Goal: Task Accomplishment & Management: Complete application form

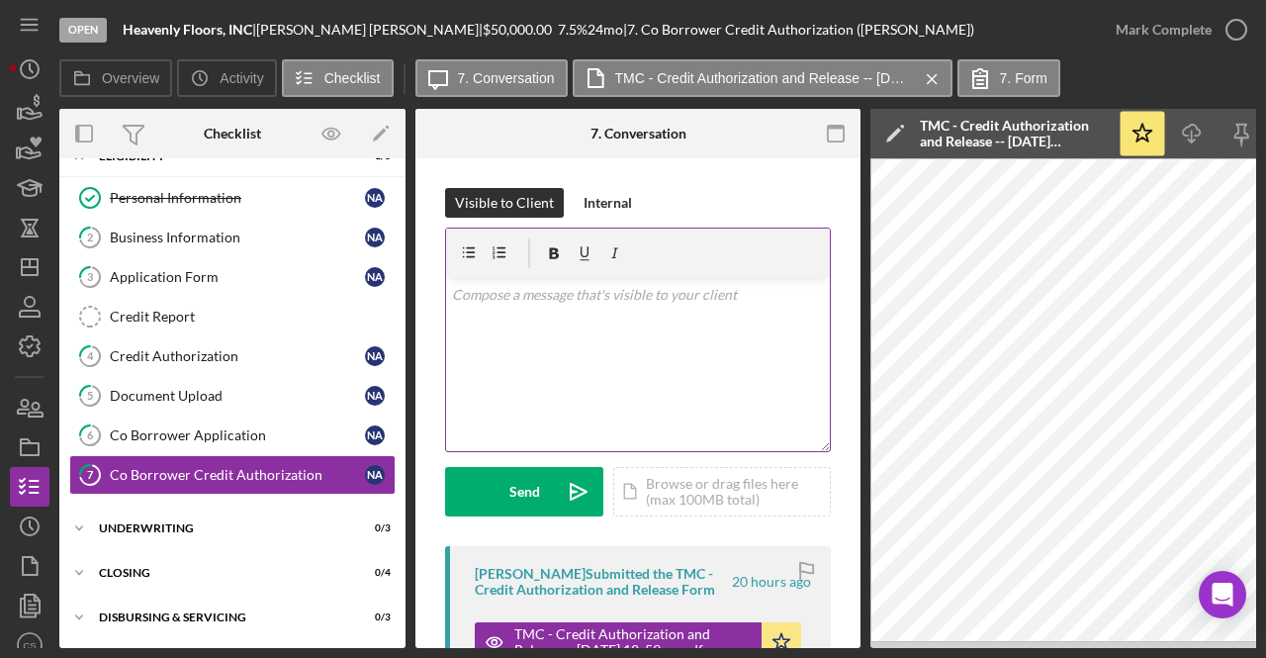
scroll to position [147, 0]
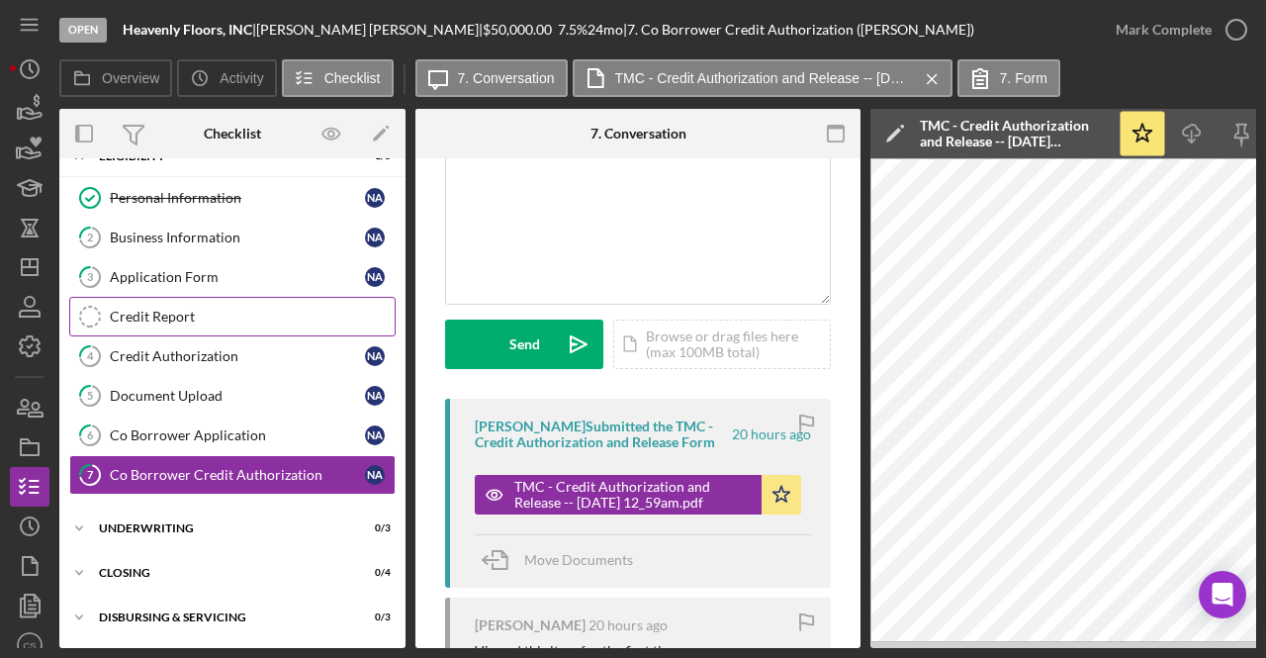
click at [214, 308] on div "Credit Report" at bounding box center [252, 316] width 285 height 16
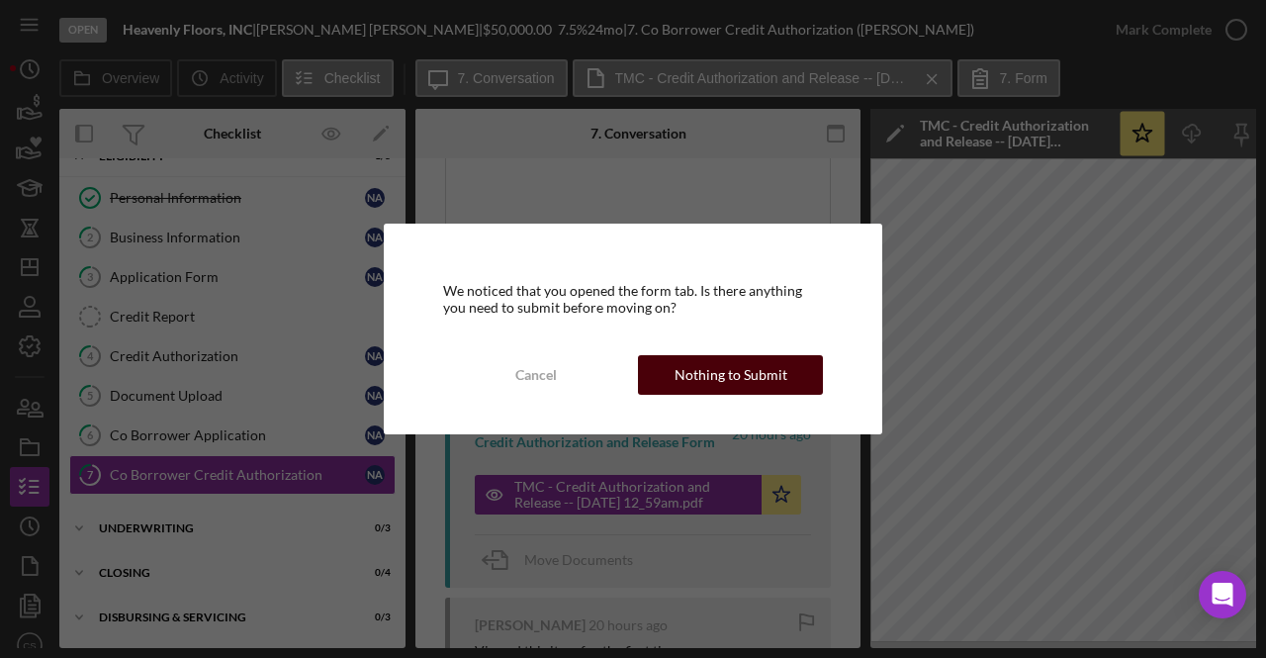
click at [746, 367] on div "Nothing to Submit" at bounding box center [730, 375] width 113 height 40
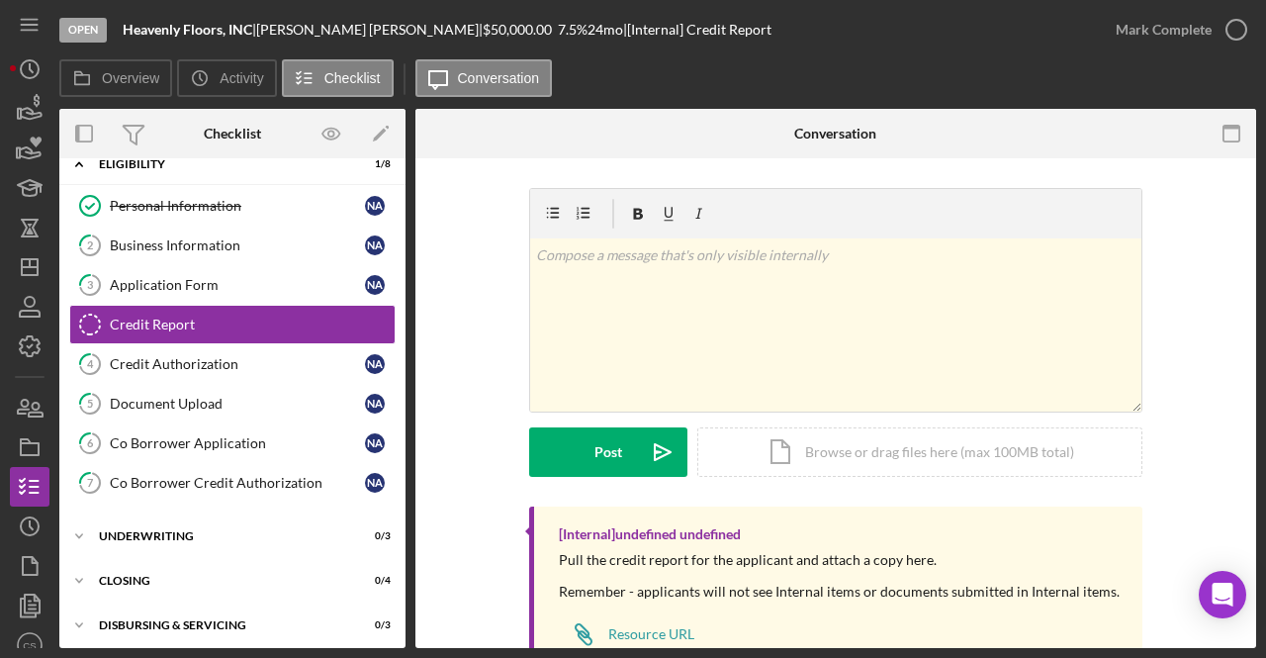
scroll to position [1, 0]
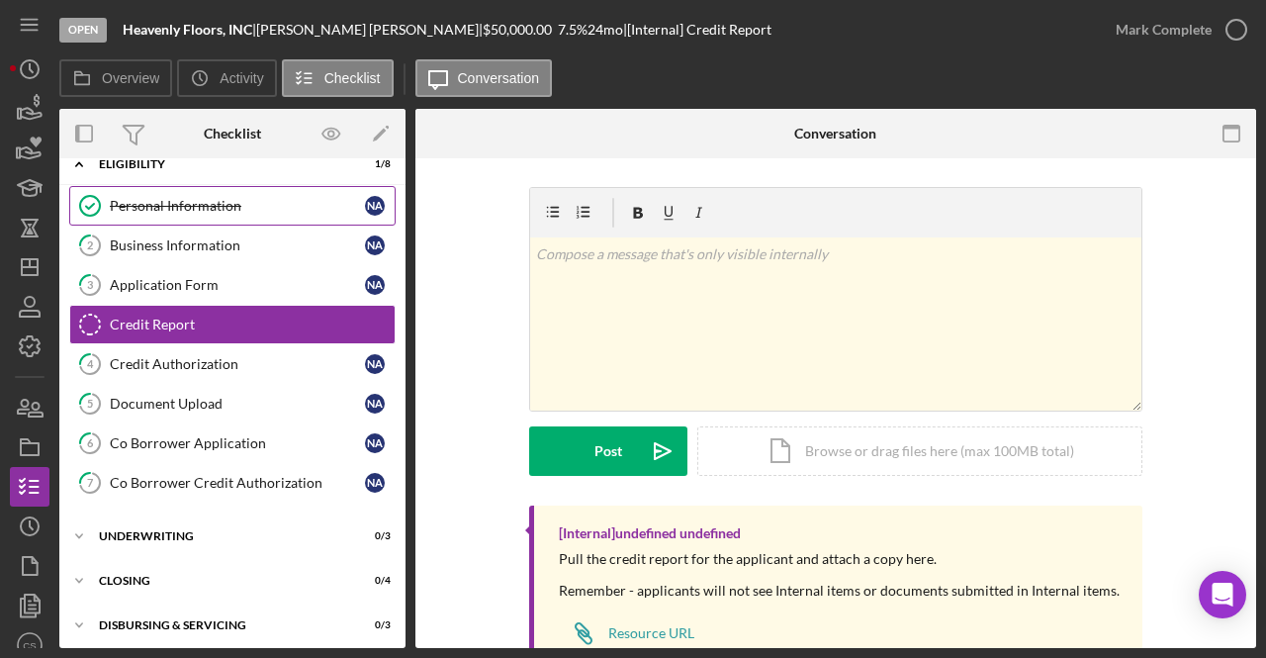
click at [198, 209] on div "Personal Information" at bounding box center [237, 206] width 255 height 16
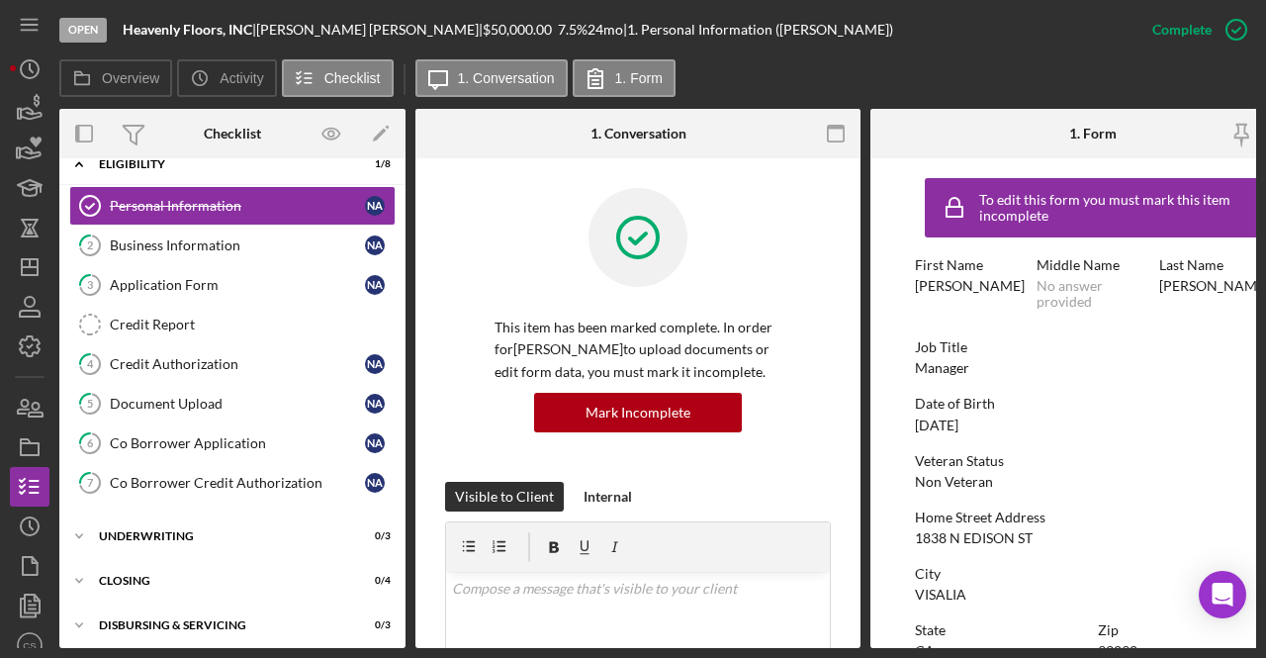
scroll to position [0, 59]
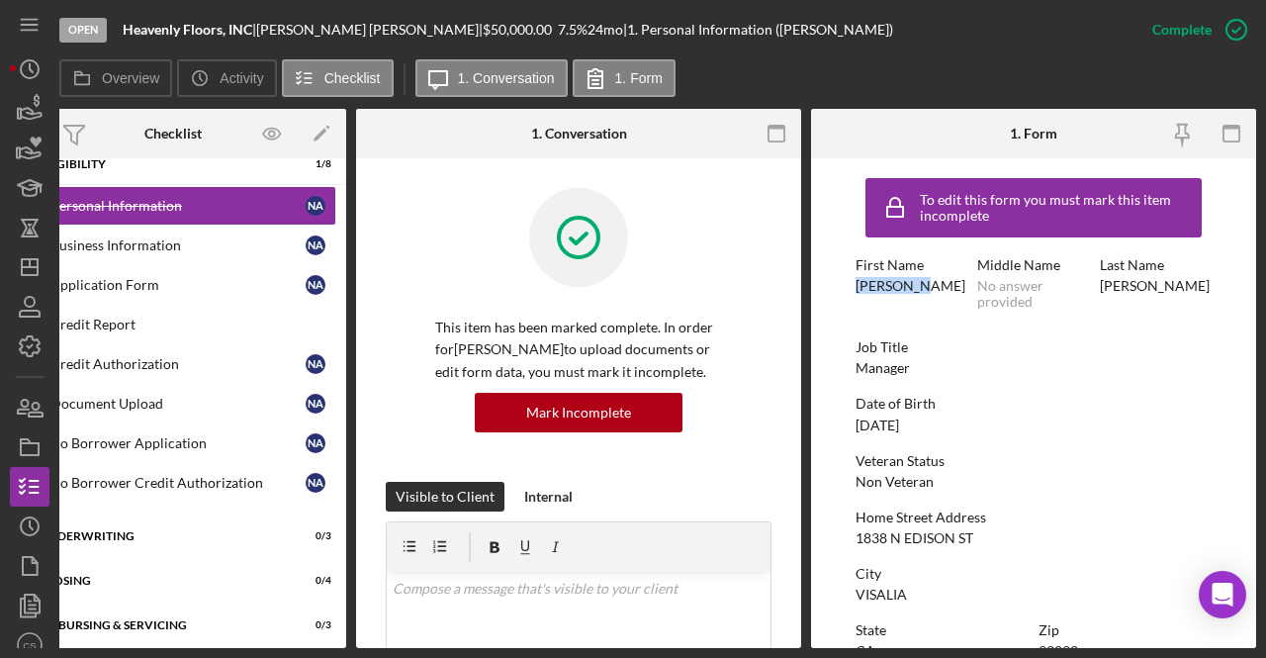
drag, startPoint x: 927, startPoint y: 281, endPoint x: 836, endPoint y: 292, distance: 91.6
click at [836, 292] on form "To edit this form you must mark this item incomplete First Name [PERSON_NAME] M…" at bounding box center [1033, 402] width 445 height 489
copy div "[PERSON_NAME]"
drag, startPoint x: 255, startPoint y: 28, endPoint x: 103, endPoint y: 31, distance: 152.3
click at [103, 31] on div "Open Heavenly Floors, INC | [PERSON_NAME] | $50,000.00 7.5 % 24 mo | 1. Persona…" at bounding box center [595, 29] width 1073 height 59
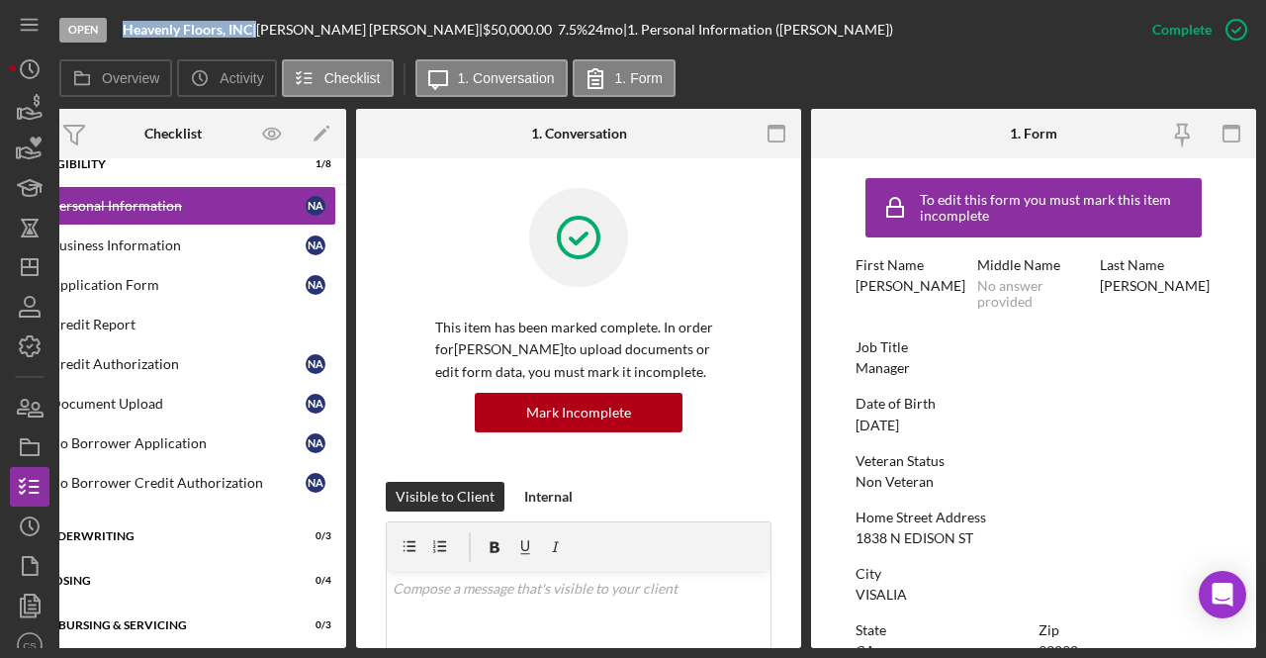
copy div "Heavenly Floors, INC"
drag, startPoint x: 916, startPoint y: 279, endPoint x: 833, endPoint y: 289, distance: 83.6
click at [833, 289] on form "To edit this form you must mark this item incomplete First Name [PERSON_NAME] M…" at bounding box center [1033, 402] width 445 height 489
copy div "[PERSON_NAME]"
drag, startPoint x: 252, startPoint y: 29, endPoint x: 113, endPoint y: 23, distance: 139.5
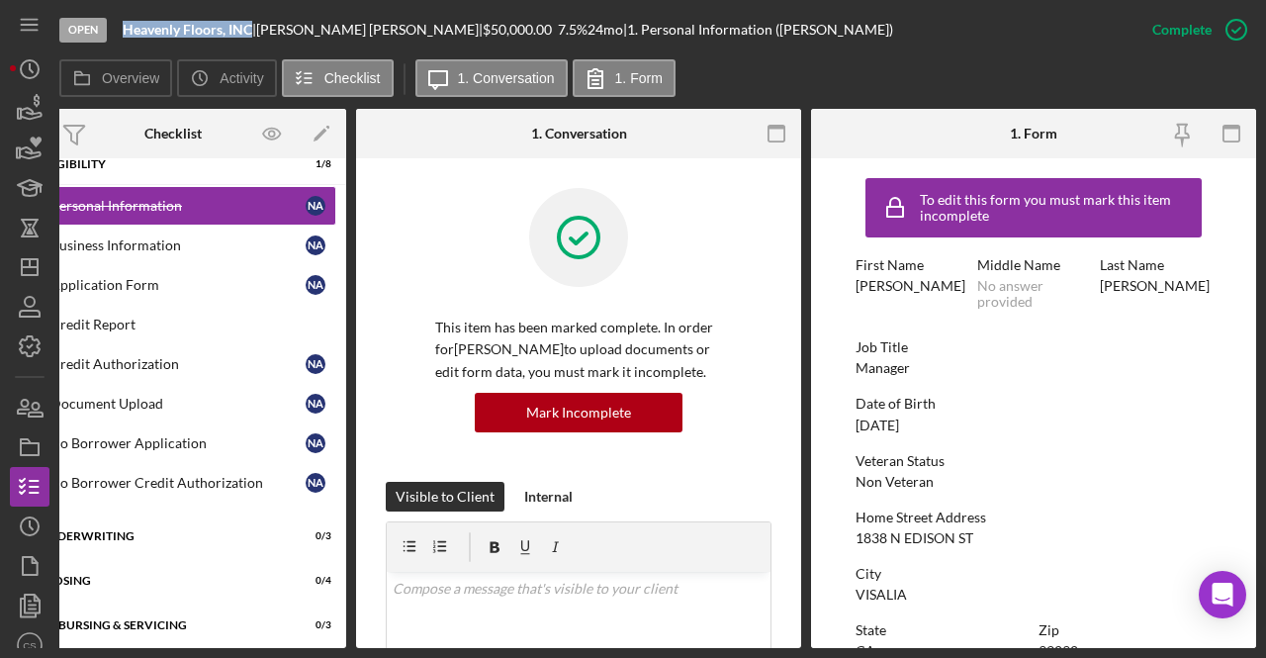
click at [113, 23] on div "Open Heavenly Floors, INC | [PERSON_NAME] | $50,000.00 7.5 % 24 mo | 1. Persona…" at bounding box center [595, 29] width 1073 height 59
copy div "Heavenly Floors, INC"
drag, startPoint x: 918, startPoint y: 281, endPoint x: 833, endPoint y: 289, distance: 85.4
click at [833, 289] on form "To edit this form you must mark this item incomplete First Name [PERSON_NAME] M…" at bounding box center [1033, 402] width 445 height 489
copy div "[PERSON_NAME]"
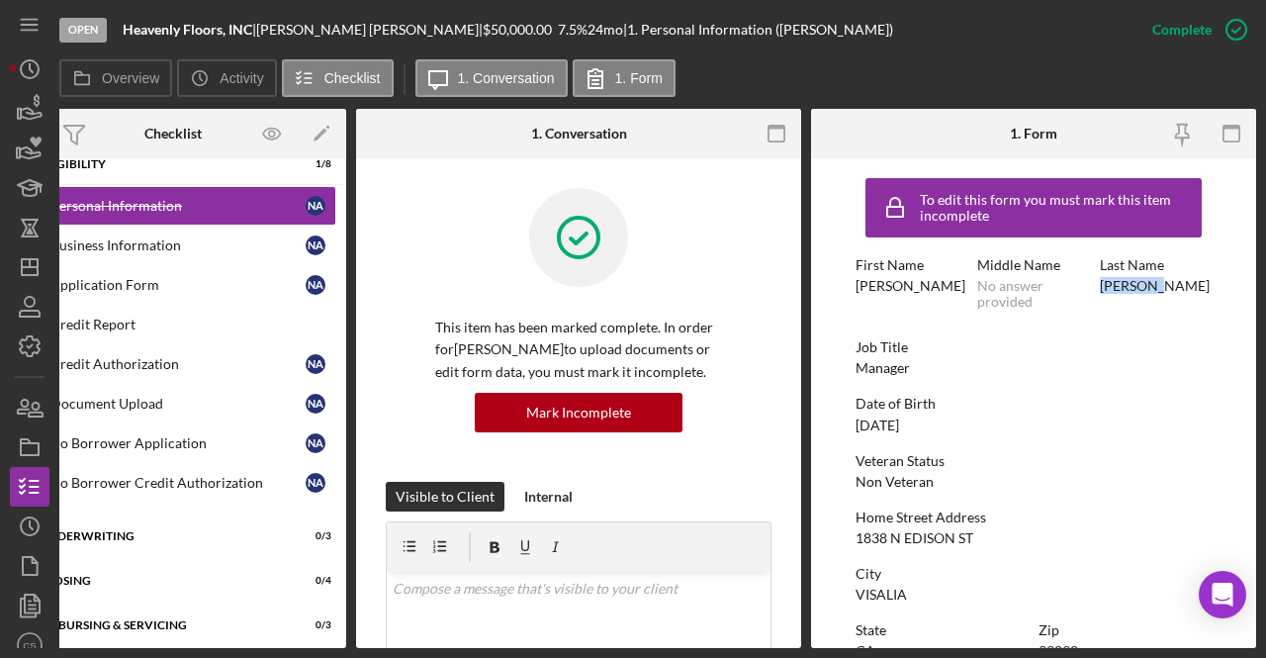
drag, startPoint x: 1096, startPoint y: 288, endPoint x: 1157, endPoint y: 293, distance: 61.5
click at [1157, 293] on div "Last Name [PERSON_NAME]" at bounding box center [1156, 283] width 112 height 52
copy div "[PERSON_NAME]"
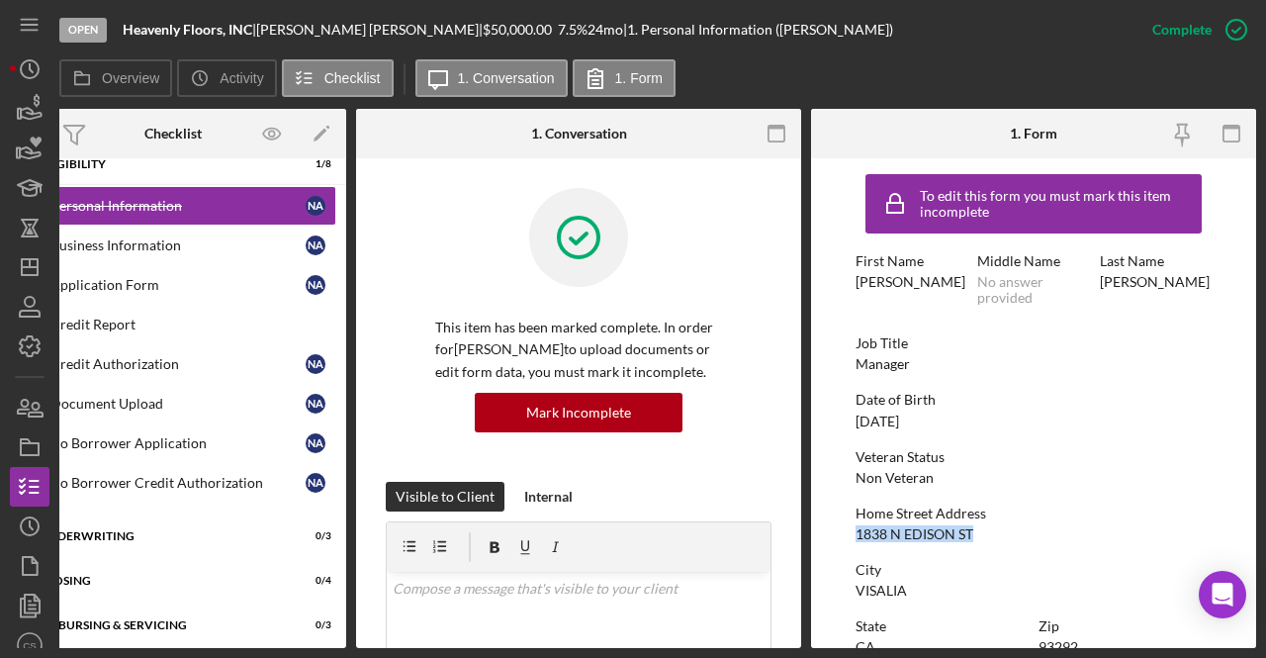
drag, startPoint x: 989, startPoint y: 531, endPoint x: 831, endPoint y: 529, distance: 158.2
click at [831, 529] on form "To edit this form you must mark this item incomplete First Name [PERSON_NAME] M…" at bounding box center [1033, 402] width 445 height 489
copy div "1838 N EDISON ST"
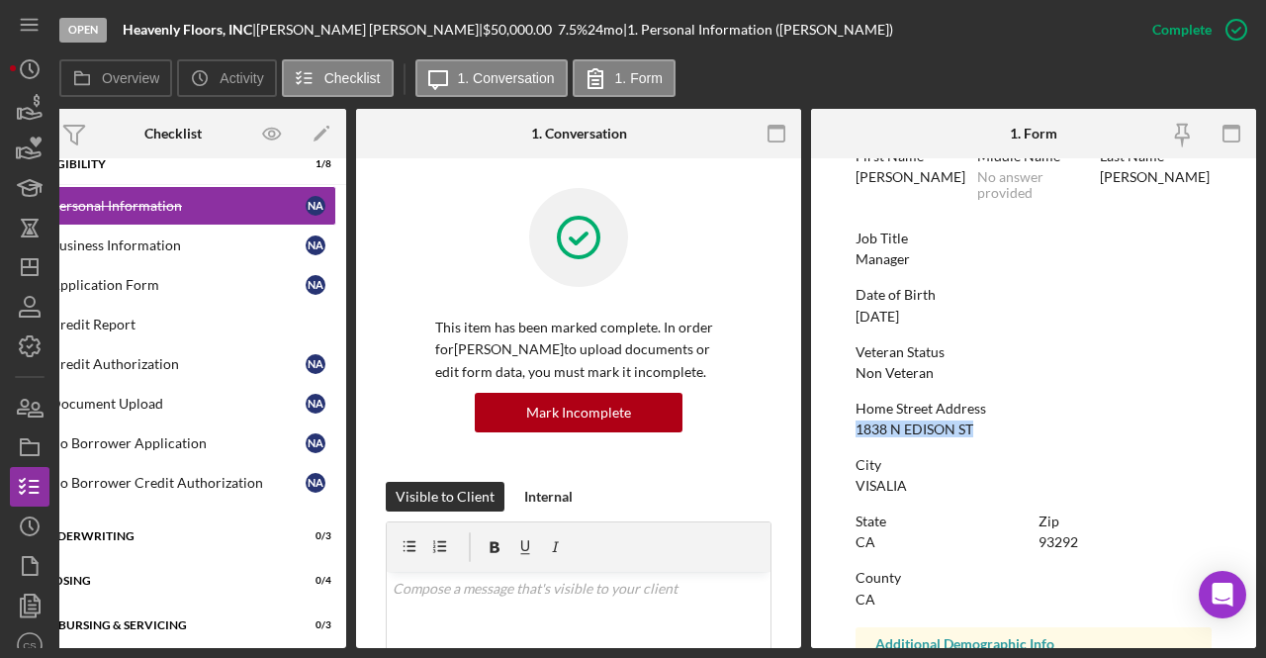
scroll to position [110, 0]
drag, startPoint x: 923, startPoint y: 491, endPoint x: 845, endPoint y: 487, distance: 77.2
click at [845, 487] on form "To edit this form you must mark this item incomplete First Name [PERSON_NAME] M…" at bounding box center [1033, 402] width 445 height 489
copy div "VISALIA"
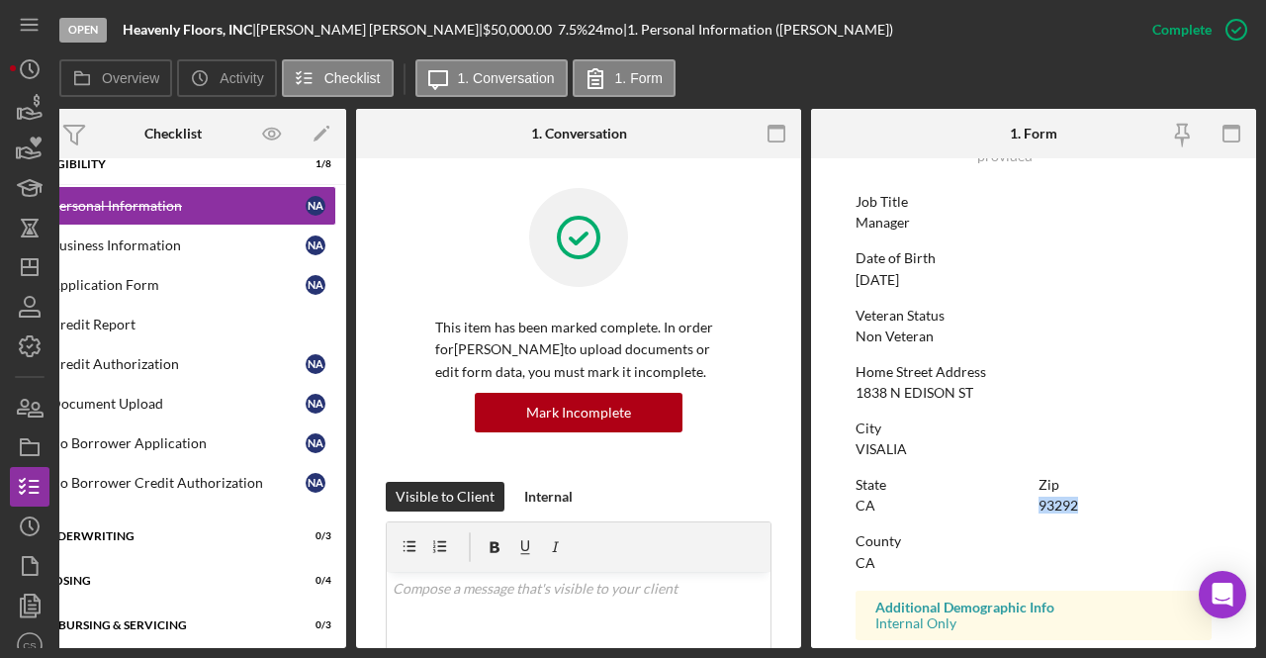
drag, startPoint x: 1083, startPoint y: 508, endPoint x: 1035, endPoint y: 516, distance: 48.1
click at [1035, 516] on div "State [US_STATE] Zip 93292" at bounding box center [1033, 505] width 356 height 56
copy div "93292"
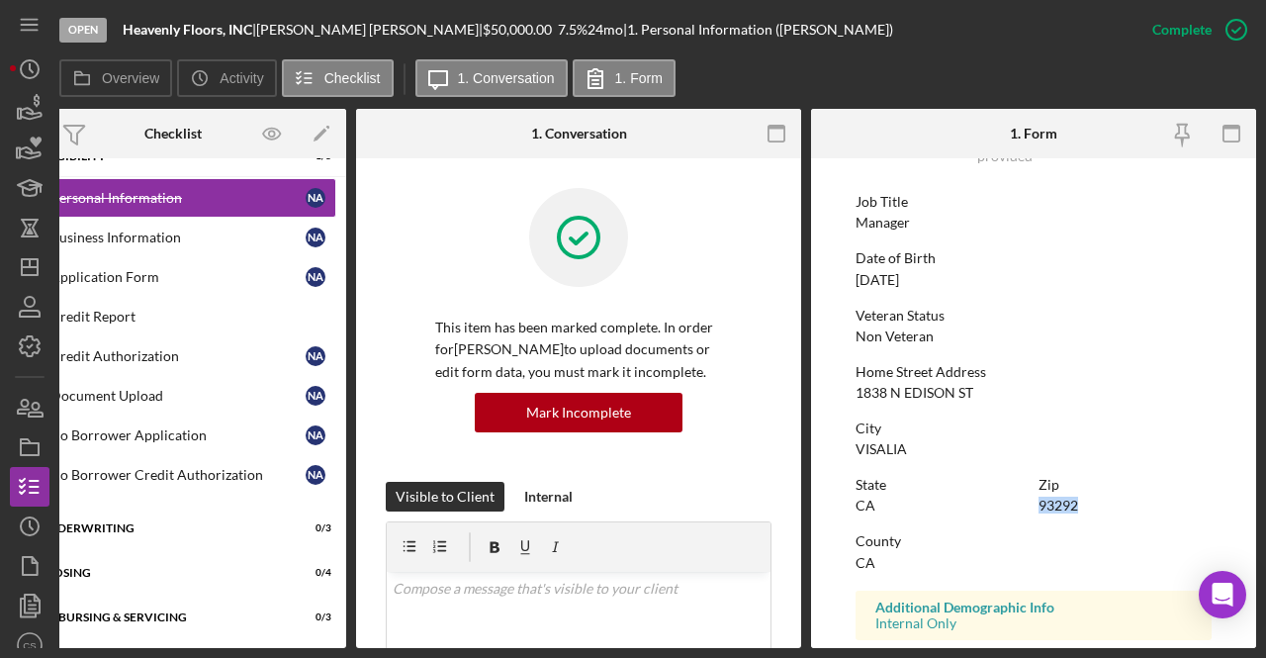
scroll to position [0, 0]
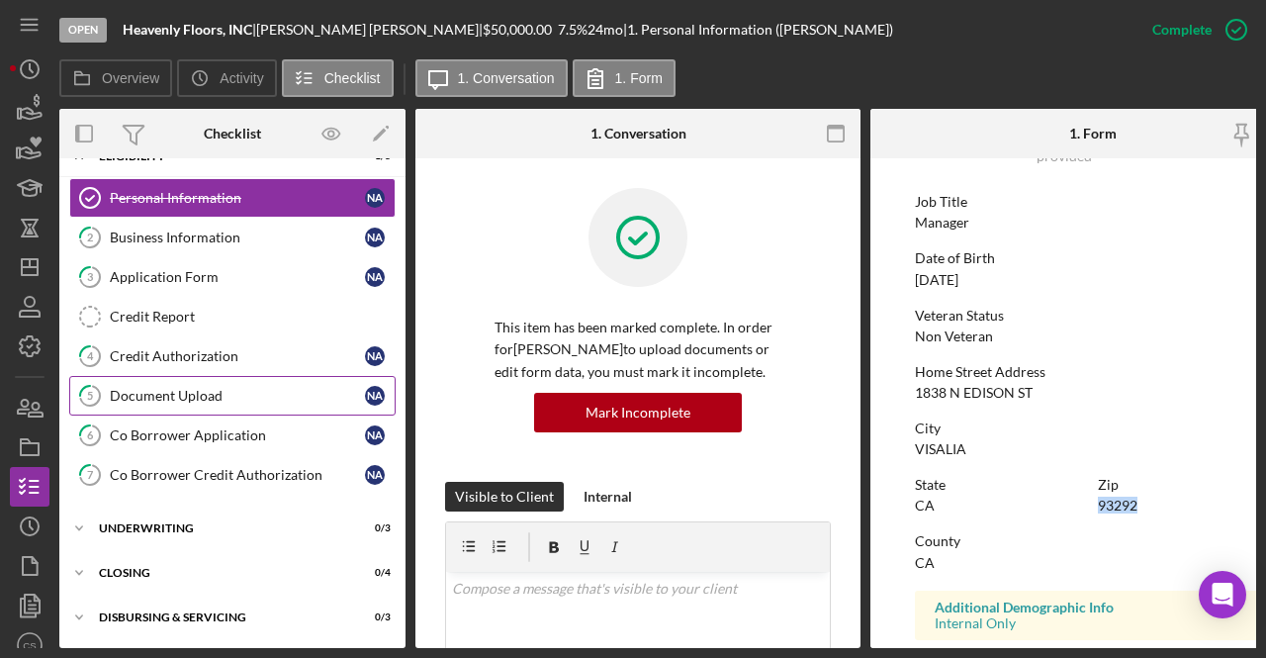
click at [246, 381] on link "5 Document Upload N A" at bounding box center [232, 396] width 326 height 40
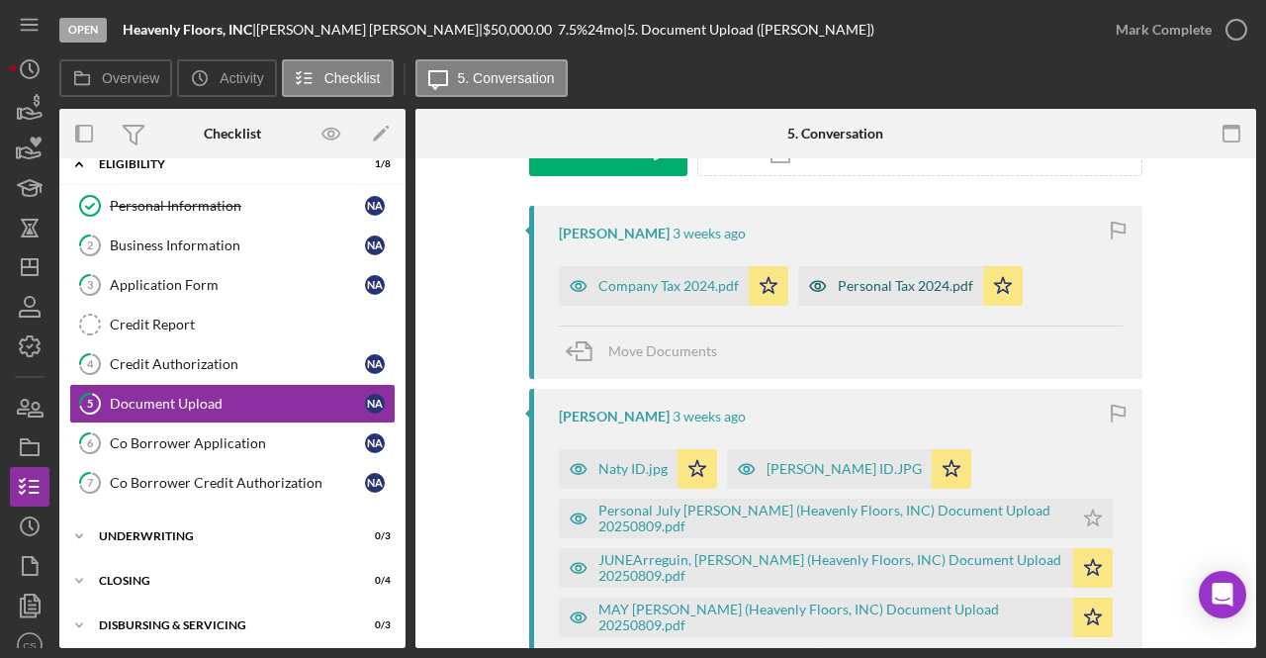
scroll to position [341, 0]
click at [626, 461] on div "Naty ID.jpg" at bounding box center [632, 468] width 69 height 16
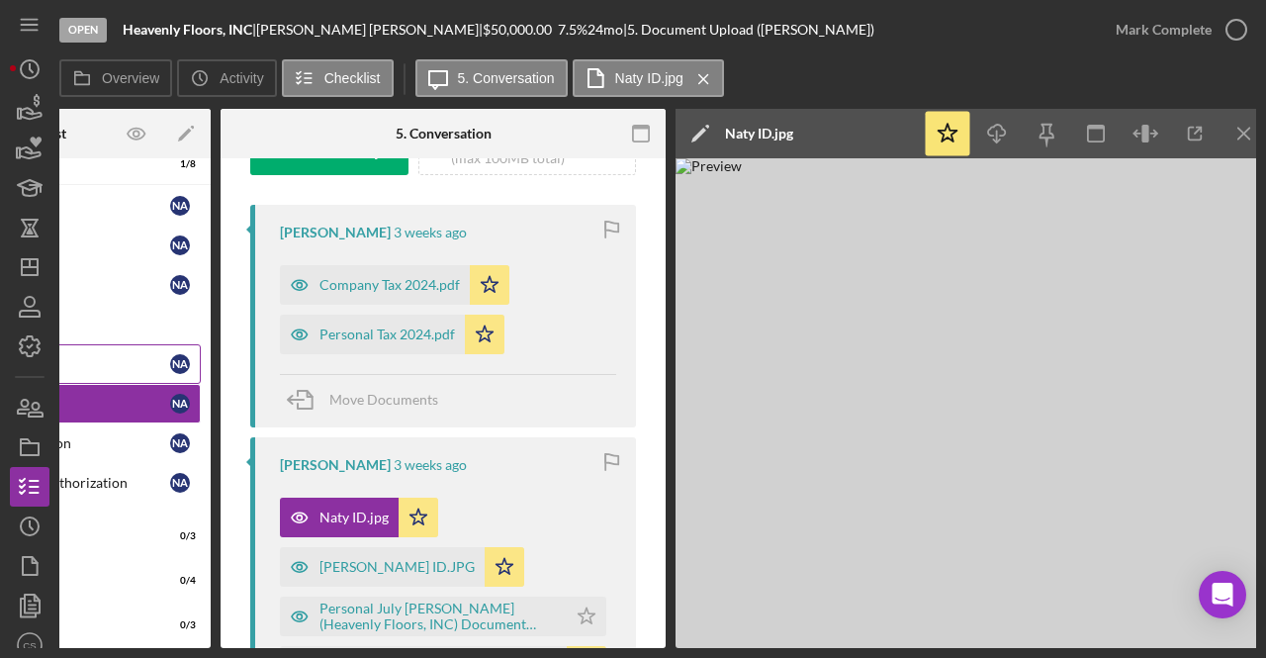
scroll to position [0, 0]
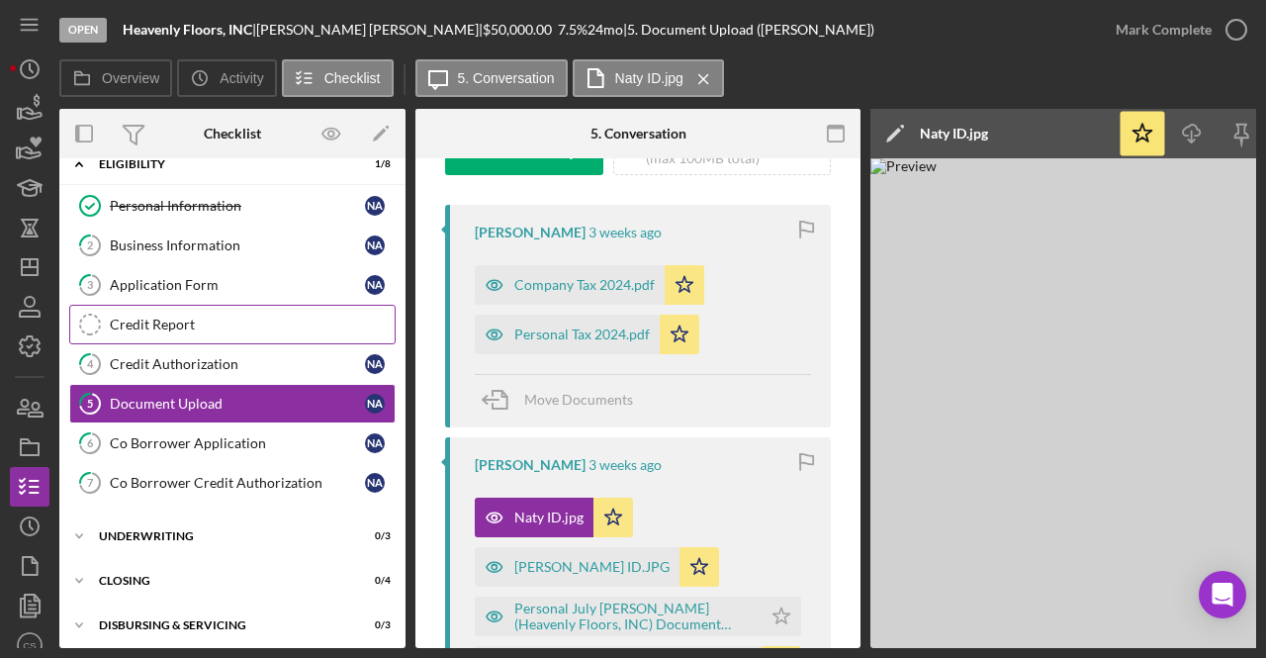
click at [233, 316] on div "Credit Report" at bounding box center [252, 324] width 285 height 16
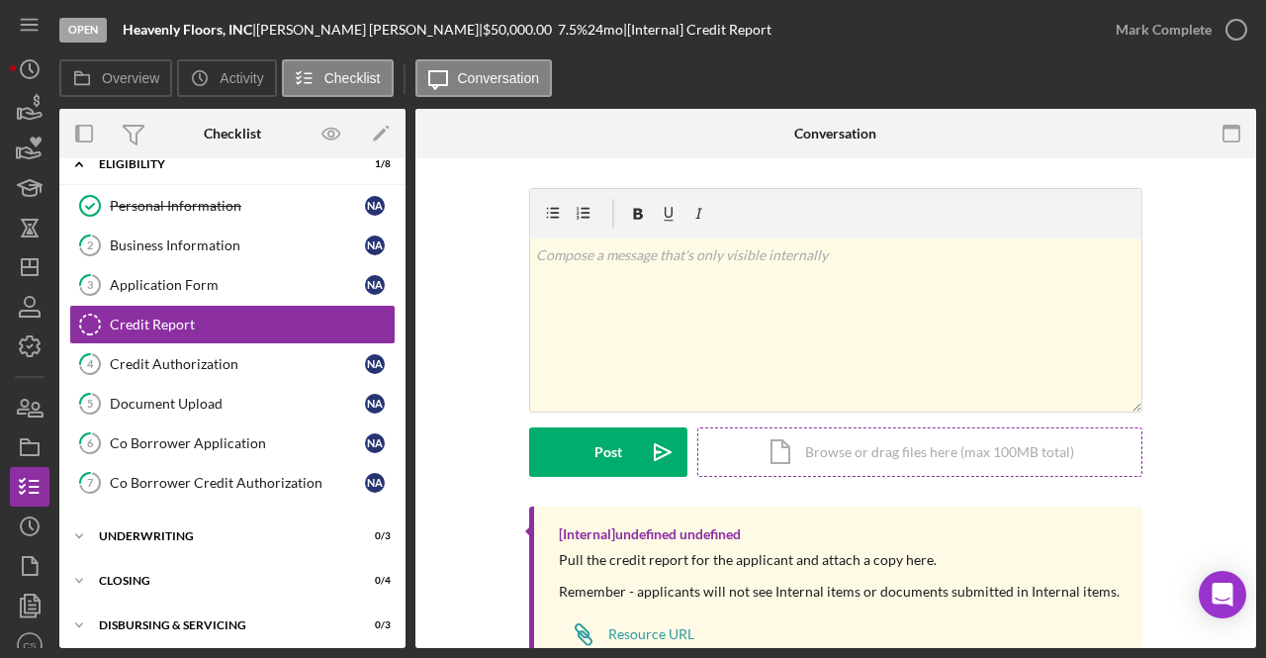
click at [804, 451] on div "Icon/Document Browse or drag files here (max 100MB total) Tap to choose files o…" at bounding box center [919, 451] width 445 height 49
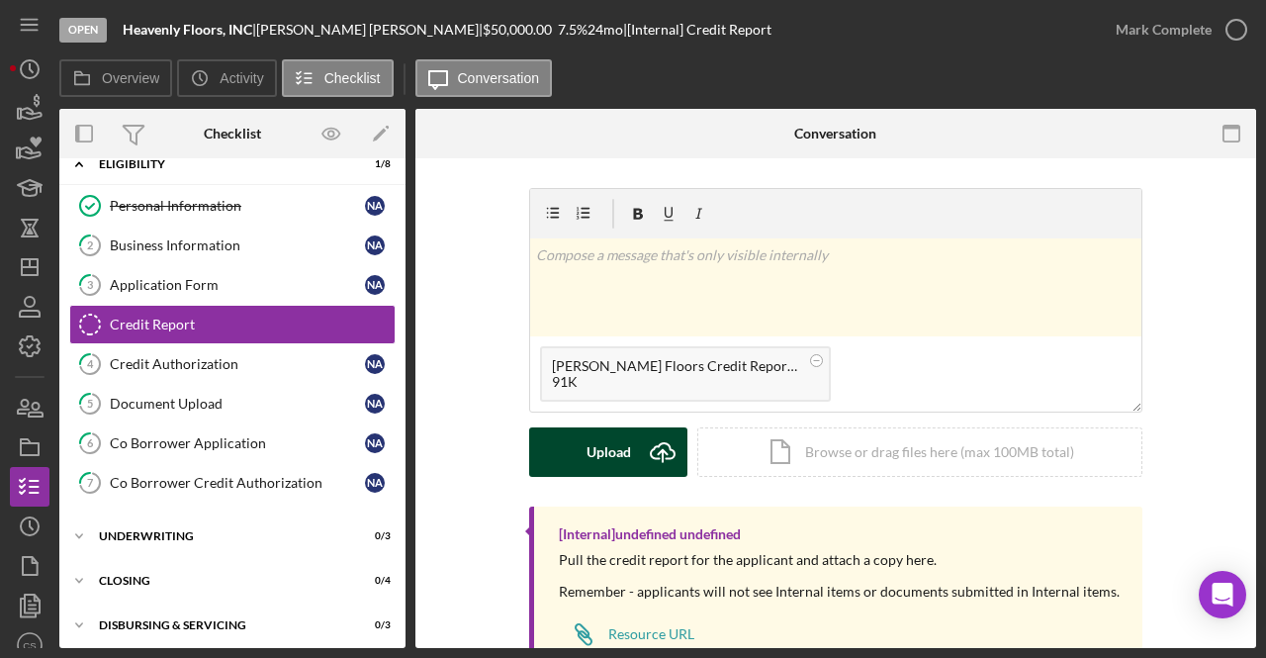
click at [574, 450] on button "Upload Icon/Upload" at bounding box center [608, 451] width 158 height 49
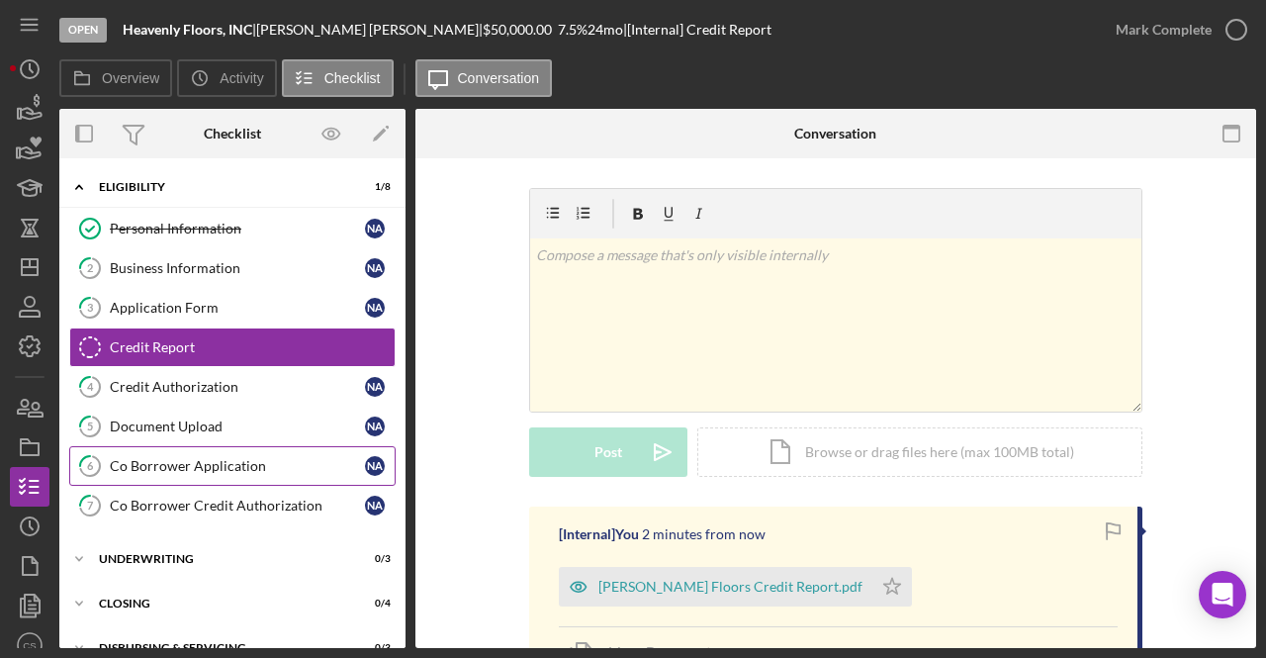
click at [271, 462] on div "Co Borrower Application" at bounding box center [237, 466] width 255 height 16
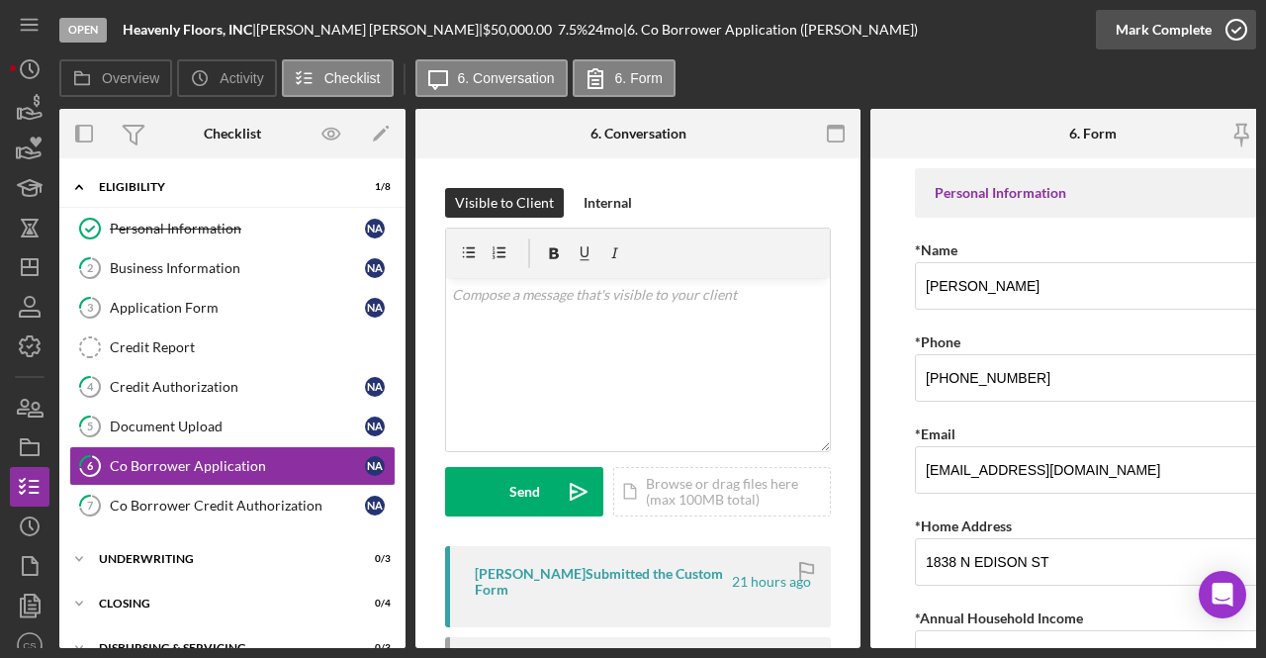
click at [1241, 34] on icon "button" at bounding box center [1235, 29] width 49 height 49
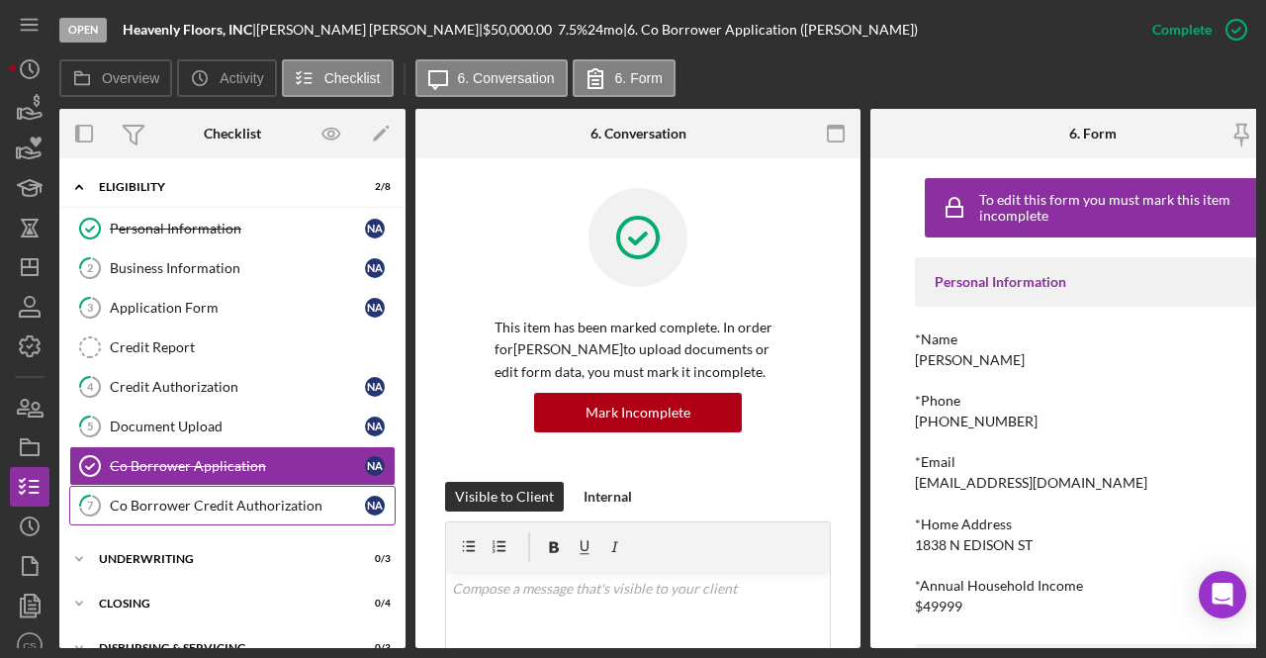
click at [251, 497] on div "Co Borrower Credit Authorization" at bounding box center [237, 505] width 255 height 16
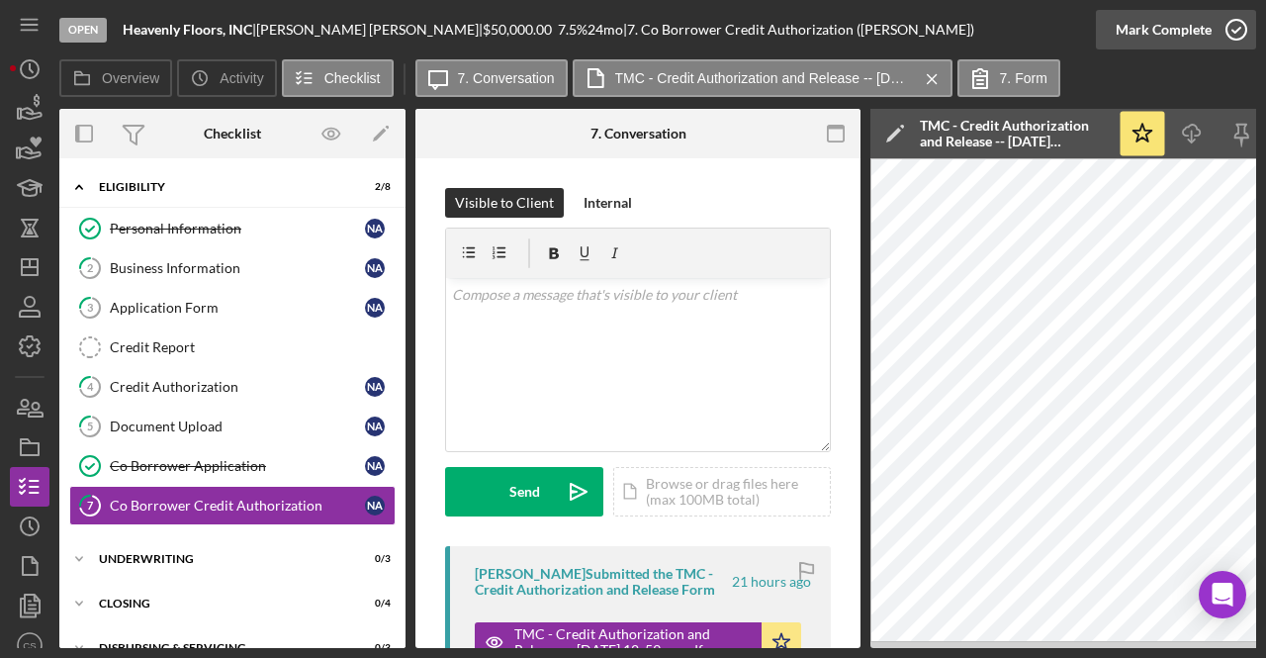
click at [1228, 23] on icon "button" at bounding box center [1235, 29] width 49 height 49
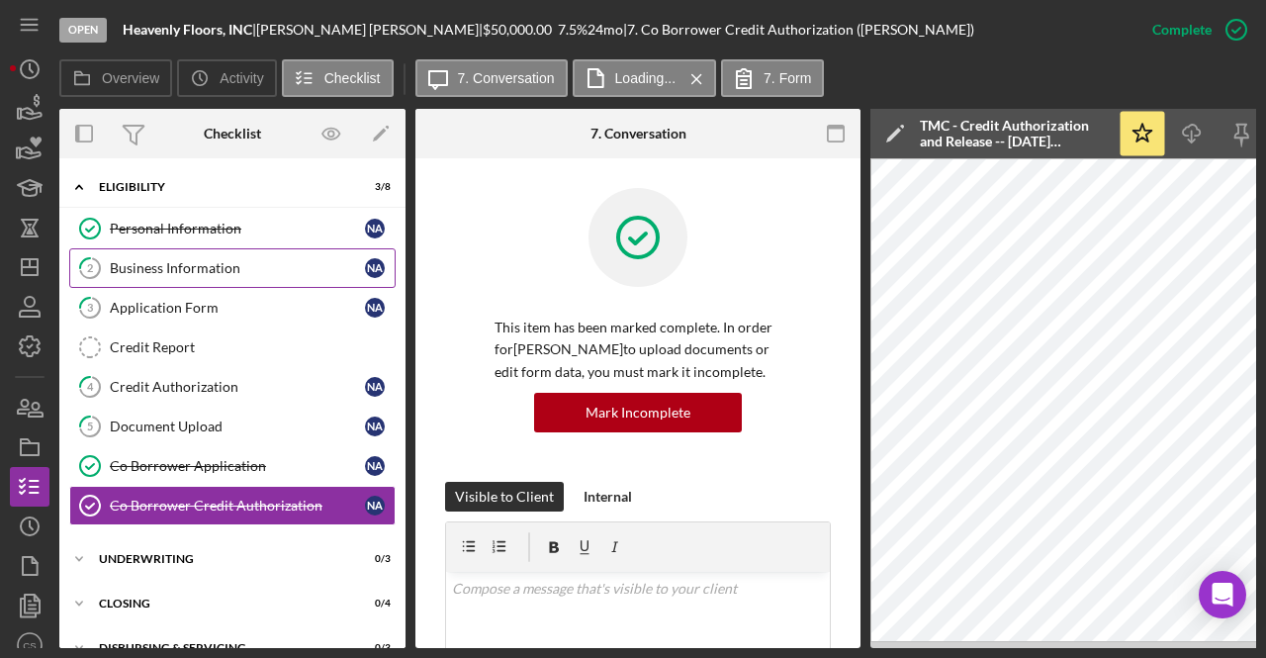
click at [276, 262] on div "Business Information" at bounding box center [237, 268] width 255 height 16
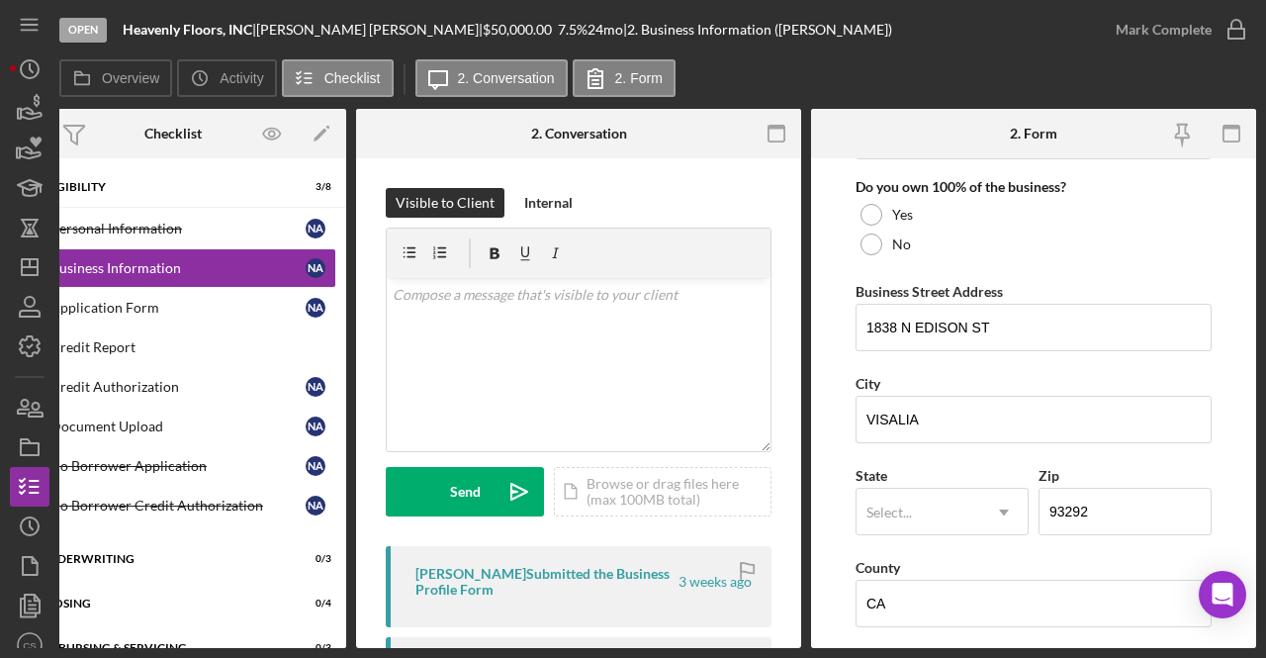
scroll to position [1064, 0]
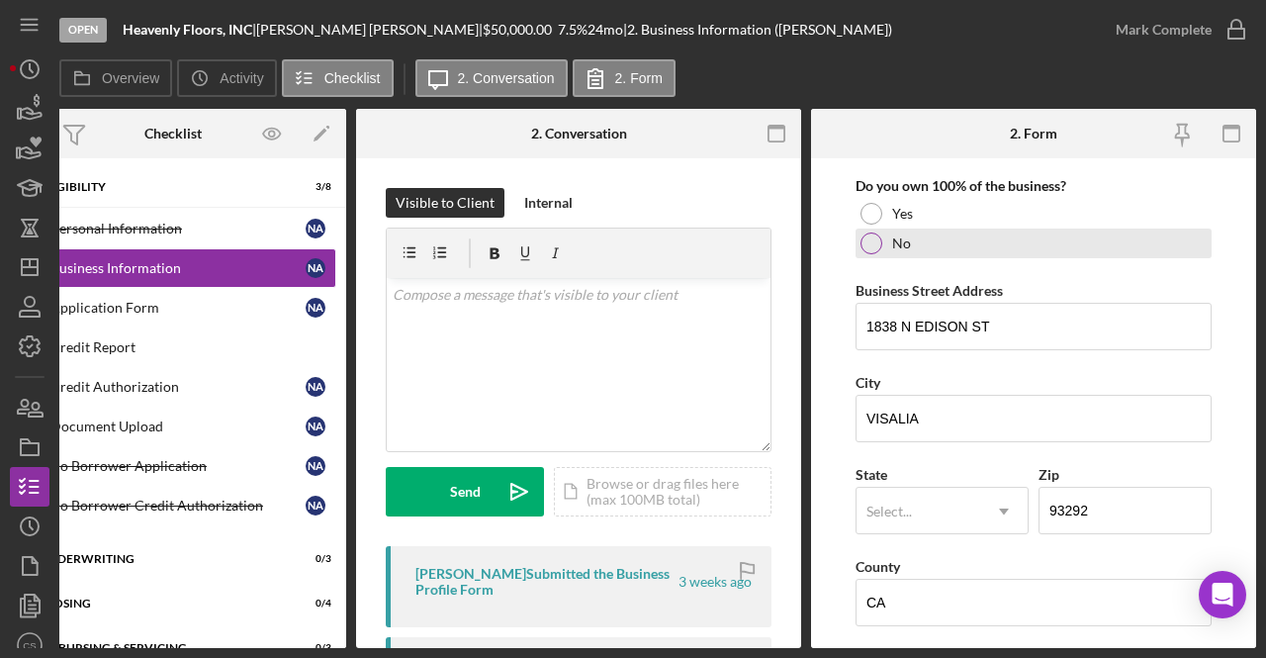
click at [870, 232] on div at bounding box center [871, 243] width 22 height 22
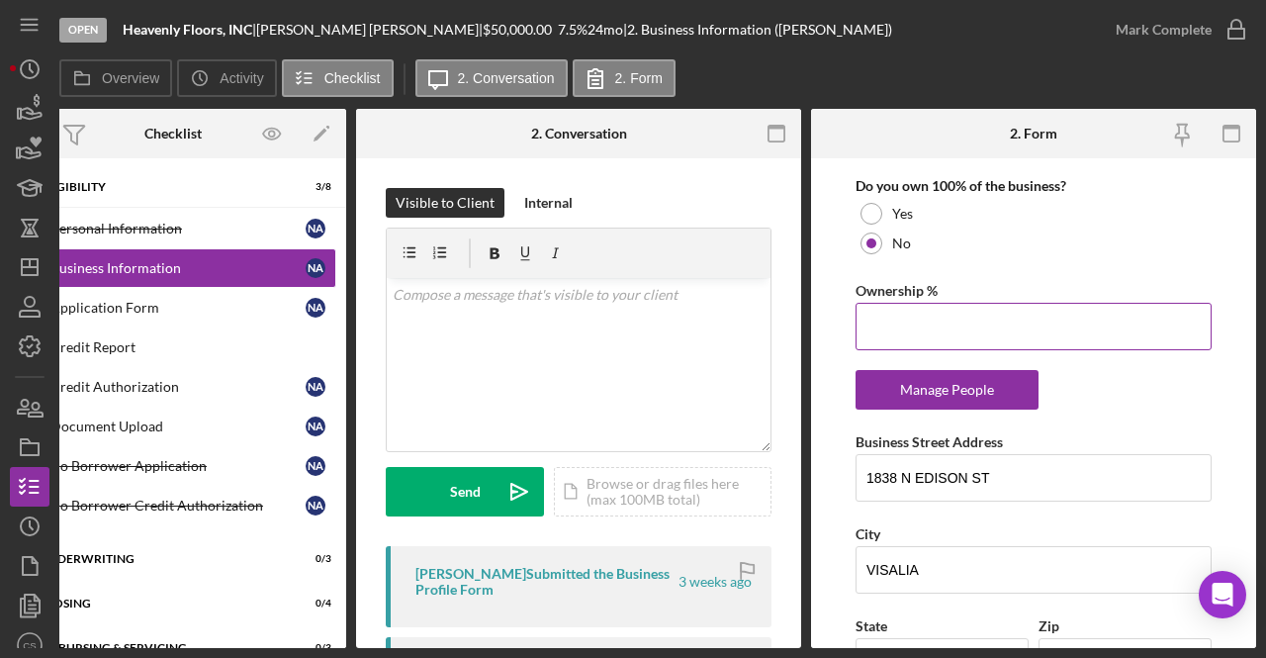
click at [892, 336] on input "Ownership %" at bounding box center [1033, 326] width 356 height 47
type input "50.00%"
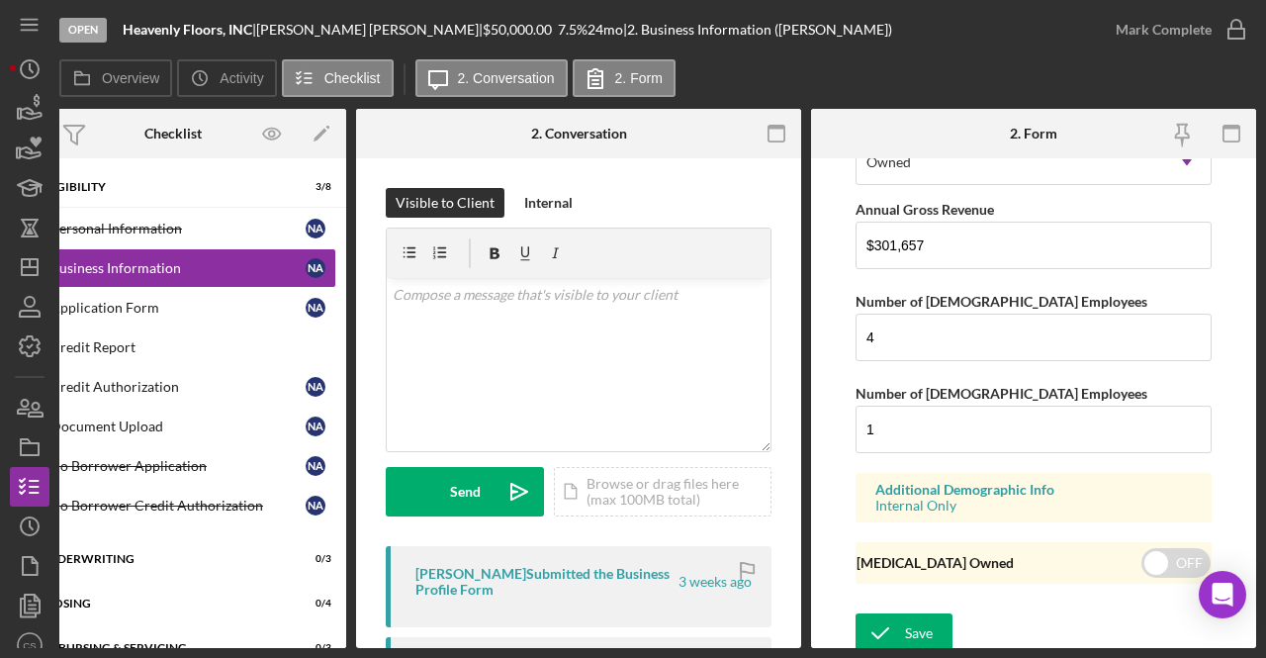
scroll to position [1866, 0]
click at [880, 616] on icon "submit" at bounding box center [879, 631] width 49 height 49
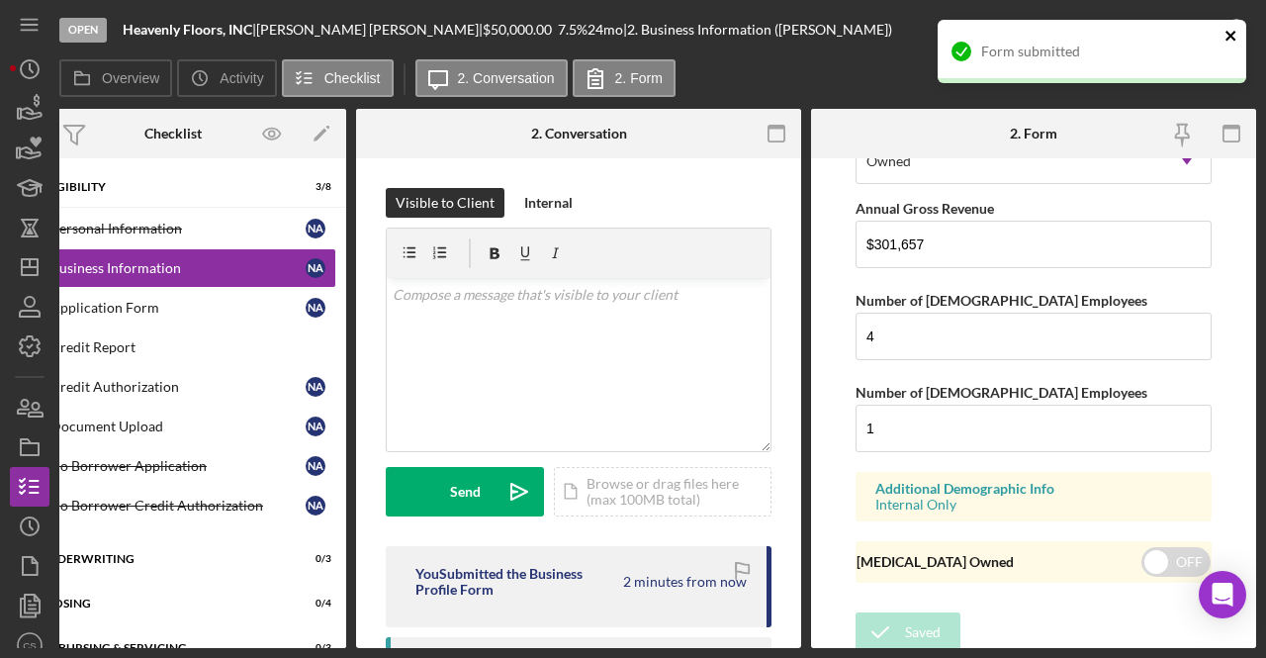
click at [1232, 29] on icon "close" at bounding box center [1231, 36] width 14 height 16
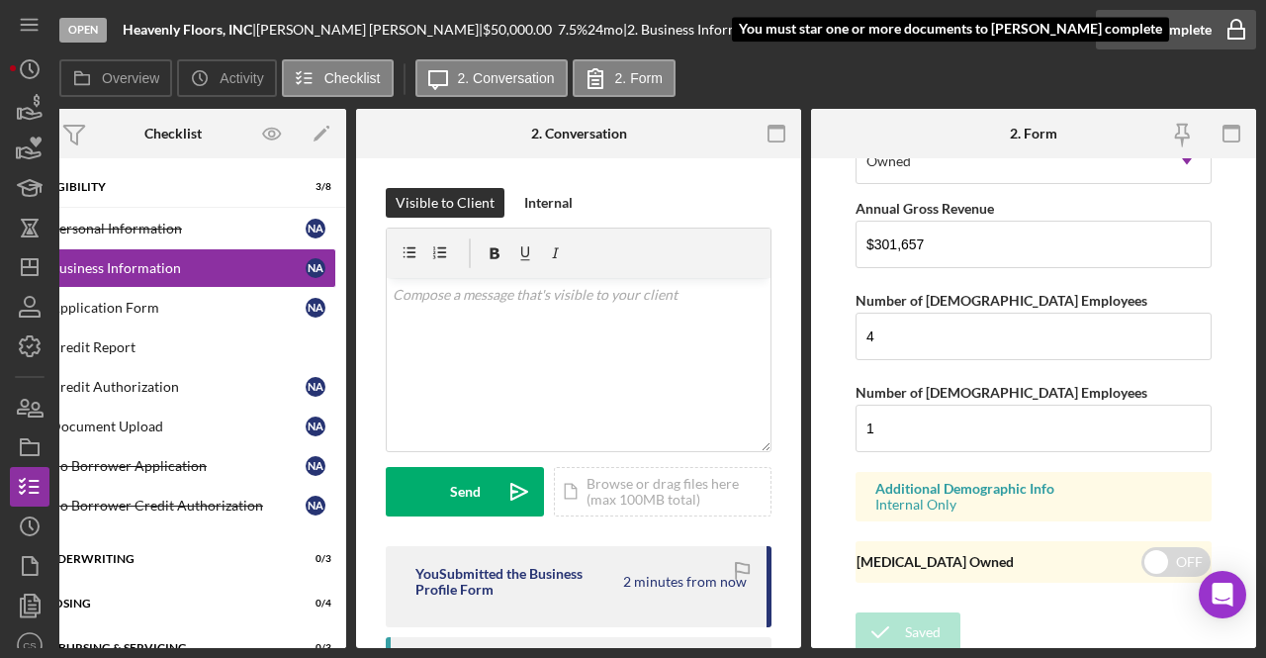
click at [1236, 29] on rect "button" at bounding box center [1236, 34] width 16 height 10
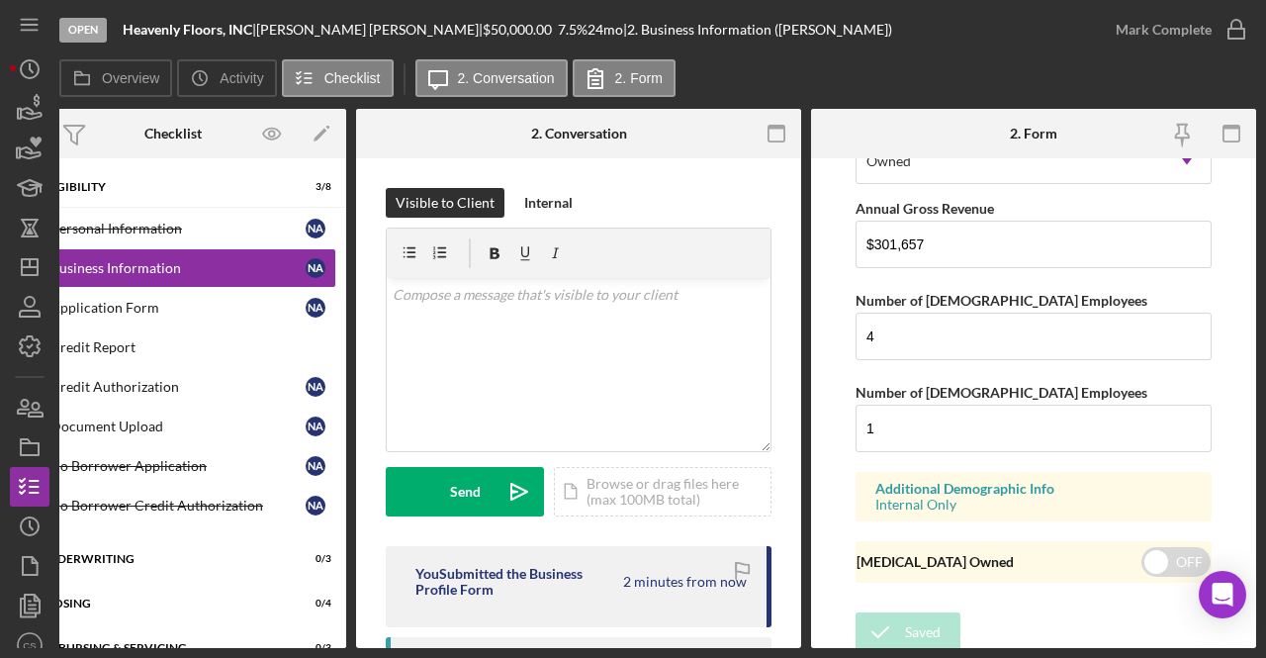
scroll to position [0, 0]
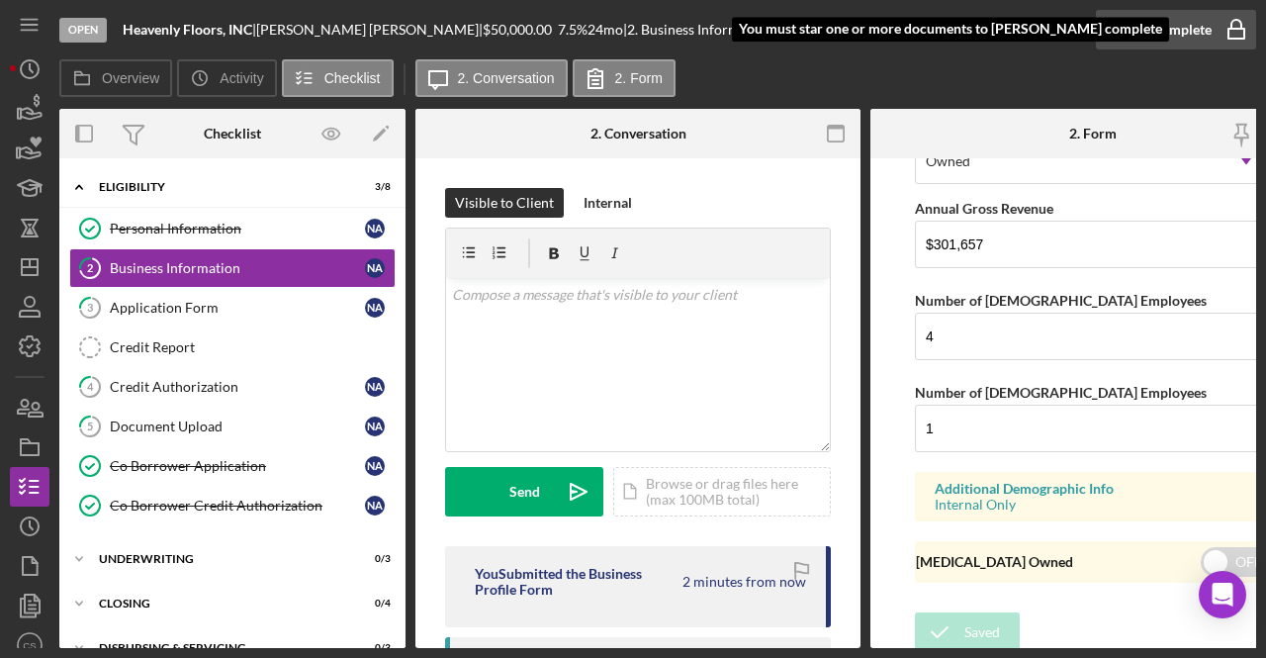
click at [1216, 31] on icon "button" at bounding box center [1235, 29] width 49 height 49
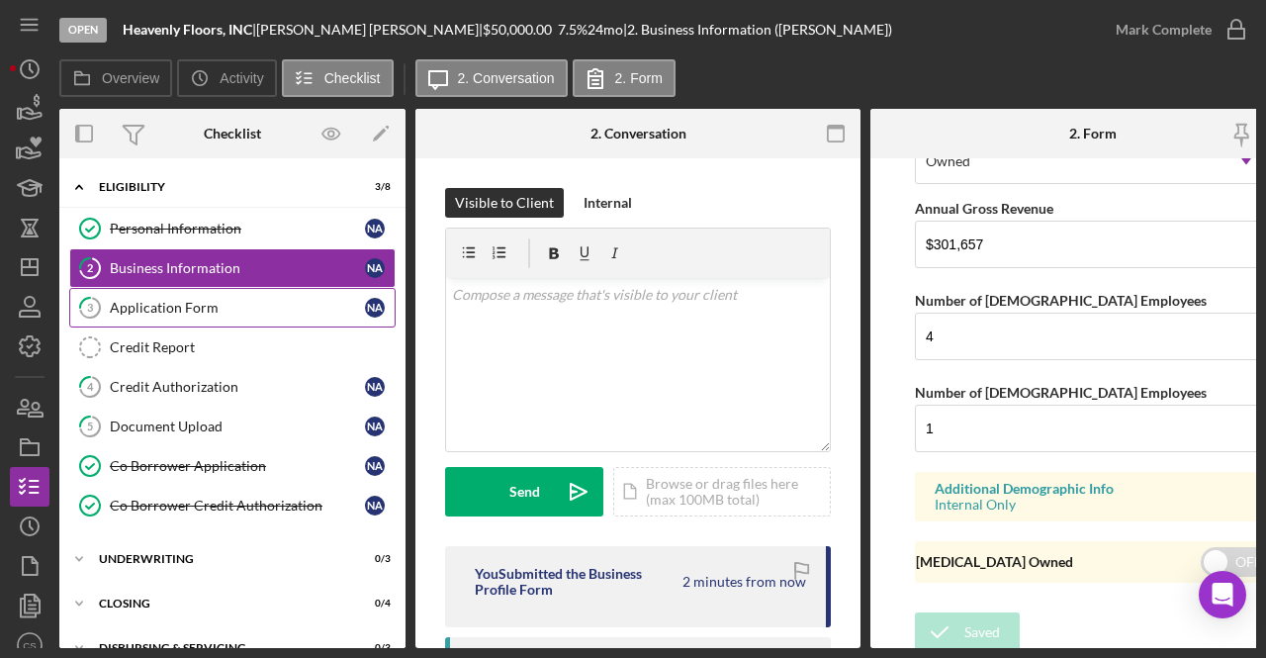
click at [245, 301] on div "Application Form" at bounding box center [237, 308] width 255 height 16
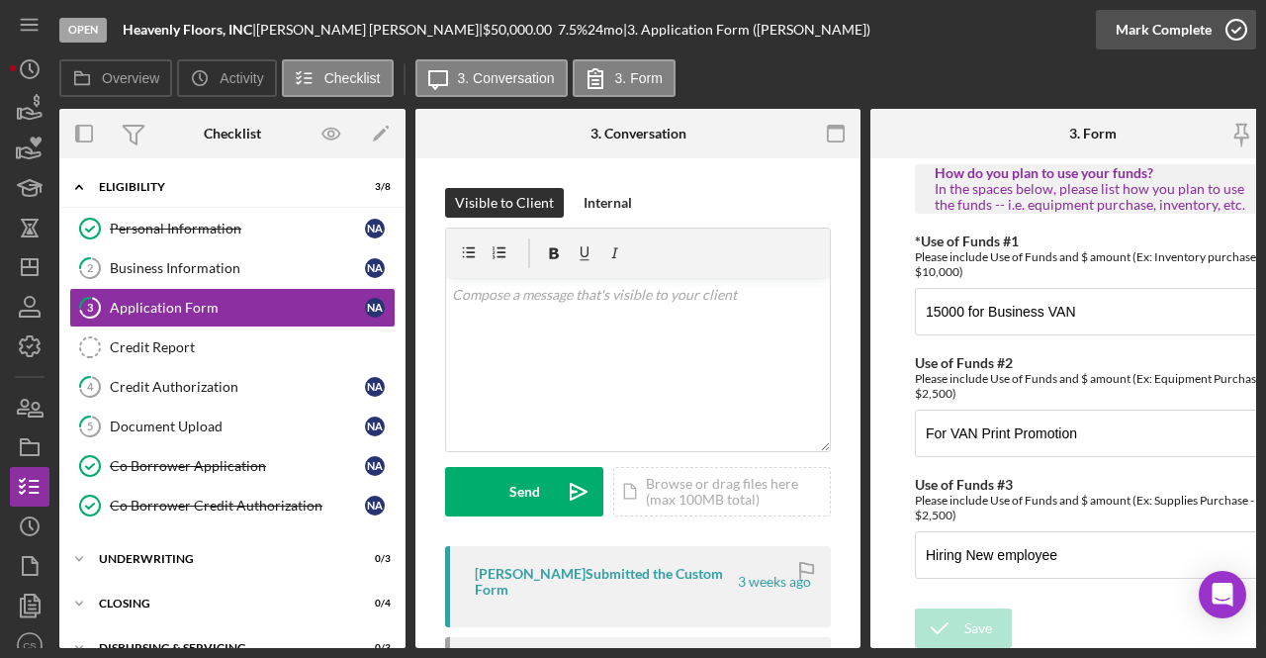
click at [1229, 29] on icon "button" at bounding box center [1235, 29] width 49 height 49
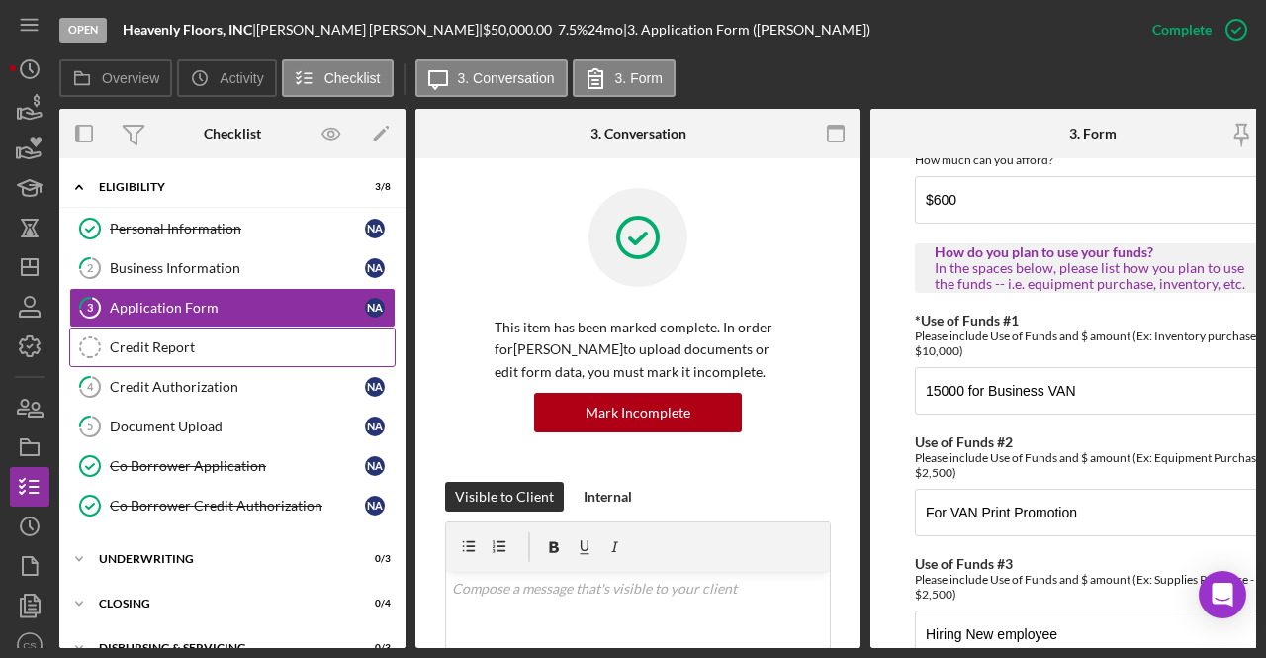
scroll to position [1378, 0]
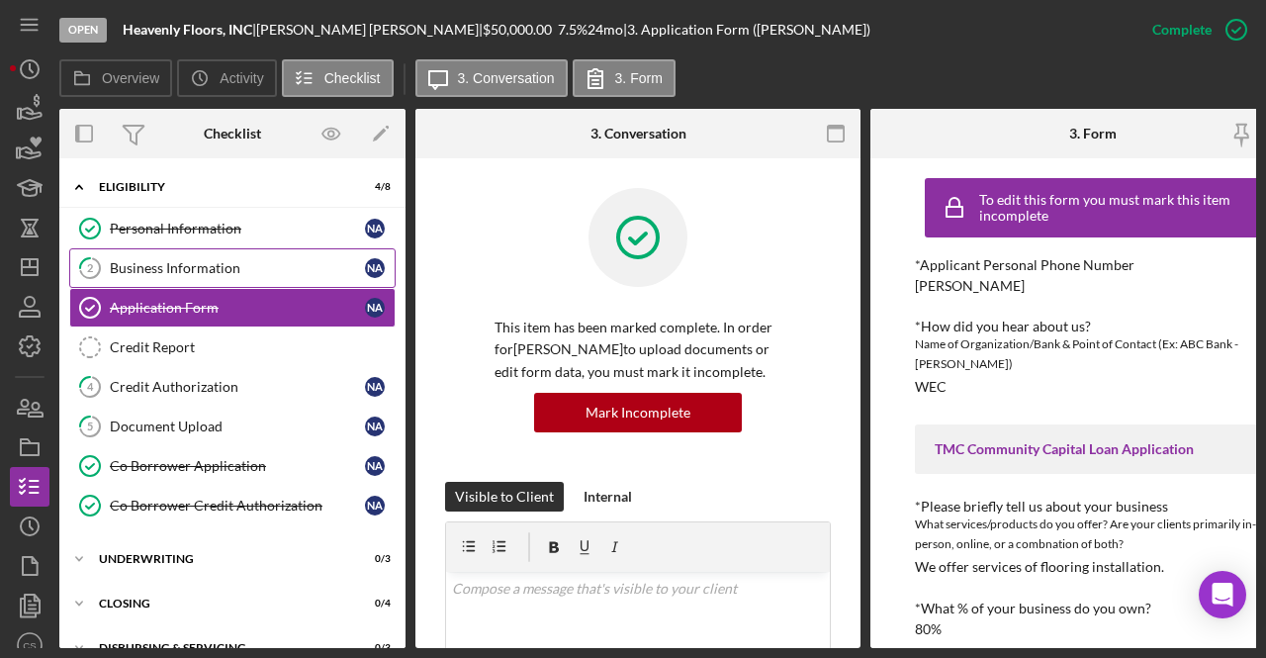
click at [294, 264] on div "Business Information" at bounding box center [237, 268] width 255 height 16
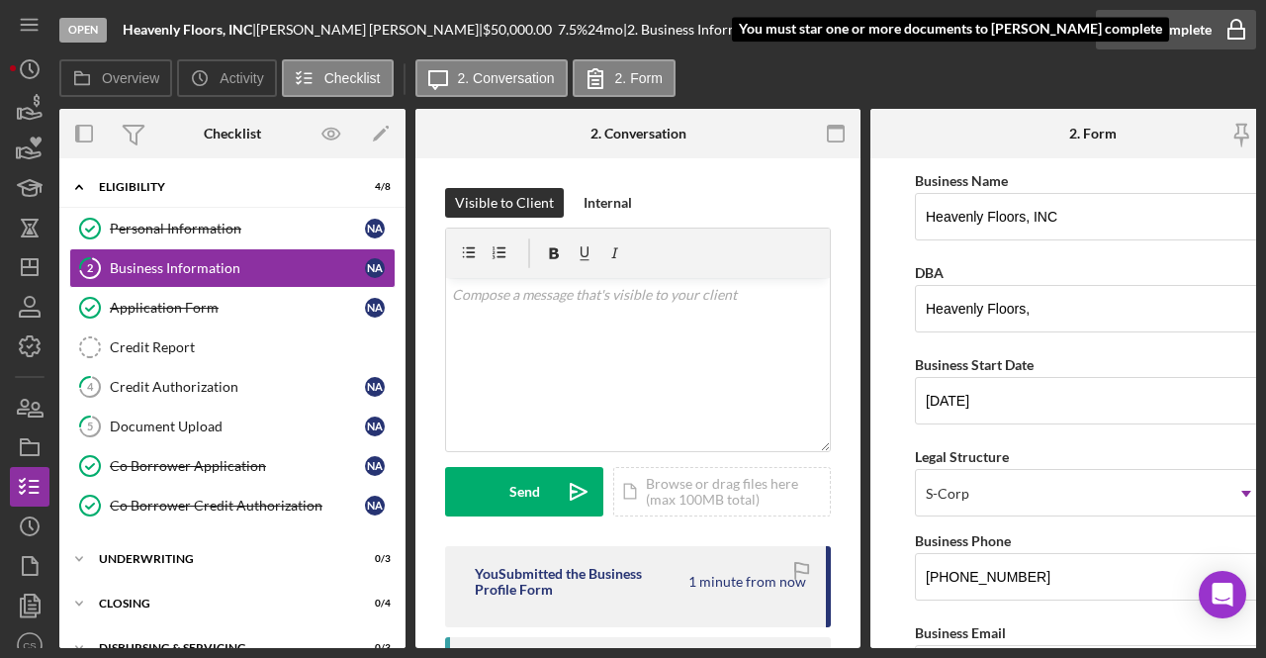
click at [1238, 35] on icon "button" at bounding box center [1235, 29] width 49 height 49
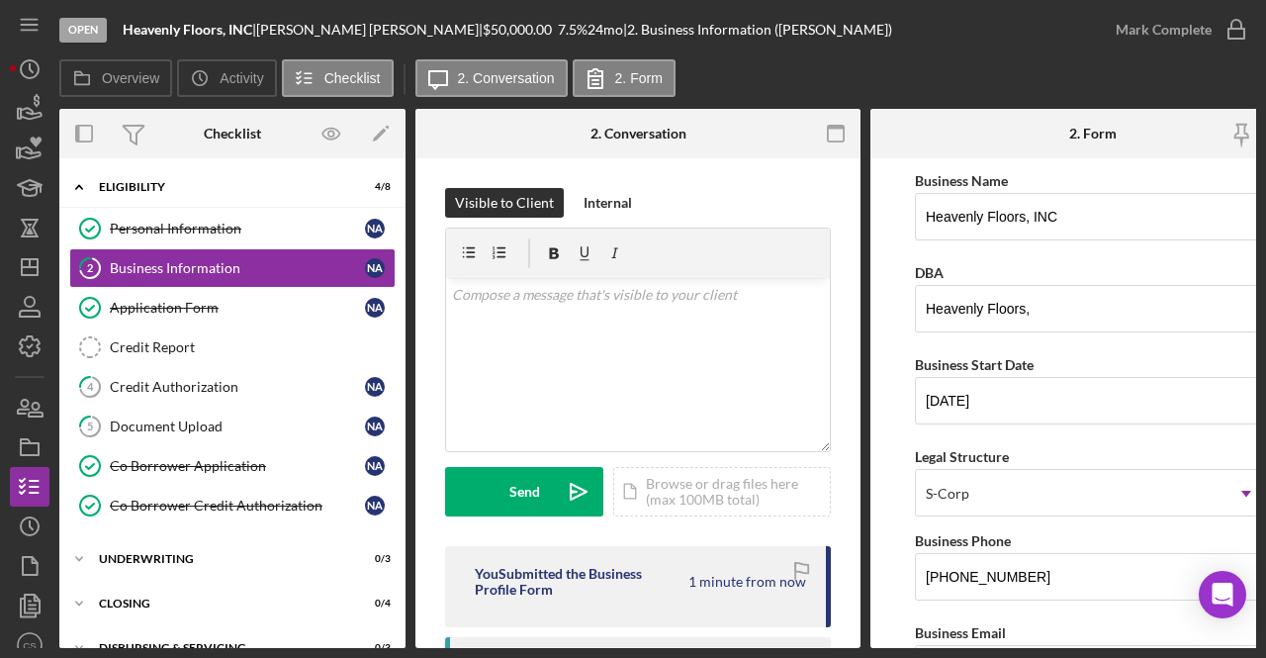
scroll to position [0, 59]
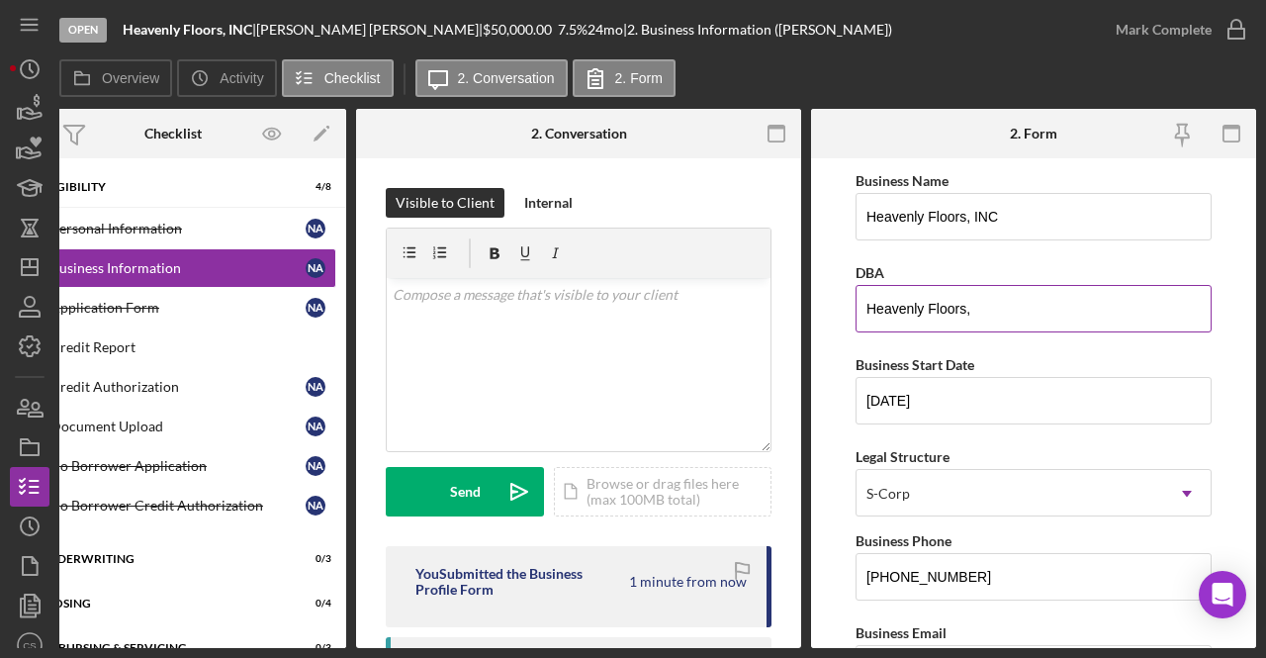
click at [1028, 309] on input "Heavenly Floors," at bounding box center [1033, 308] width 356 height 47
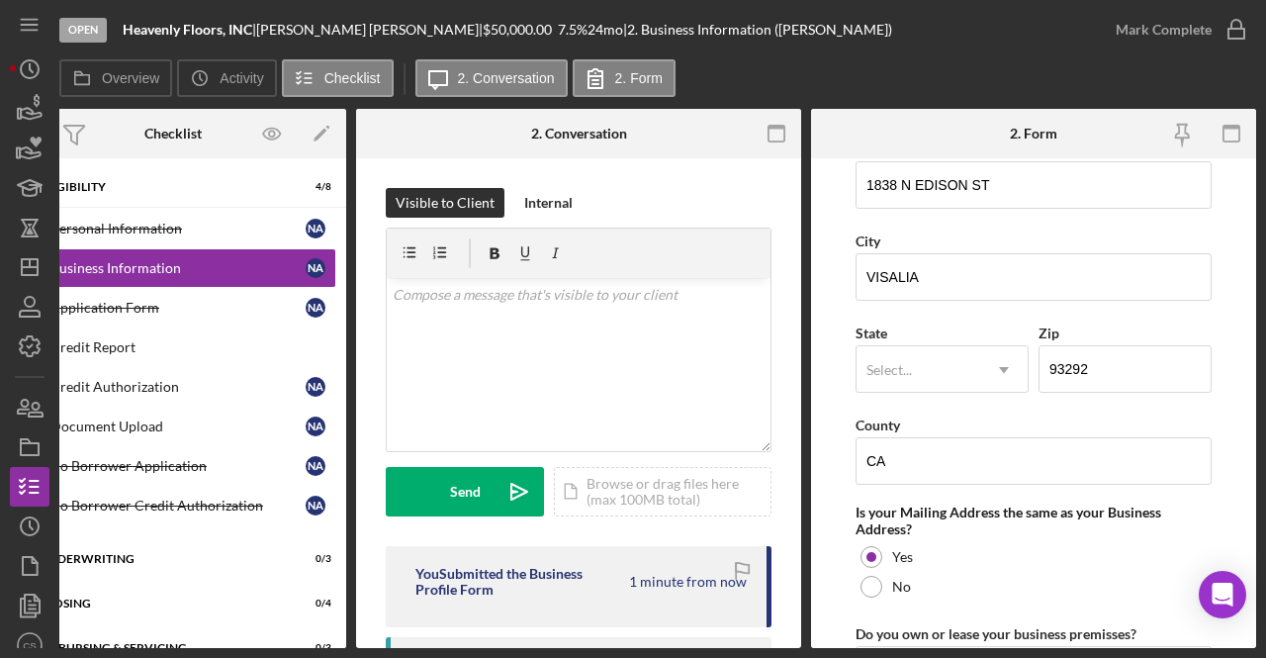
scroll to position [1481, 0]
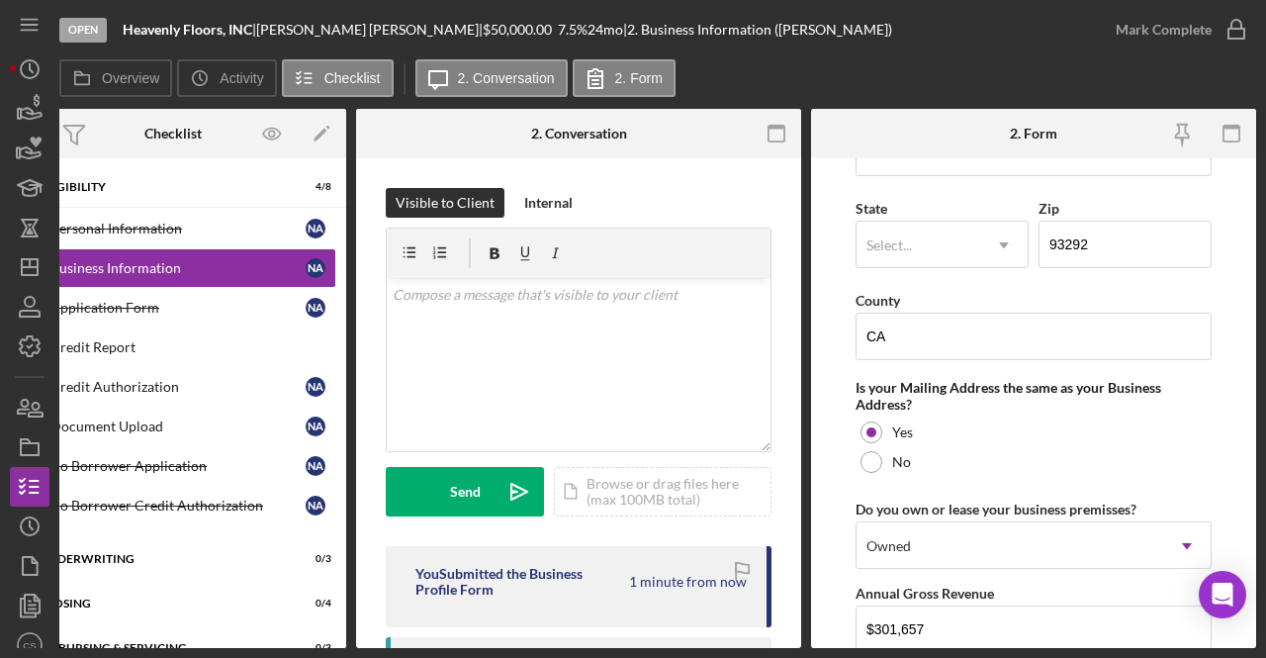
type input "Heavenly Floors"
drag, startPoint x: 1009, startPoint y: 470, endPoint x: 1094, endPoint y: 308, distance: 183.1
click at [1094, 312] on input "CA" at bounding box center [1033, 335] width 356 height 47
click at [997, 239] on icon "Icon/Dropdown Arrow" at bounding box center [1003, 244] width 47 height 47
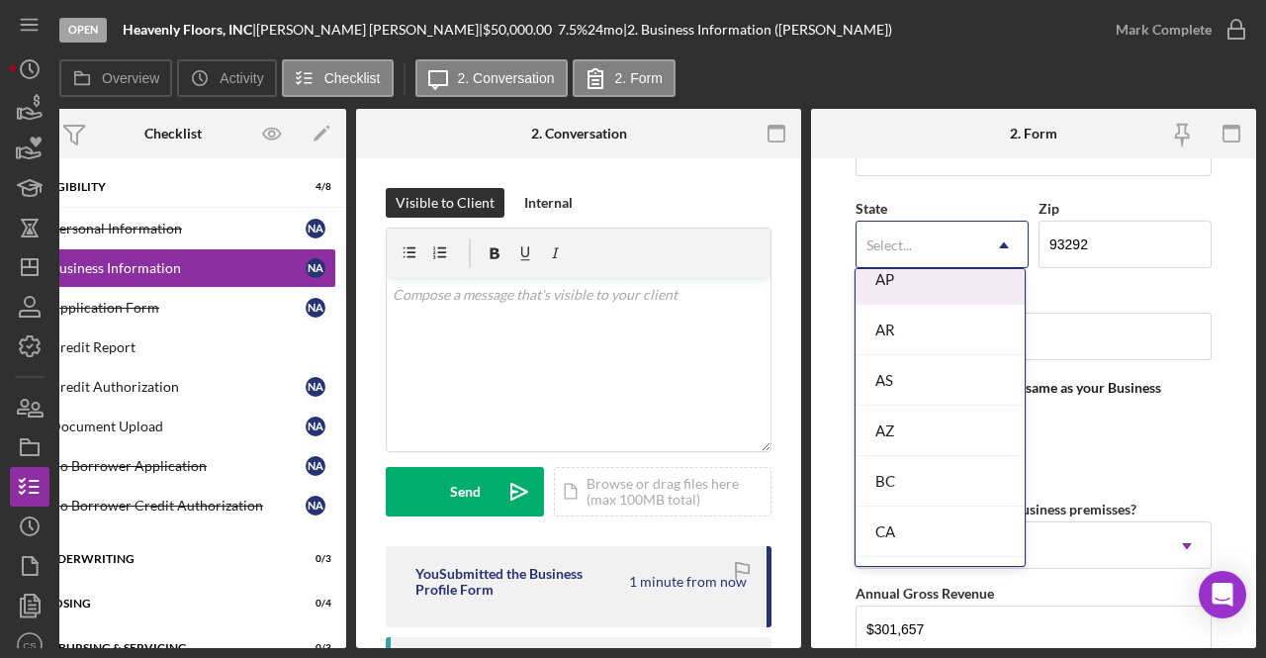
scroll to position [319, 0]
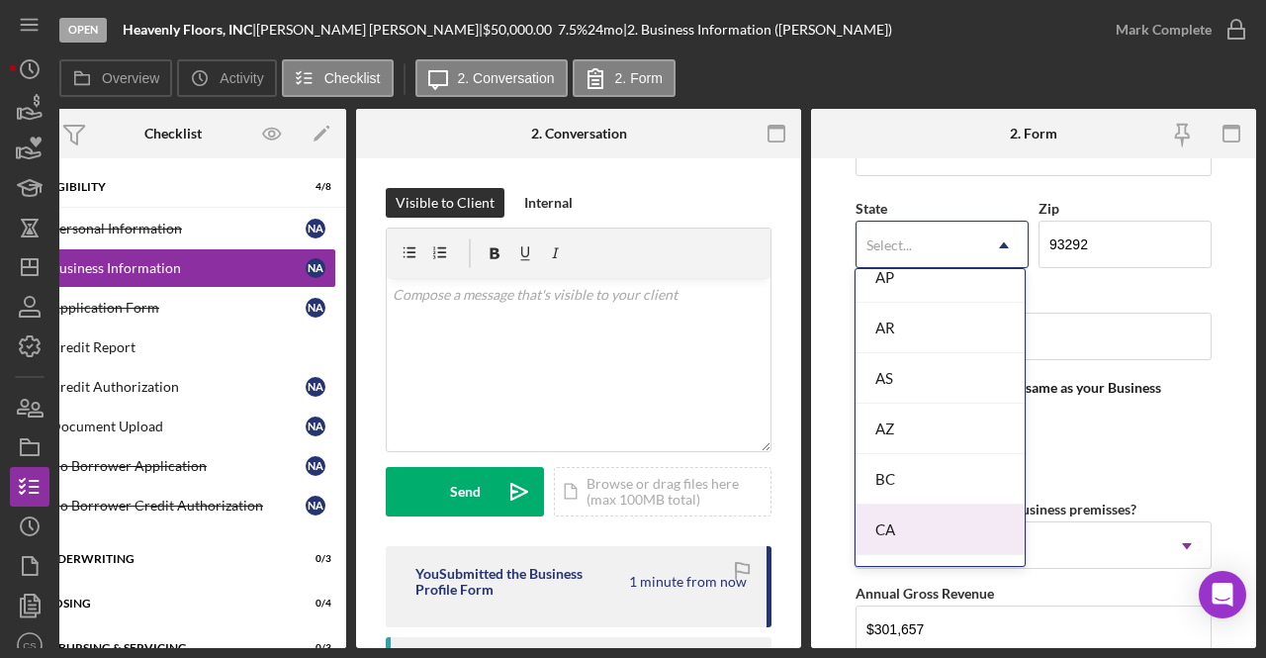
click at [907, 521] on div "CA" at bounding box center [939, 529] width 169 height 50
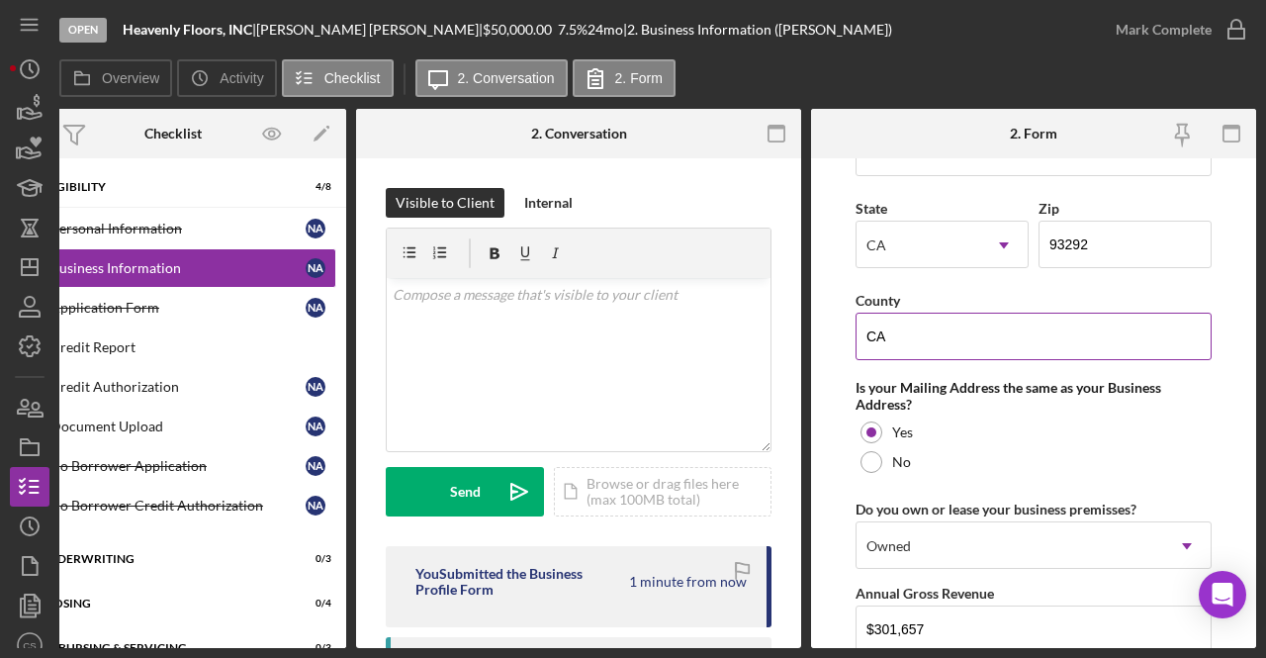
click at [1051, 323] on input "CA" at bounding box center [1033, 335] width 356 height 47
type input "C"
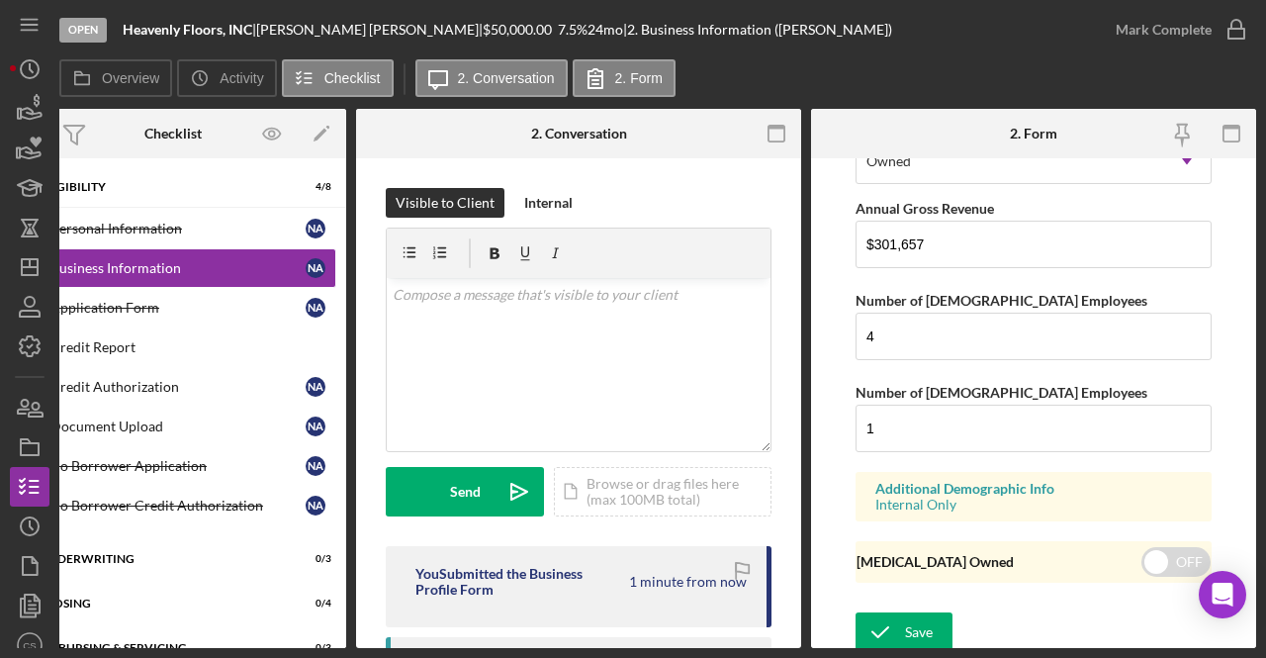
scroll to position [0, 39]
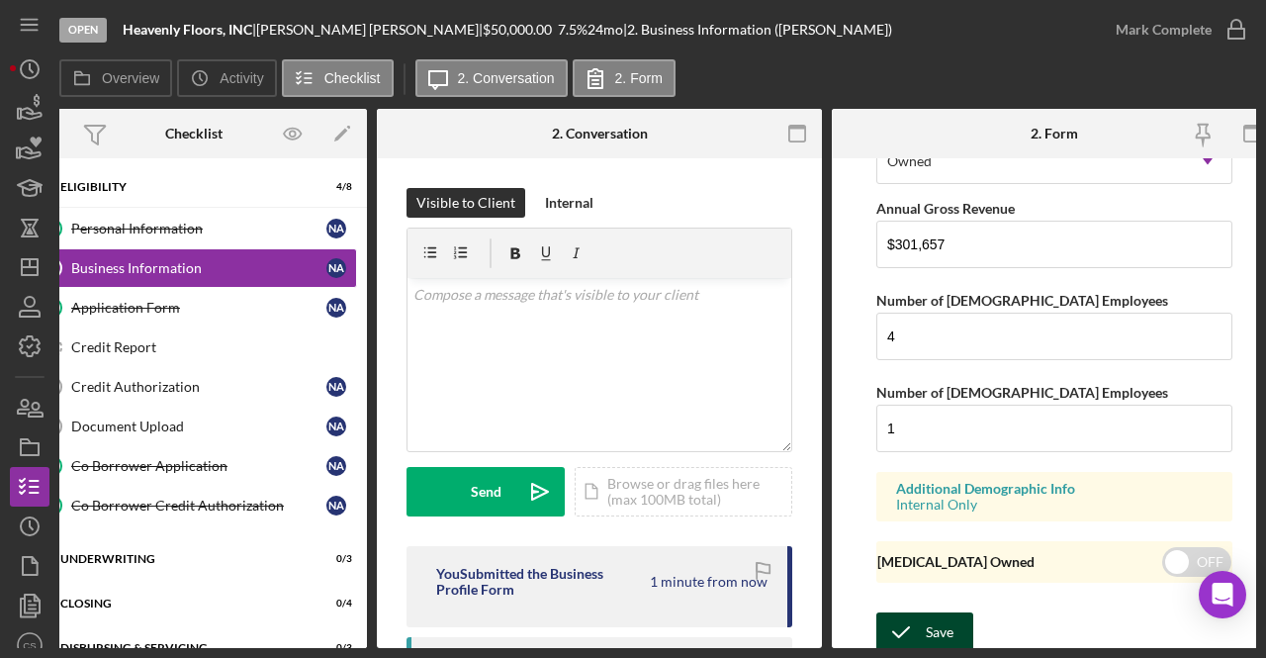
type input "[PERSON_NAME]"
click at [922, 632] on icon "submit" at bounding box center [900, 631] width 49 height 49
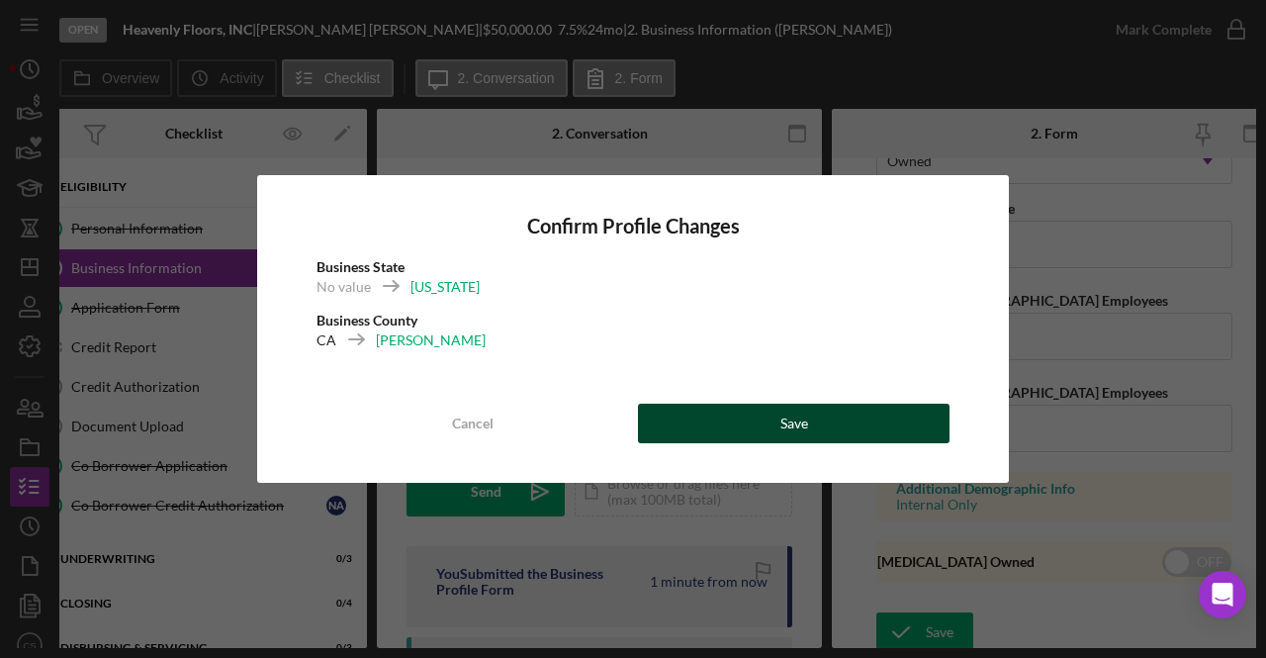
click at [828, 434] on button "Save" at bounding box center [793, 423] width 311 height 40
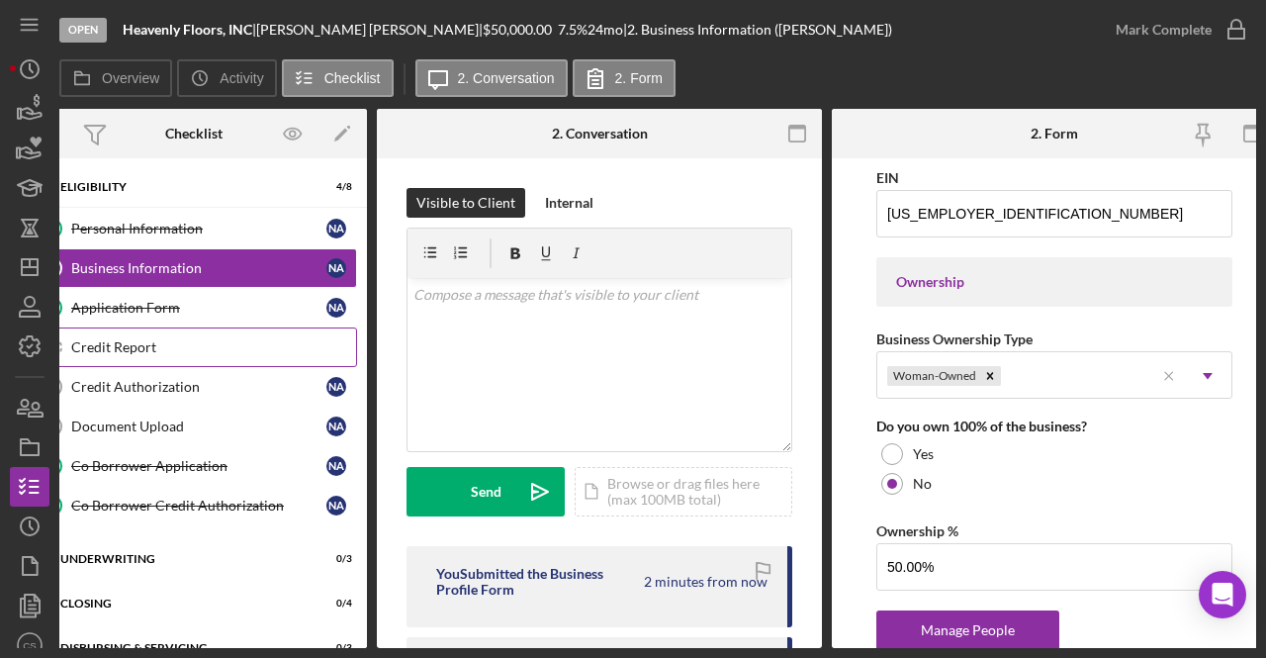
scroll to position [0, 0]
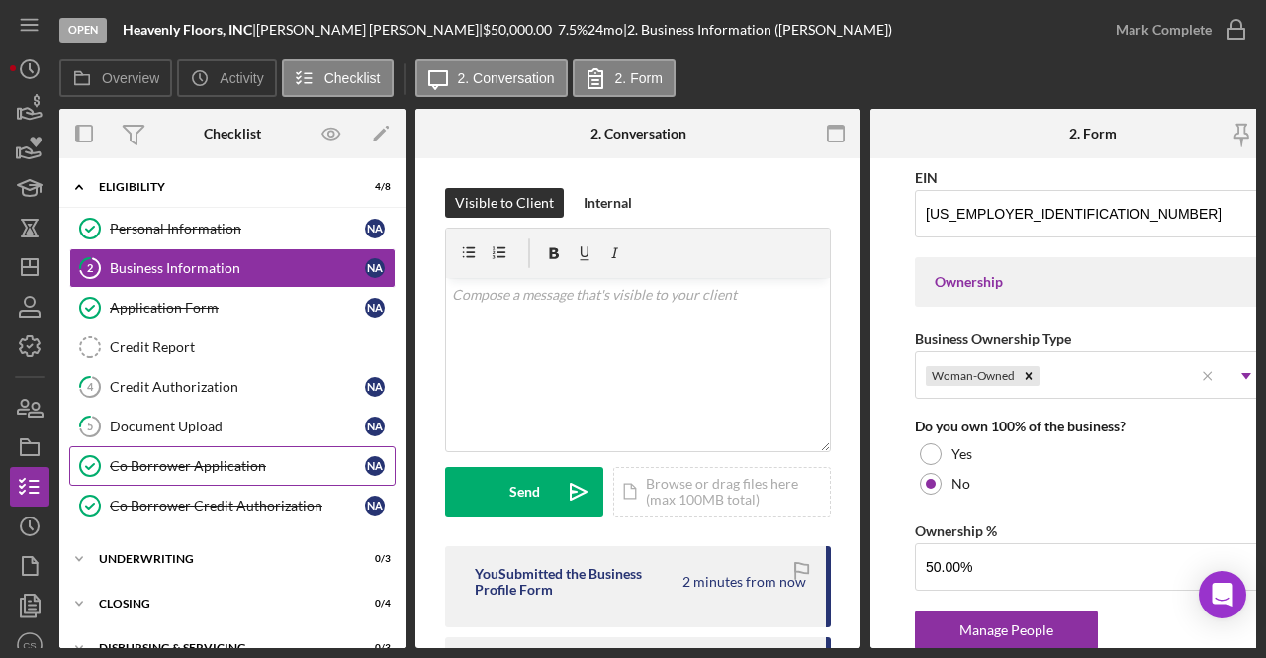
click at [266, 458] on div "Co Borrower Application" at bounding box center [237, 466] width 255 height 16
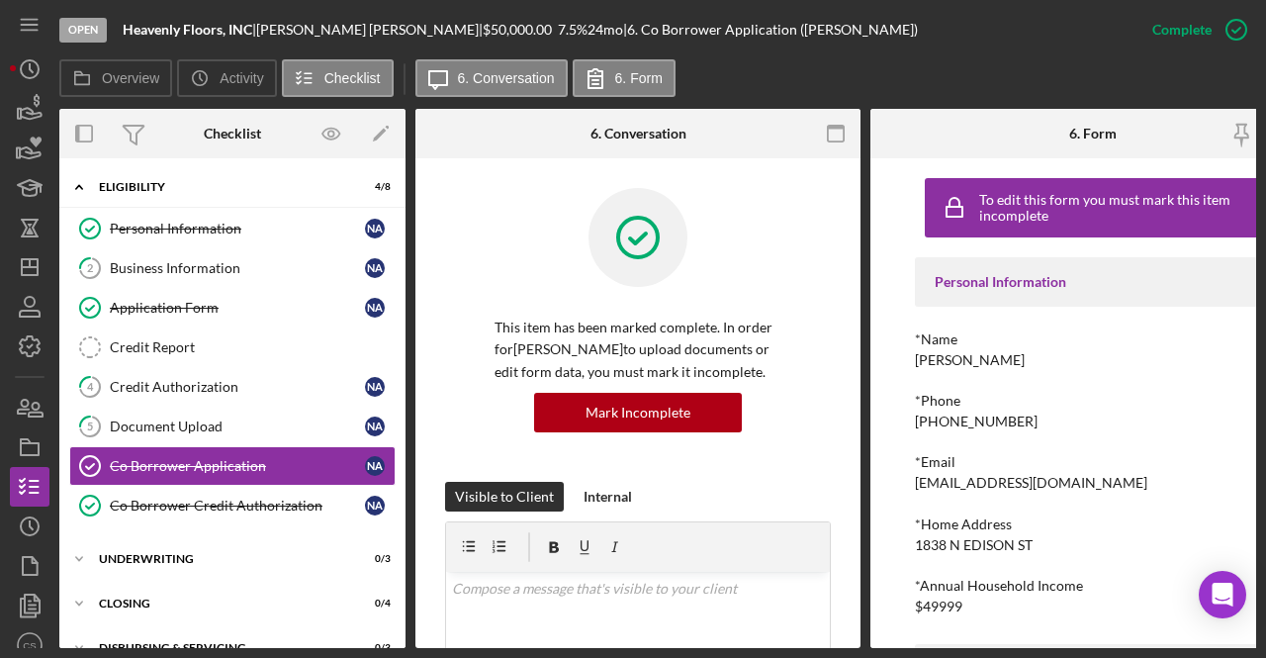
scroll to position [0, 59]
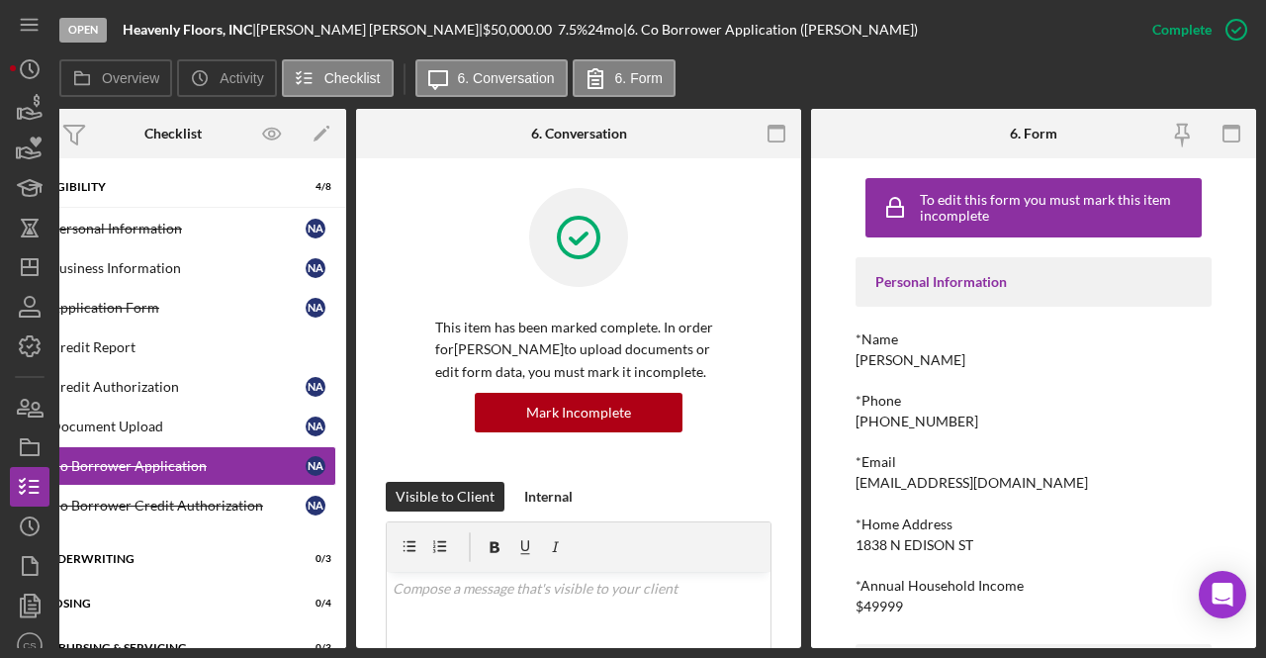
drag, startPoint x: 1056, startPoint y: 363, endPoint x: 840, endPoint y: 368, distance: 215.6
click at [840, 368] on div "To edit this form you must mark this item incomplete Personal Information *Name…" at bounding box center [1033, 402] width 445 height 489
copy div "[PERSON_NAME]"
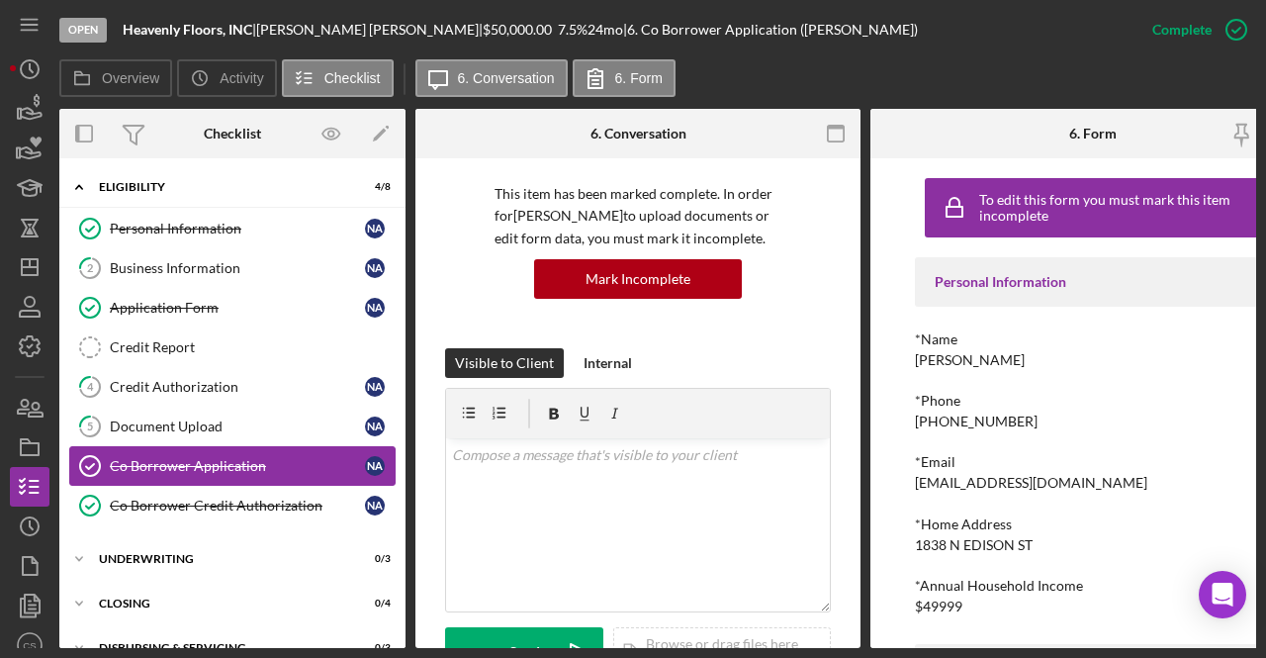
scroll to position [134, 0]
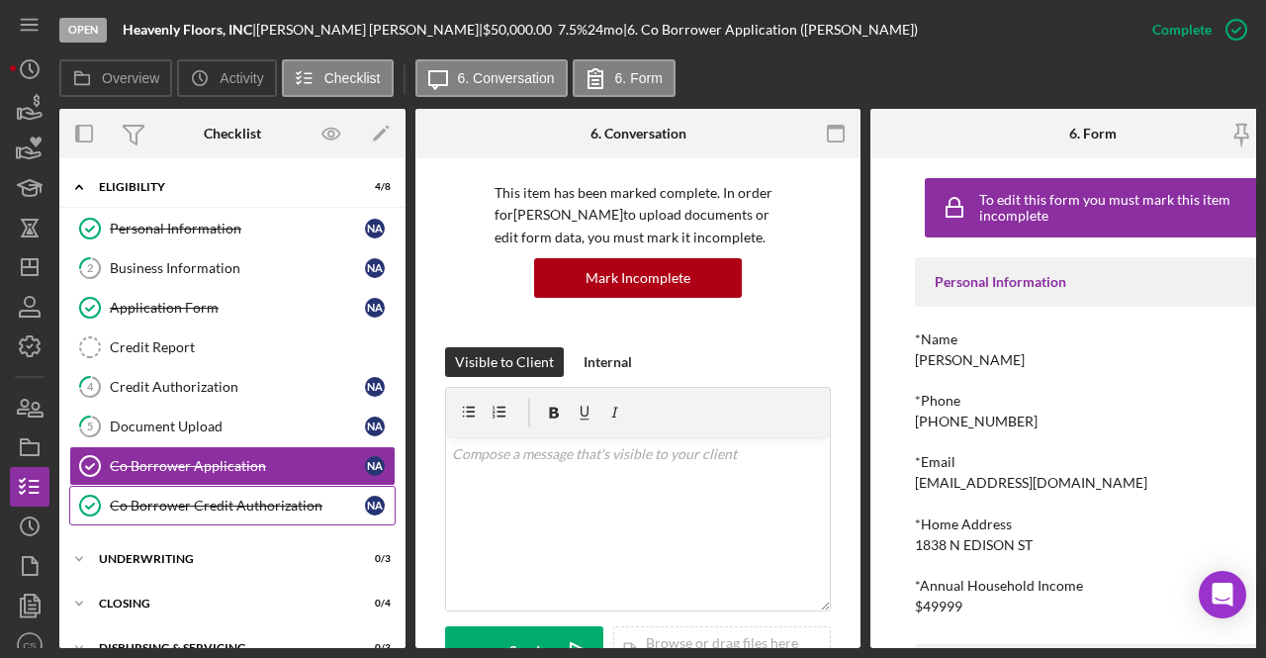
click at [206, 497] on div "Co Borrower Credit Authorization" at bounding box center [237, 505] width 255 height 16
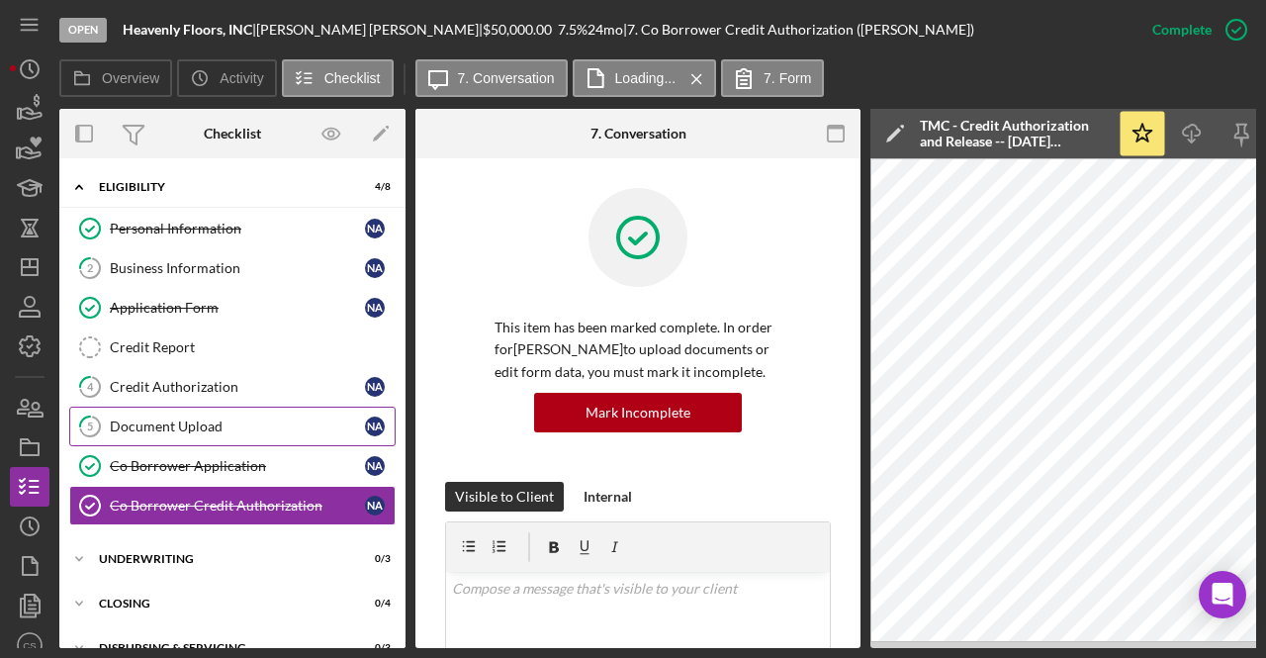
click at [206, 412] on link "5 Document Upload N A" at bounding box center [232, 426] width 326 height 40
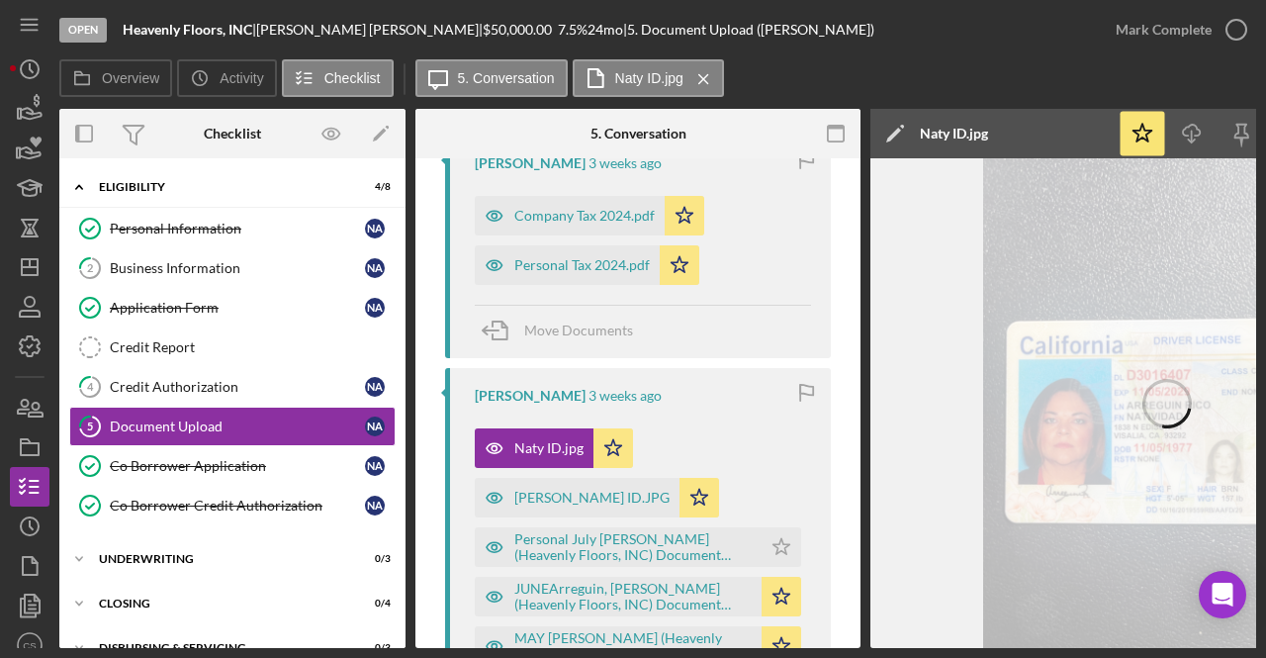
scroll to position [514, 0]
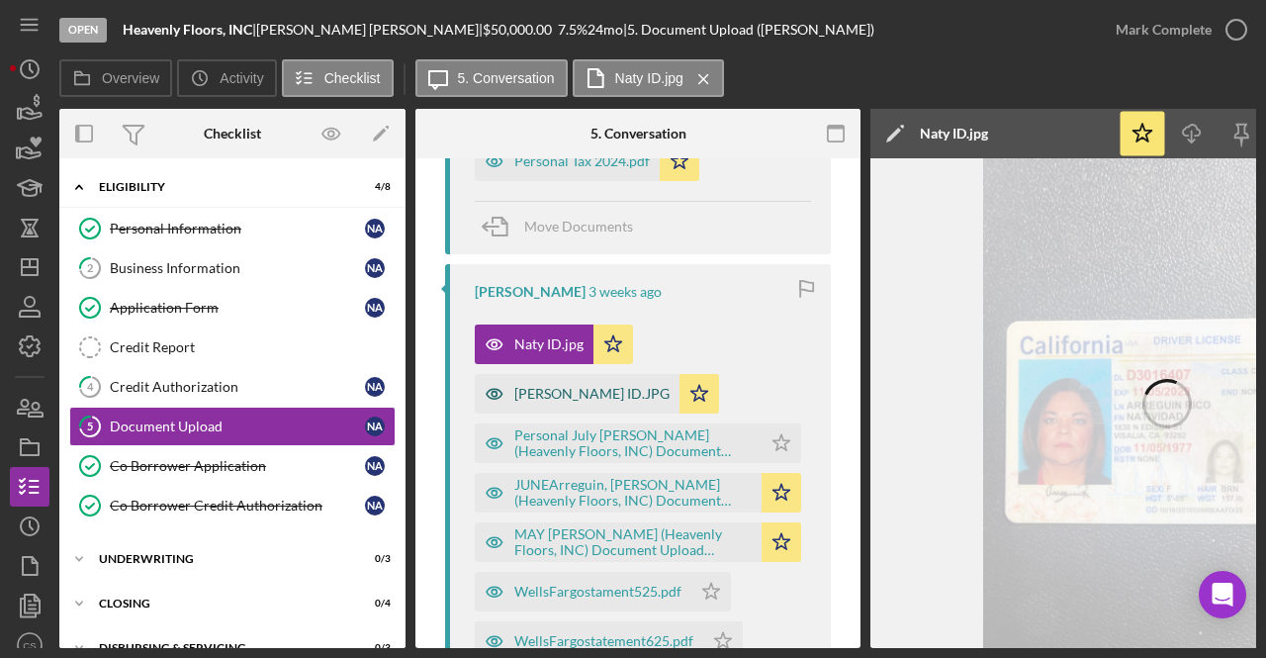
click at [568, 388] on div "[PERSON_NAME] ID.JPG" at bounding box center [591, 394] width 155 height 16
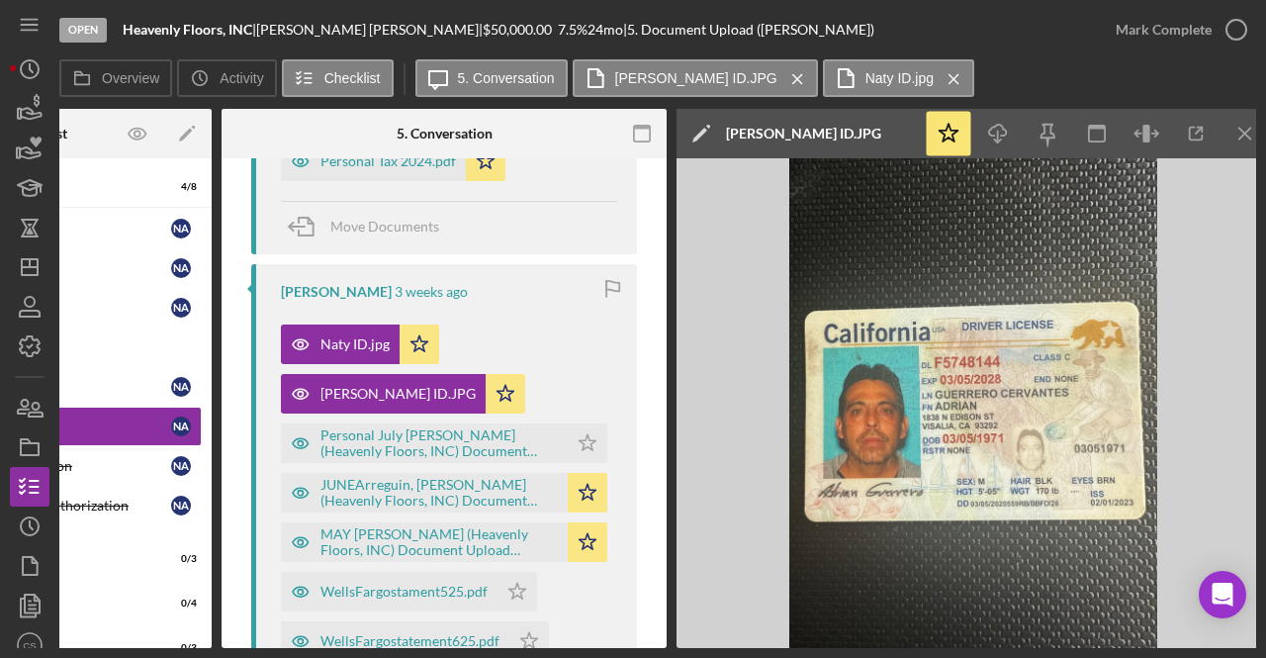
scroll to position [0, 0]
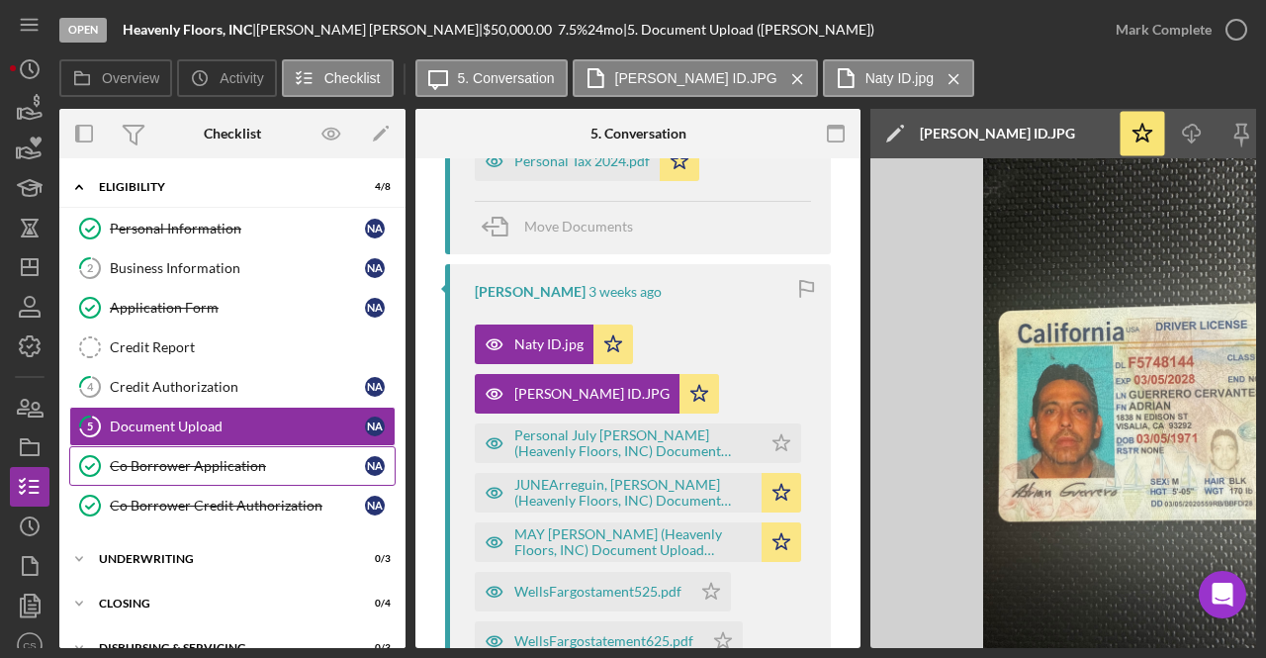
click at [256, 466] on div "Co Borrower Application" at bounding box center [237, 466] width 255 height 16
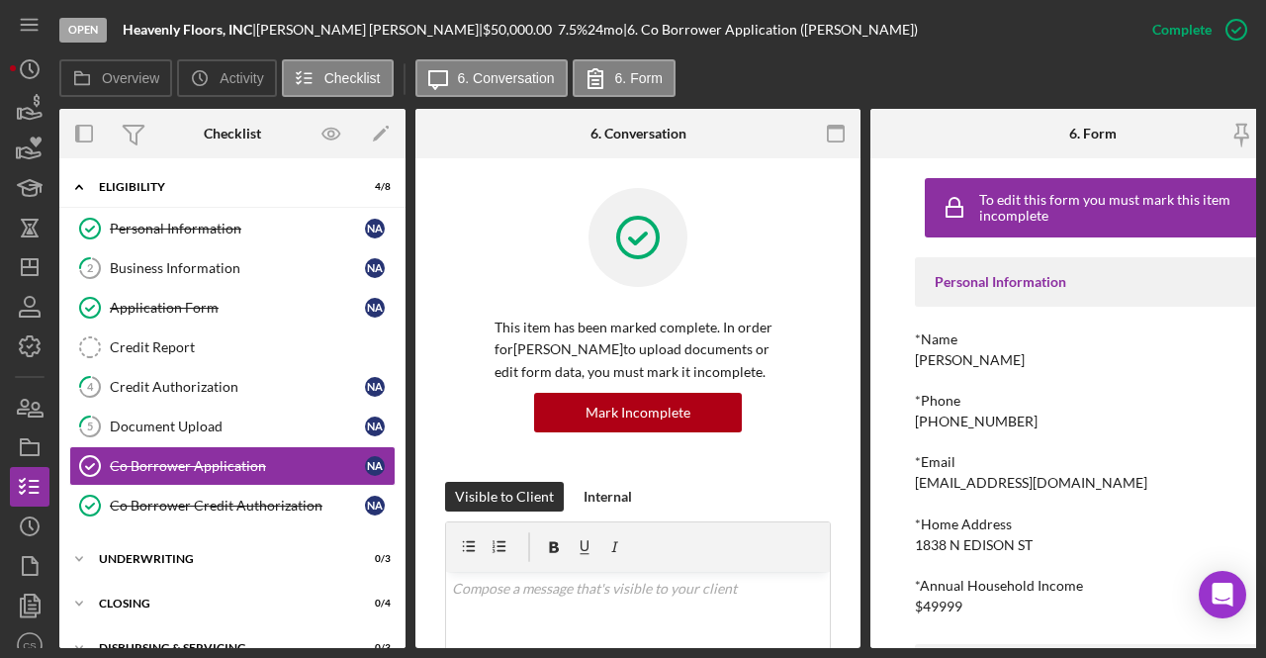
scroll to position [84, 0]
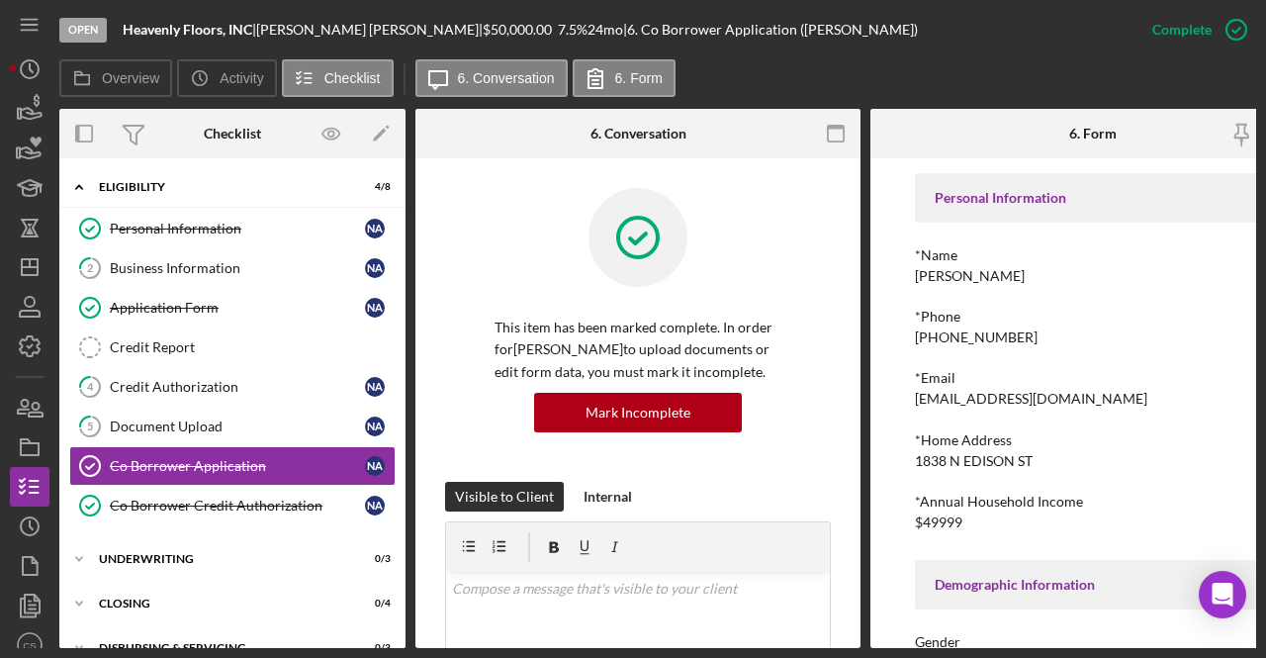
drag, startPoint x: 1072, startPoint y: 461, endPoint x: 894, endPoint y: 470, distance: 178.2
click at [894, 470] on div "To edit this form you must mark this item incomplete Personal Information *Name…" at bounding box center [1092, 402] width 445 height 489
click at [1070, 439] on div "*Home Address" at bounding box center [1093, 440] width 356 height 16
drag, startPoint x: 1070, startPoint y: 462, endPoint x: 915, endPoint y: 462, distance: 155.2
click at [915, 462] on div "*Home Address [STREET_ADDRESS]" at bounding box center [1093, 450] width 356 height 37
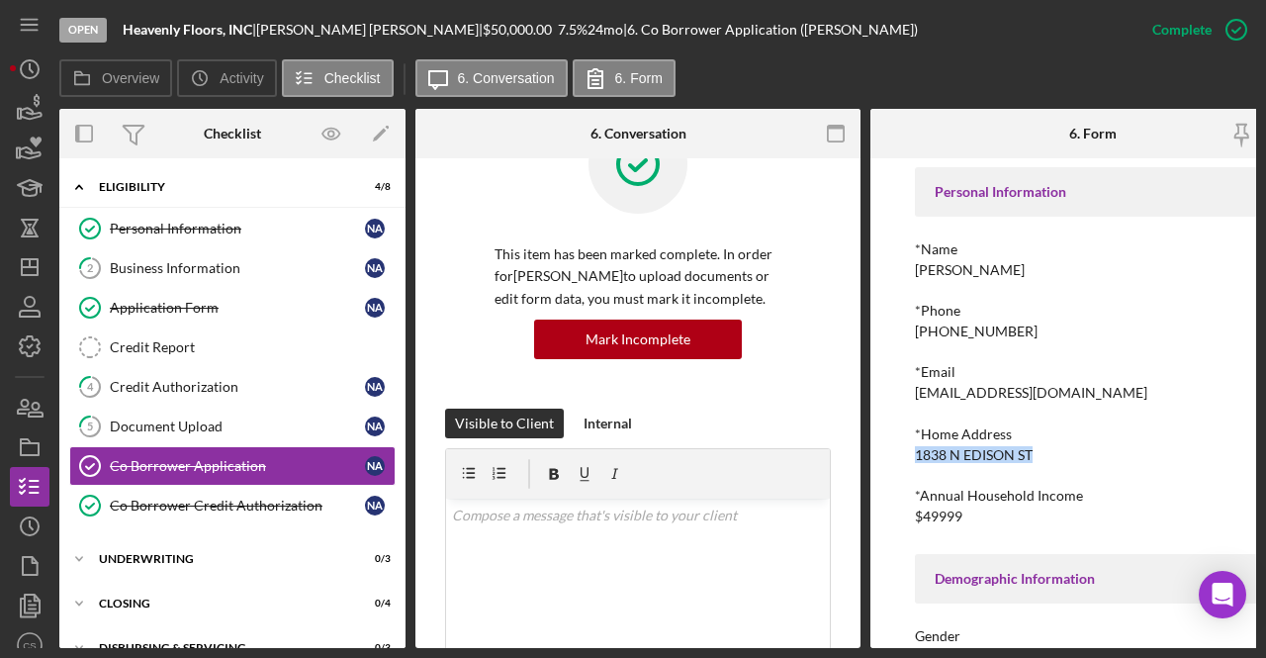
scroll to position [0, 0]
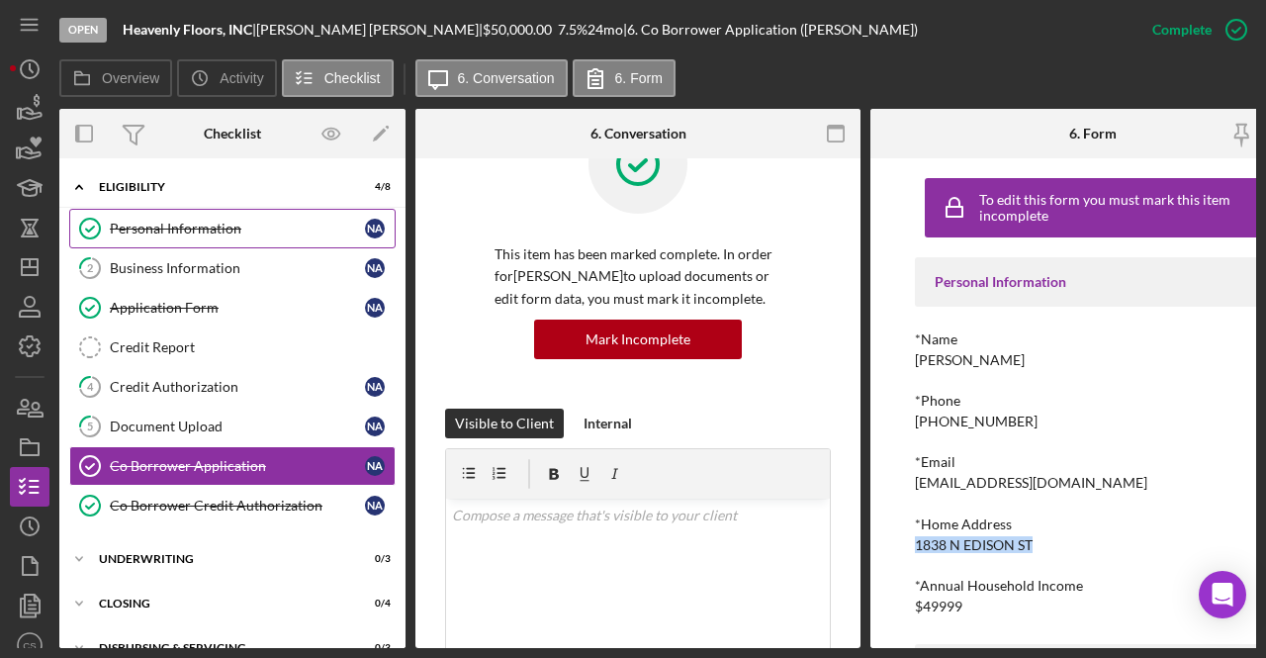
click at [239, 226] on div "Personal Information" at bounding box center [237, 228] width 255 height 16
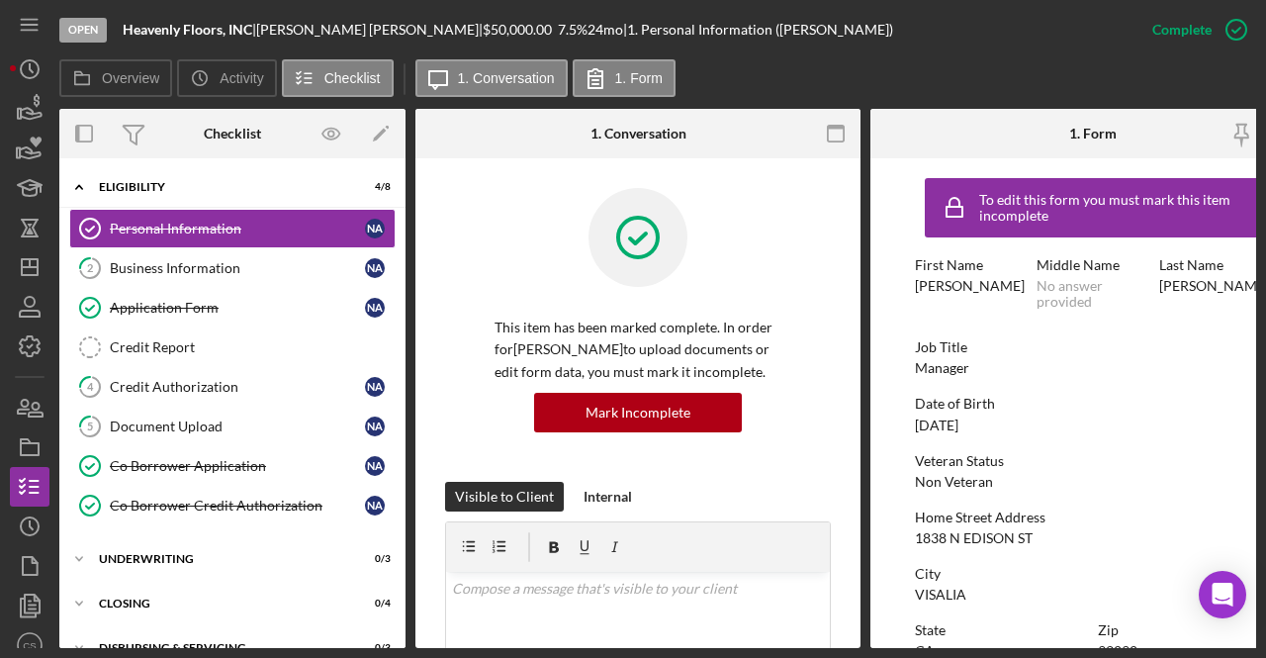
scroll to position [76, 0]
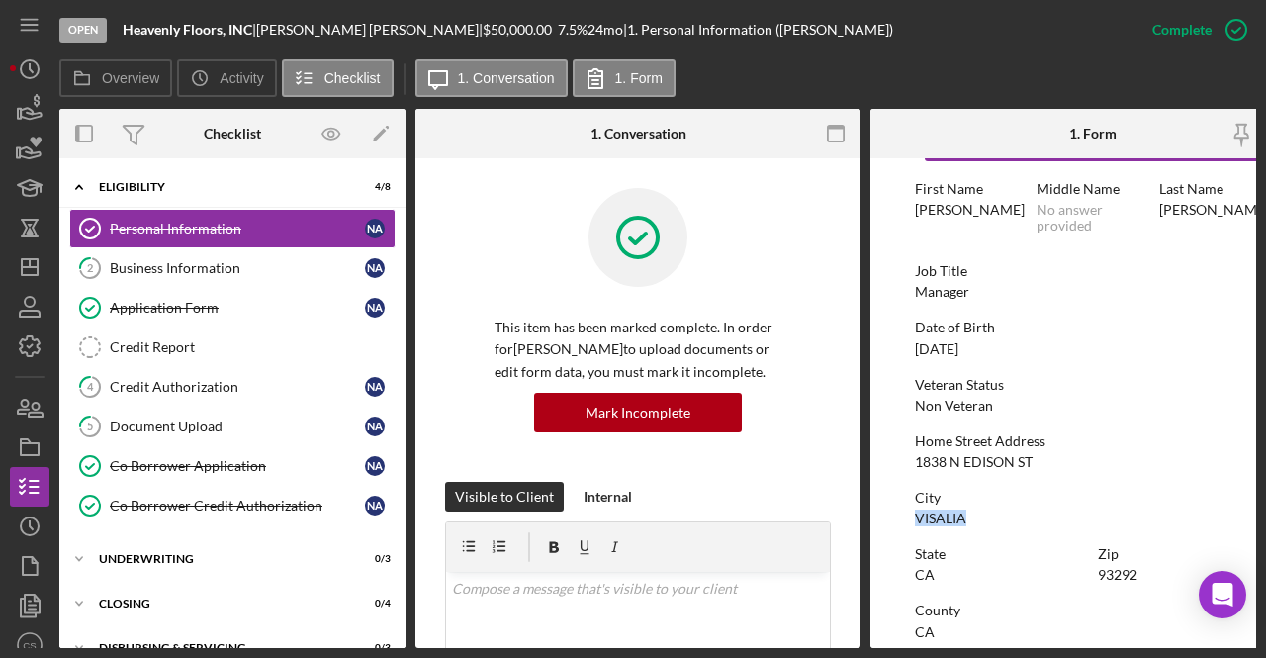
drag, startPoint x: 1029, startPoint y: 513, endPoint x: 916, endPoint y: 515, distance: 113.7
click at [916, 515] on div "City [GEOGRAPHIC_DATA]" at bounding box center [1093, 507] width 356 height 37
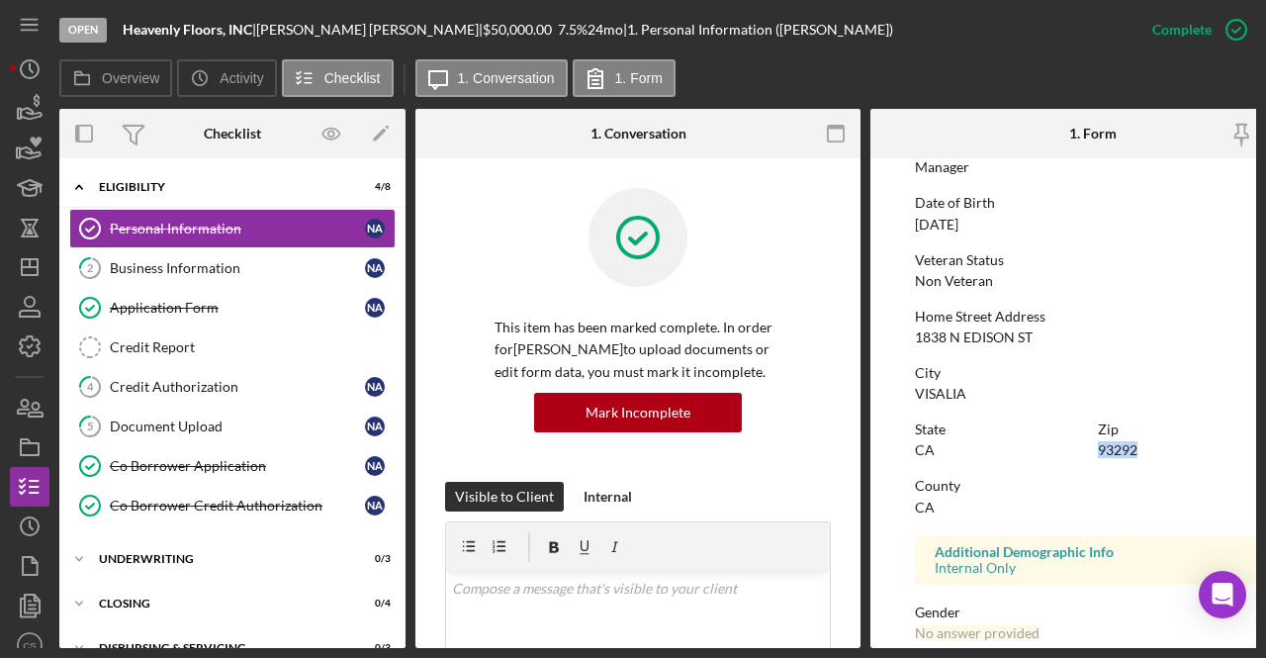
drag, startPoint x: 1145, startPoint y: 450, endPoint x: 1091, endPoint y: 454, distance: 54.5
click at [1091, 454] on div "State [US_STATE] Zip 93292" at bounding box center [1093, 449] width 356 height 56
click at [182, 339] on div "Credit Report" at bounding box center [252, 347] width 285 height 16
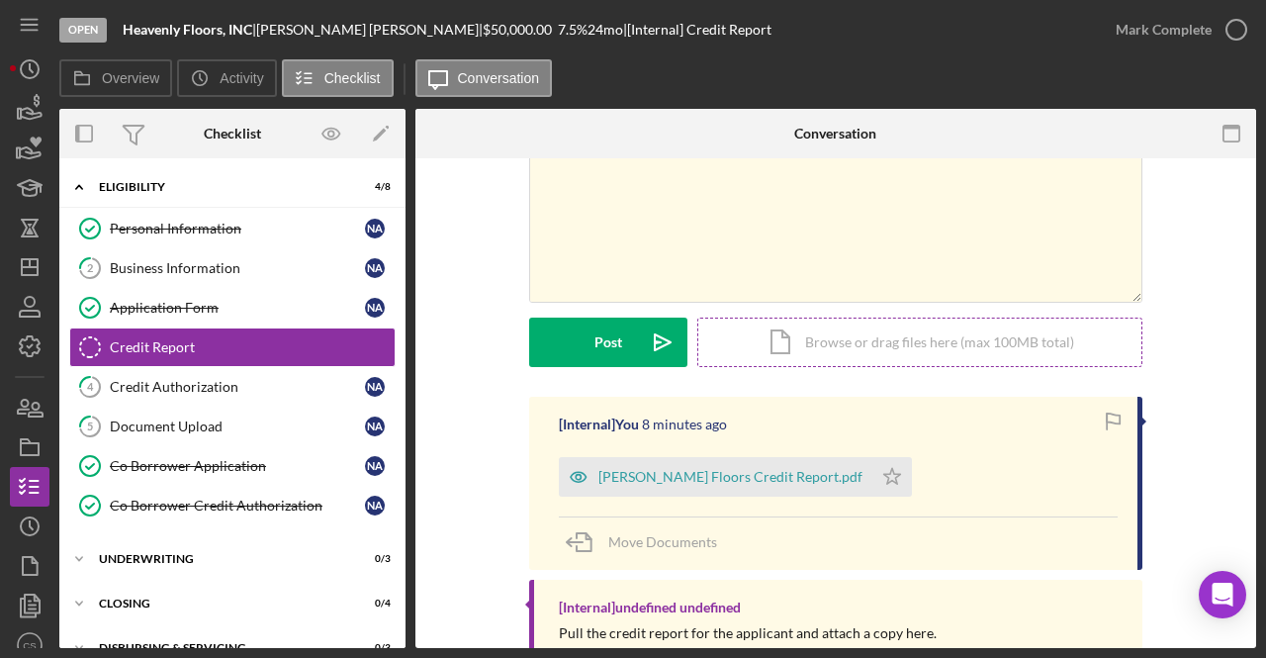
scroll to position [109, 0]
click at [807, 345] on div "Icon/Document Browse or drag files here (max 100MB total) Tap to choose files o…" at bounding box center [919, 342] width 445 height 49
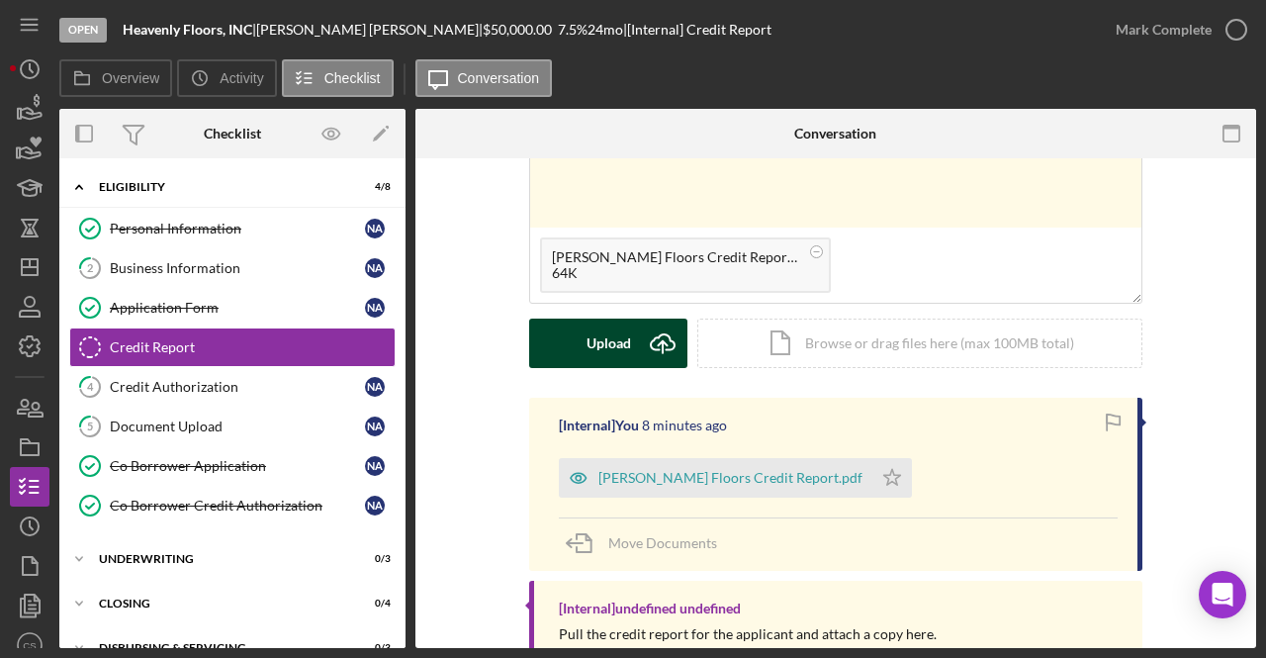
click at [599, 337] on div "Upload" at bounding box center [608, 342] width 44 height 49
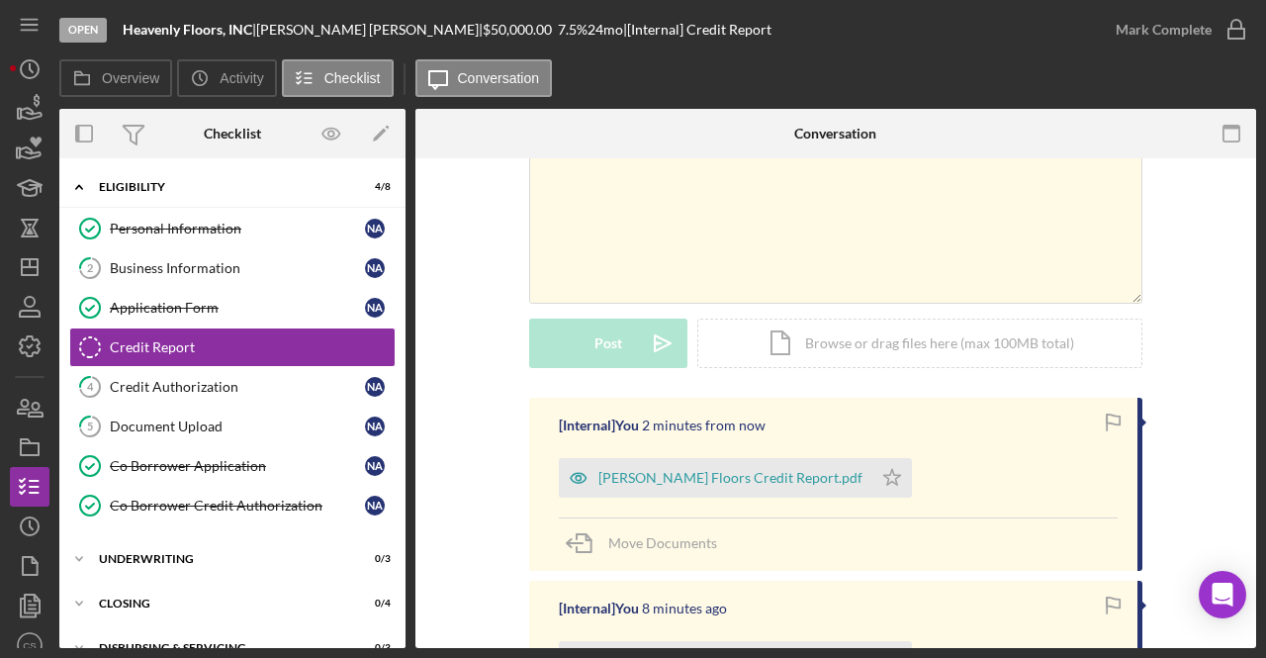
scroll to position [208, 0]
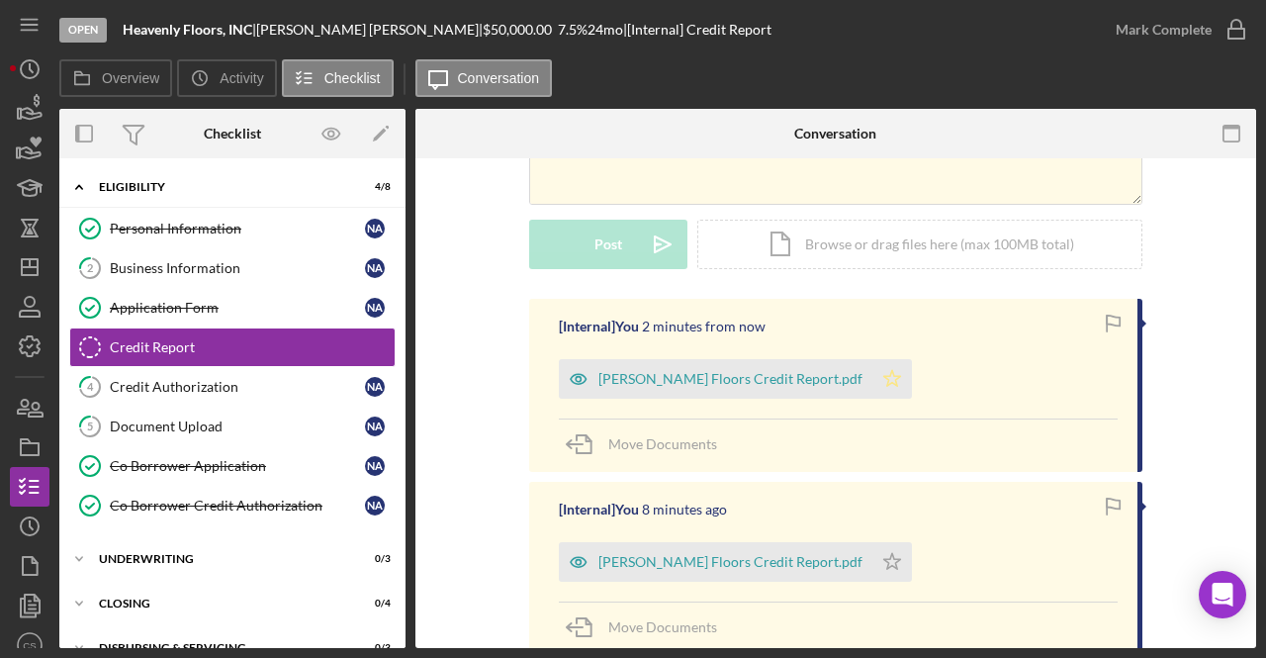
click at [884, 376] on polygon "button" at bounding box center [892, 378] width 17 height 16
click at [886, 560] on icon "Icon/Star" at bounding box center [892, 562] width 40 height 40
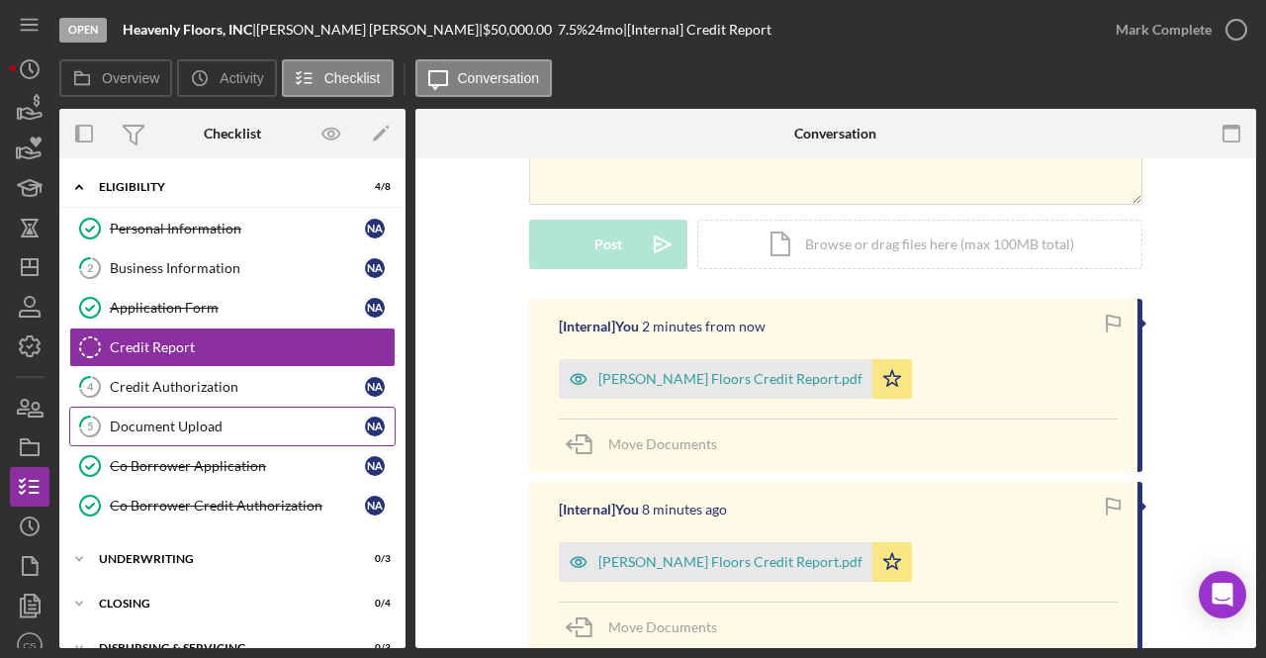
click at [235, 418] on div "Document Upload" at bounding box center [237, 426] width 255 height 16
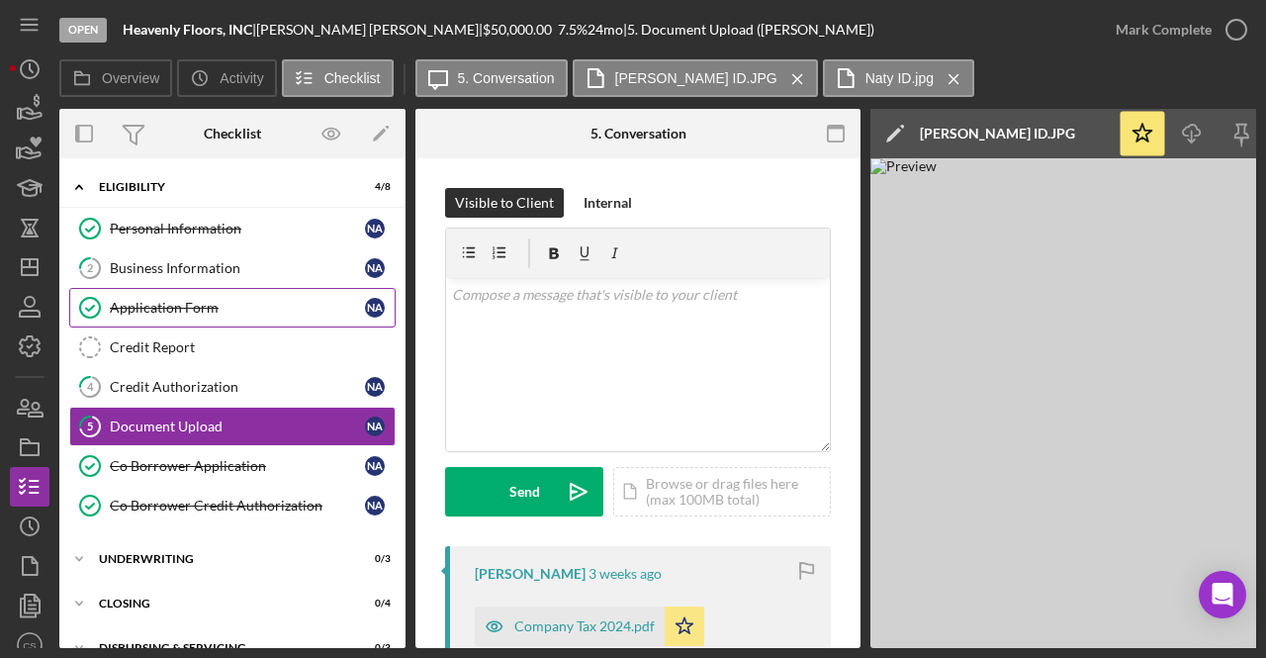
click at [204, 300] on div "Application Form" at bounding box center [237, 308] width 255 height 16
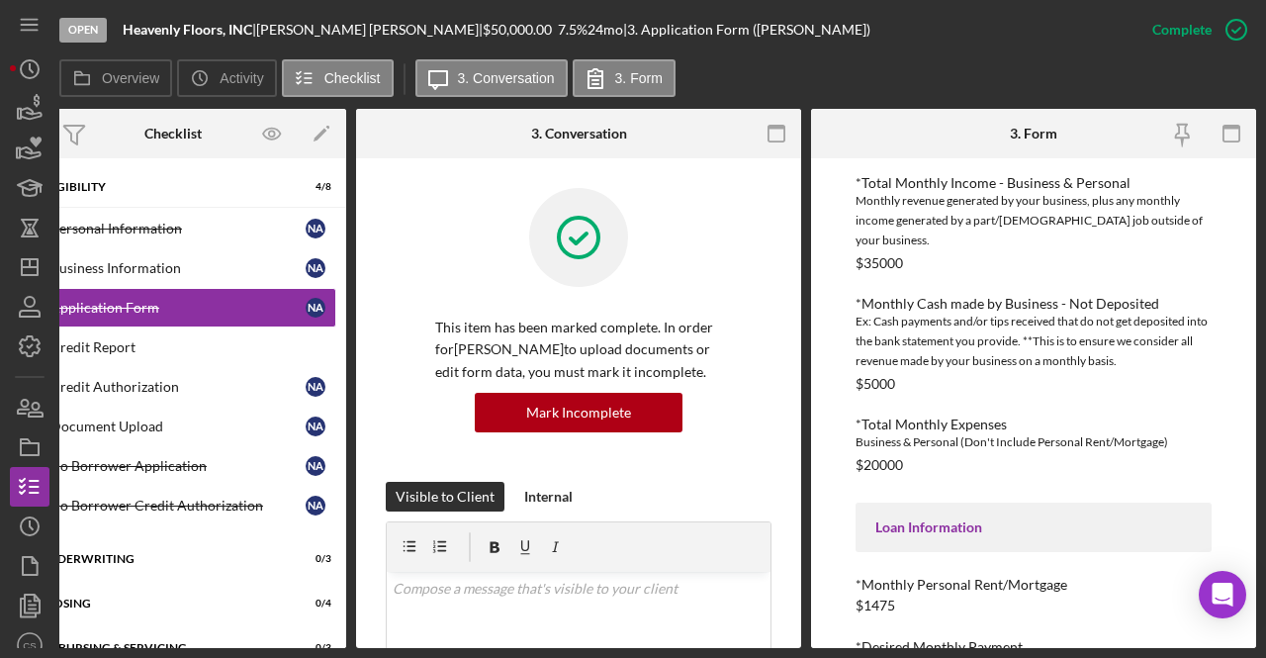
scroll to position [589, 0]
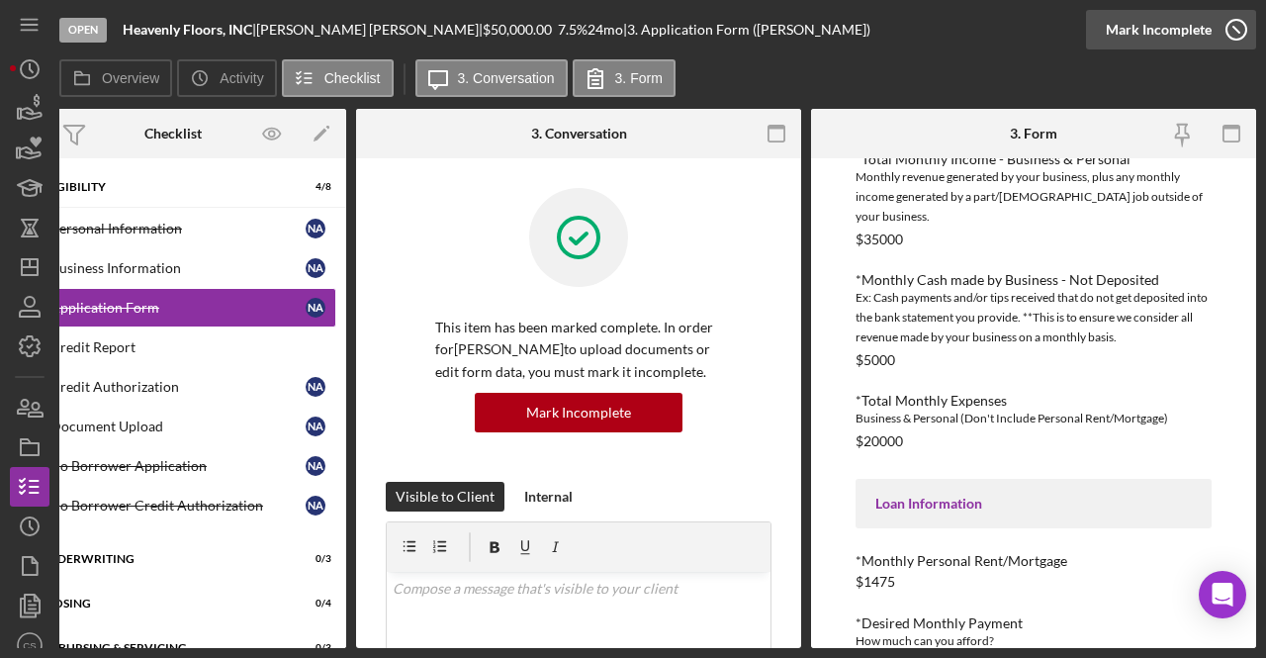
click at [1231, 41] on icon "button" at bounding box center [1235, 29] width 49 height 49
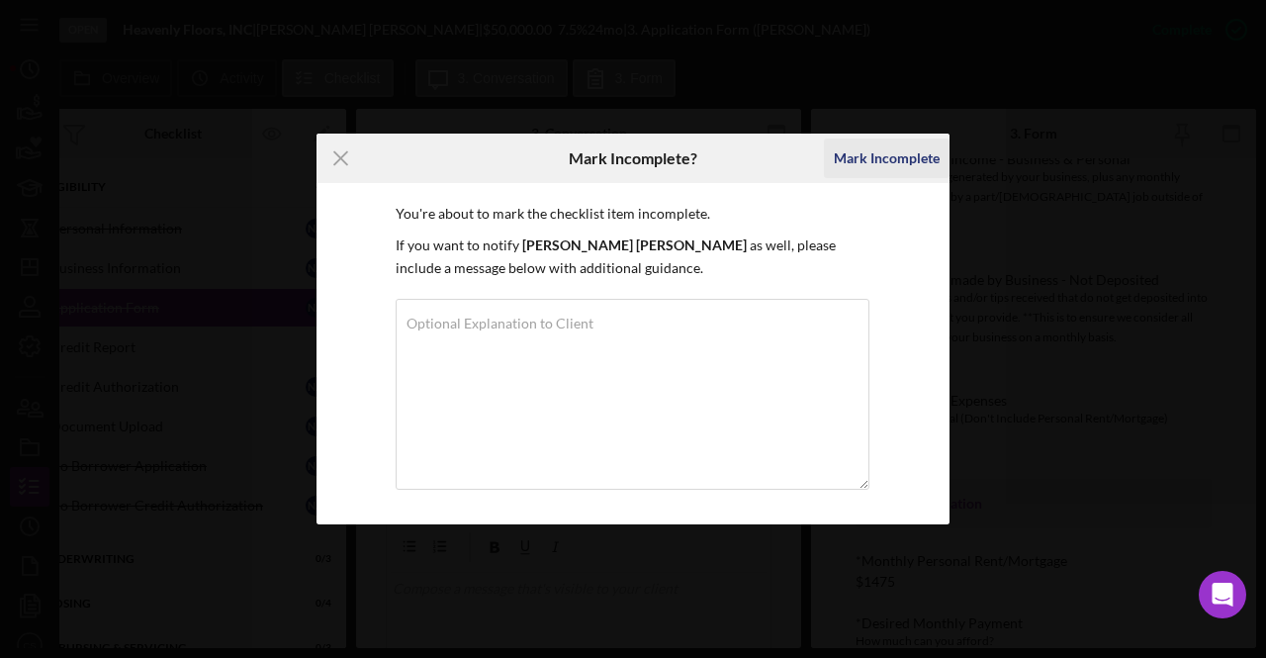
click at [865, 162] on div "Mark Incomplete" at bounding box center [887, 158] width 106 height 40
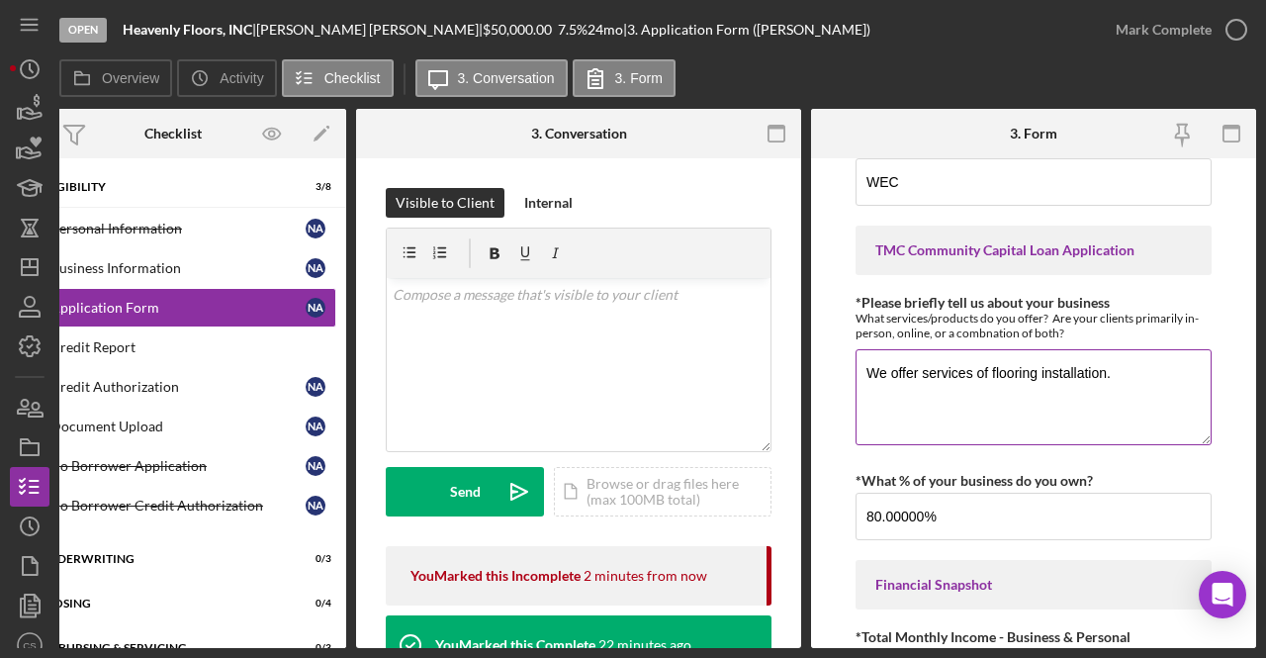
click at [1012, 402] on textarea "We offer services of flooring installation." at bounding box center [1033, 396] width 356 height 95
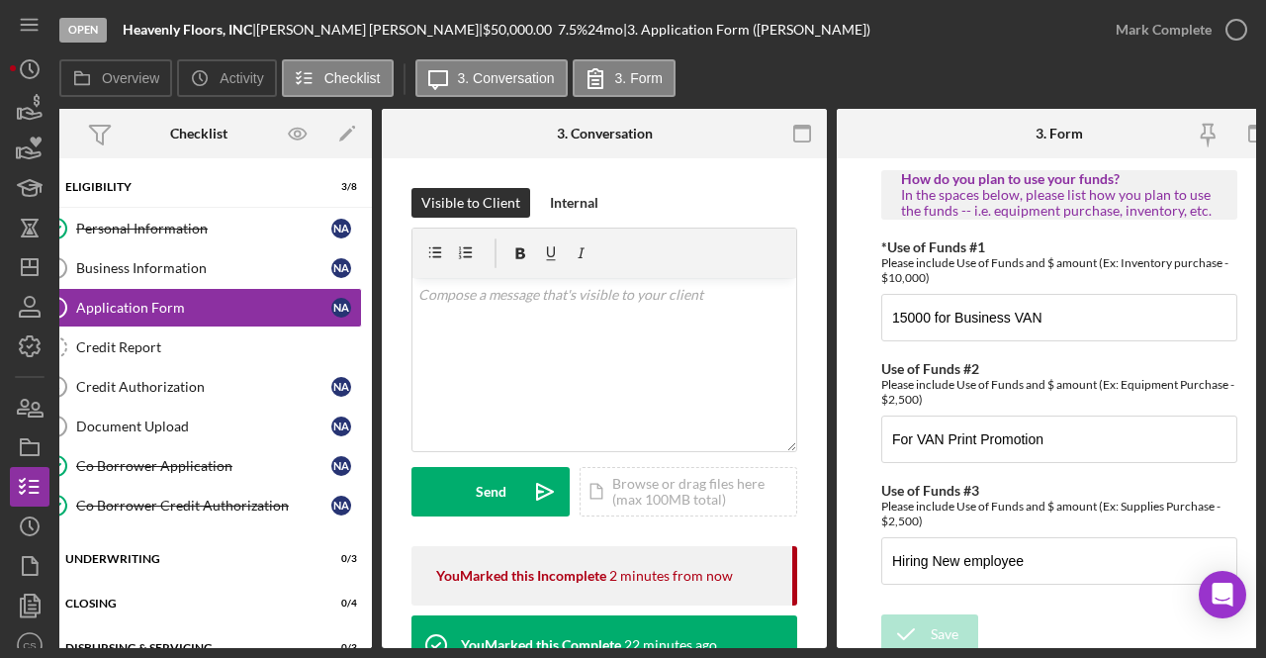
scroll to position [1299, 0]
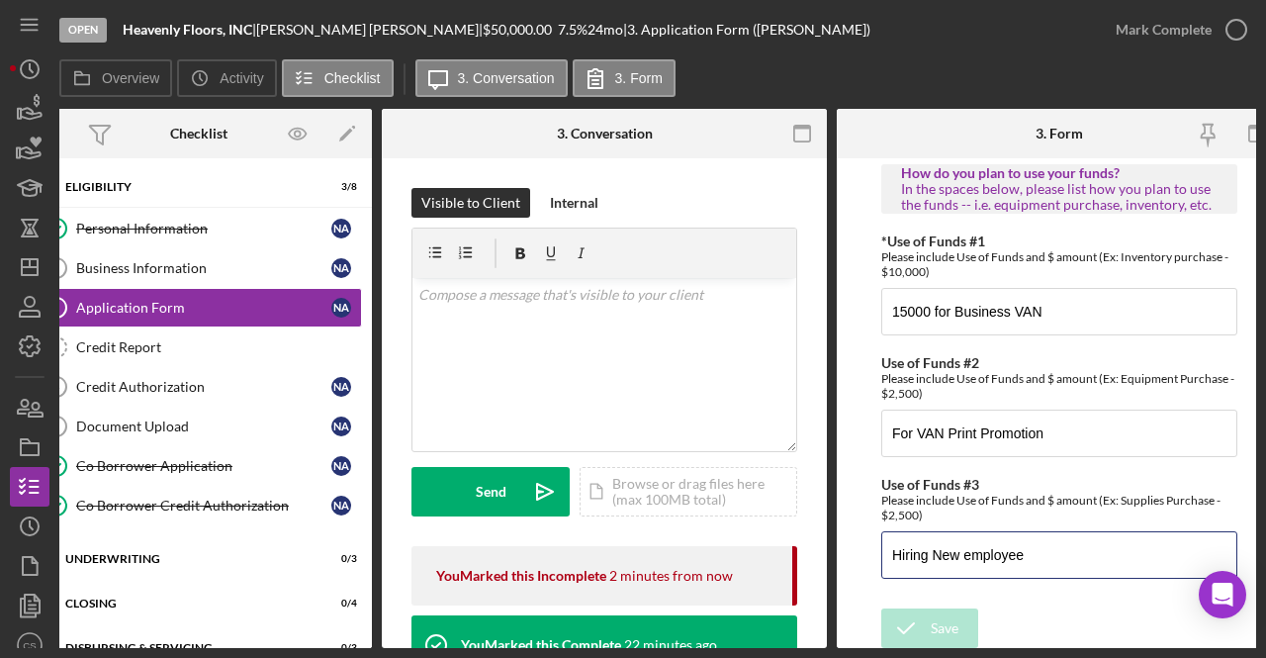
drag, startPoint x: 1056, startPoint y: 550, endPoint x: 872, endPoint y: 551, distance: 183.9
click at [872, 551] on form "*Applicant Personal Phone Number [PERSON_NAME] *How did you hear about us? Name…" at bounding box center [1058, 402] width 445 height 489
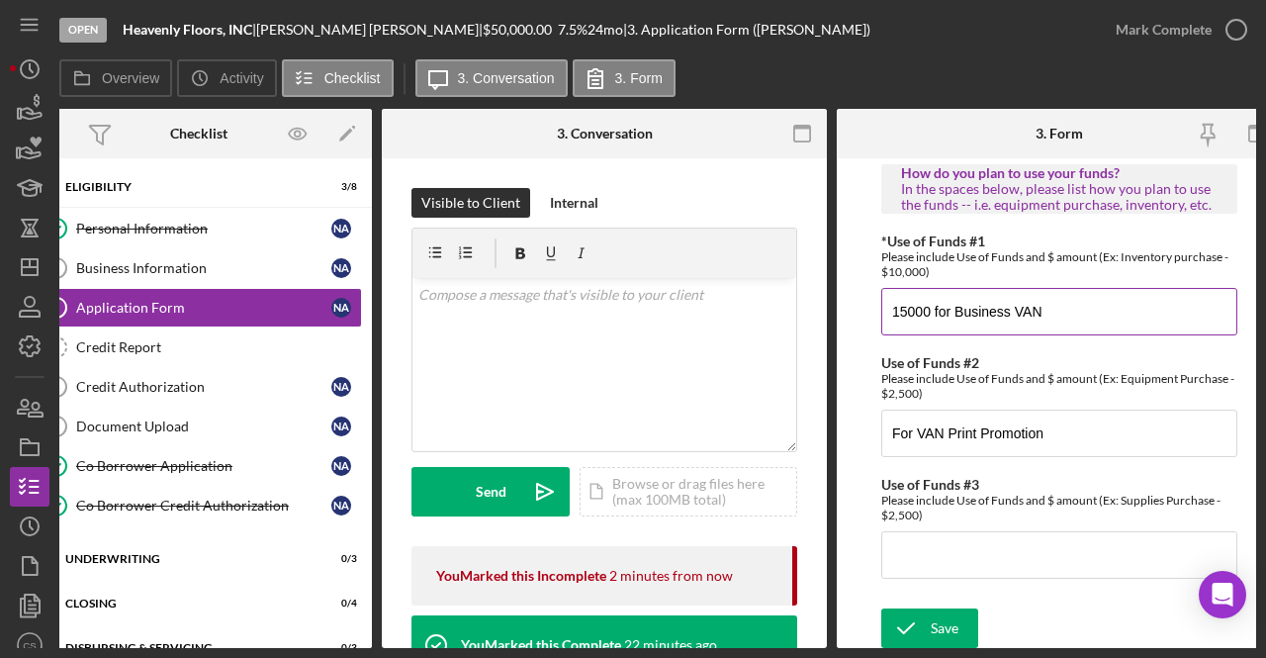
click at [1058, 313] on input "15000 for Business VAN" at bounding box center [1059, 311] width 356 height 47
drag, startPoint x: 1078, startPoint y: 292, endPoint x: 876, endPoint y: 314, distance: 203.0
click at [876, 314] on form "*Applicant Personal Phone Number [PERSON_NAME] *How did you hear about us? Name…" at bounding box center [1058, 402] width 445 height 489
paste input "Hiring New employee"
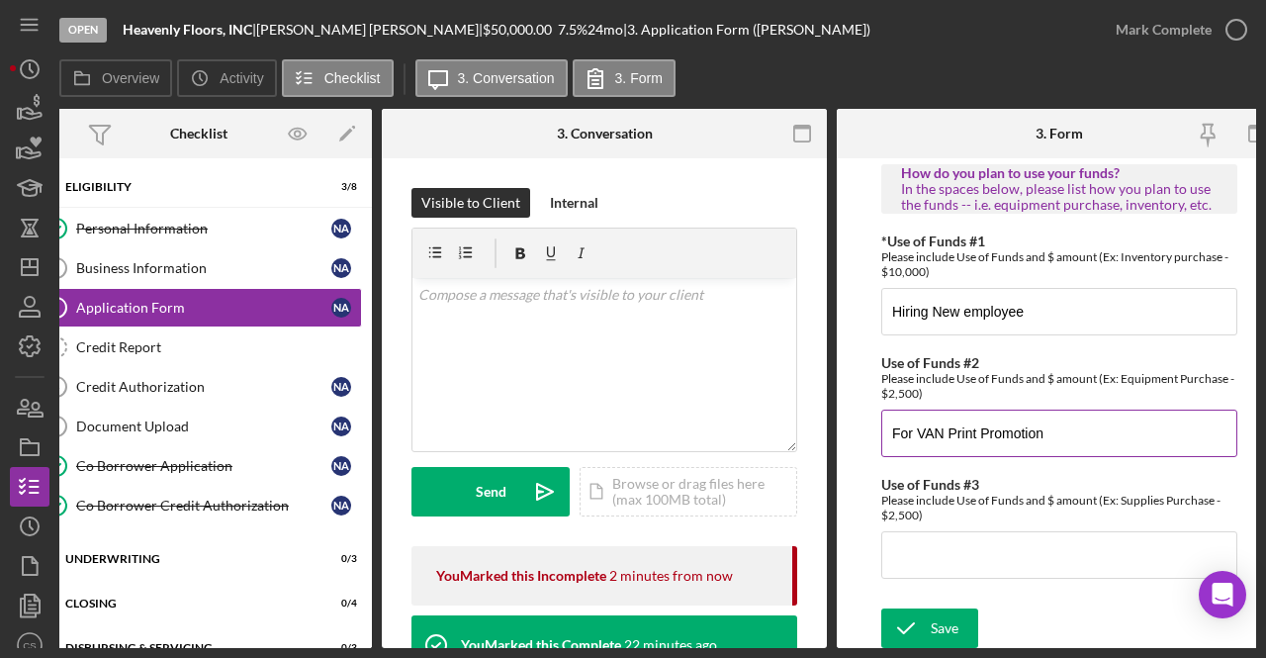
click at [1077, 425] on input "For VAN Print Promotion" at bounding box center [1059, 432] width 356 height 47
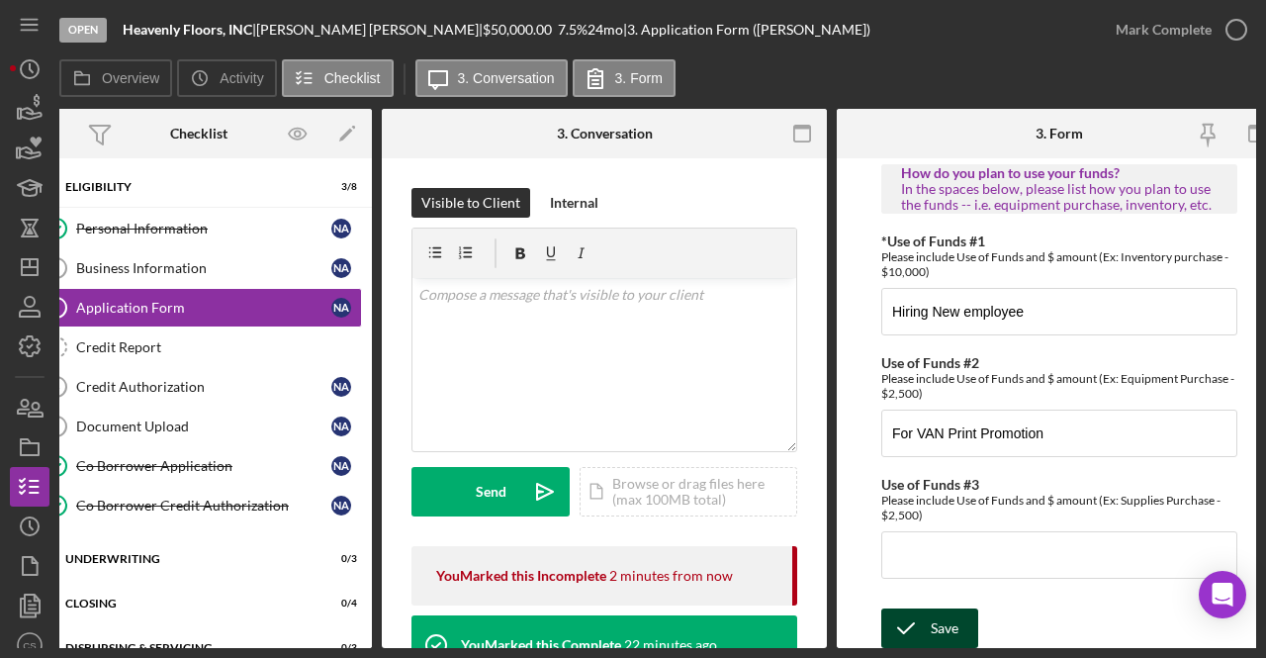
click at [915, 616] on icon "submit" at bounding box center [905, 627] width 49 height 49
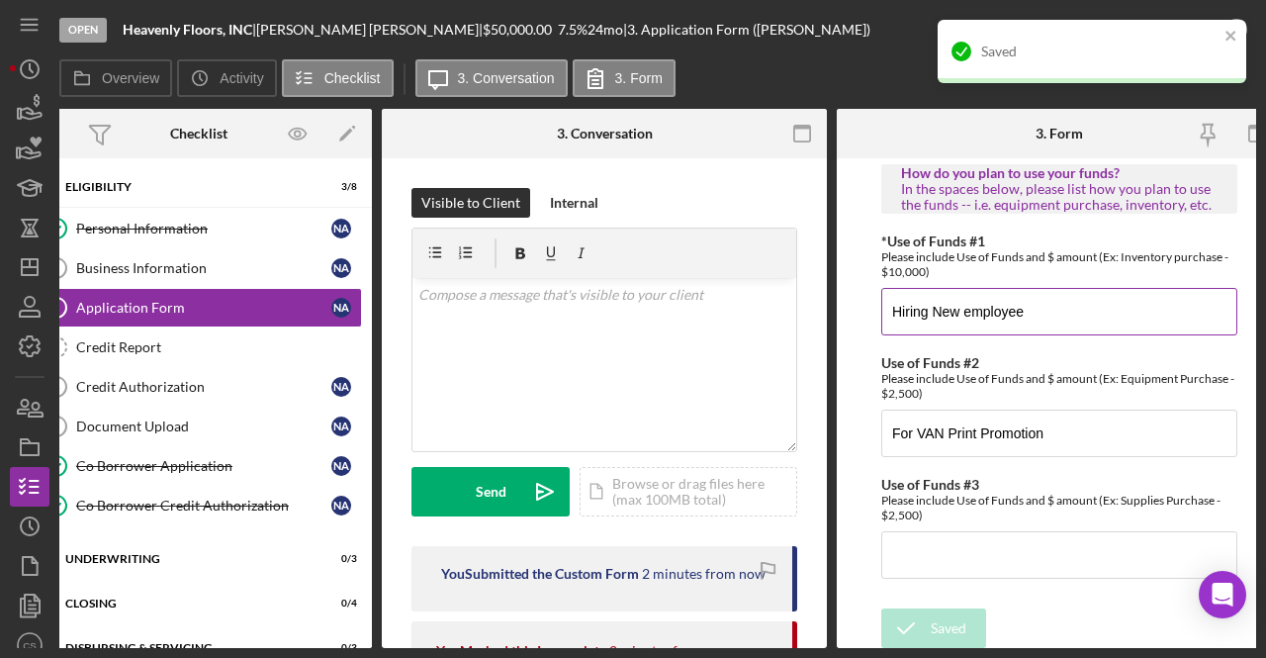
click at [1054, 308] on input "Hiring New employee" at bounding box center [1059, 311] width 356 height 47
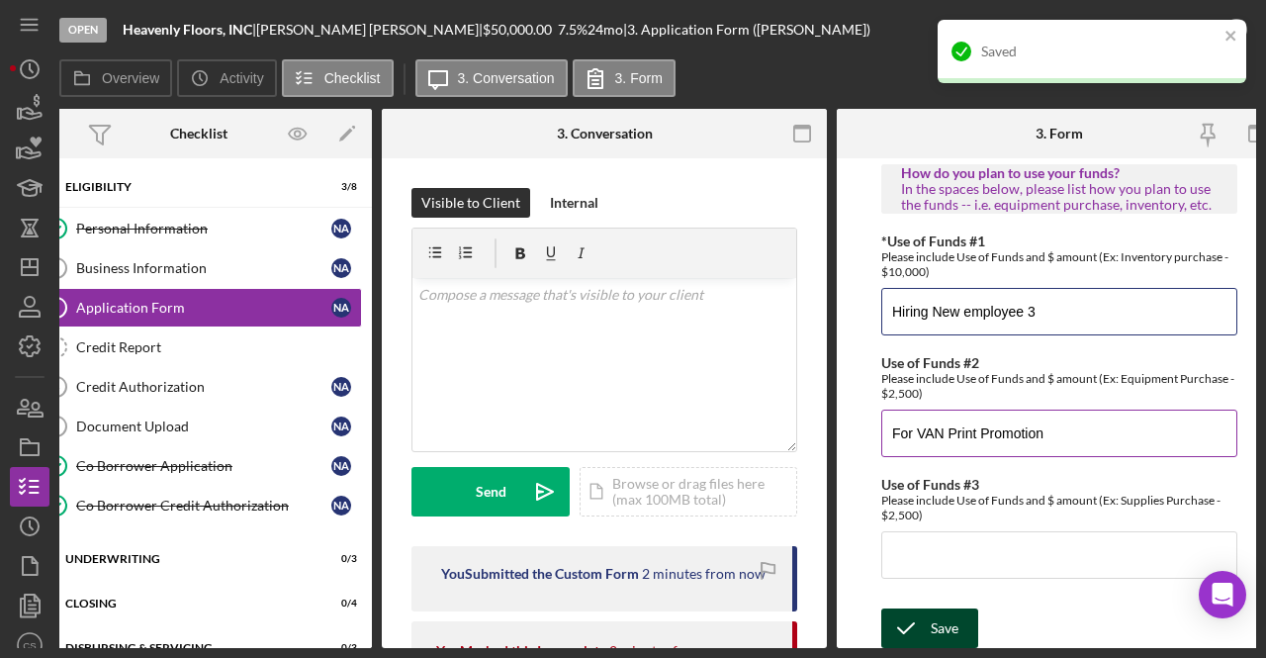
type input "Hiring New employee 3"
click at [1069, 418] on input "For VAN Print Promotion" at bounding box center [1059, 432] width 356 height 47
type input "For VAN Print Promotion- 10K"
click at [1056, 300] on input "Hiring New employee 3" at bounding box center [1059, 311] width 356 height 47
type input "Hiring New employee 3 - 40K"
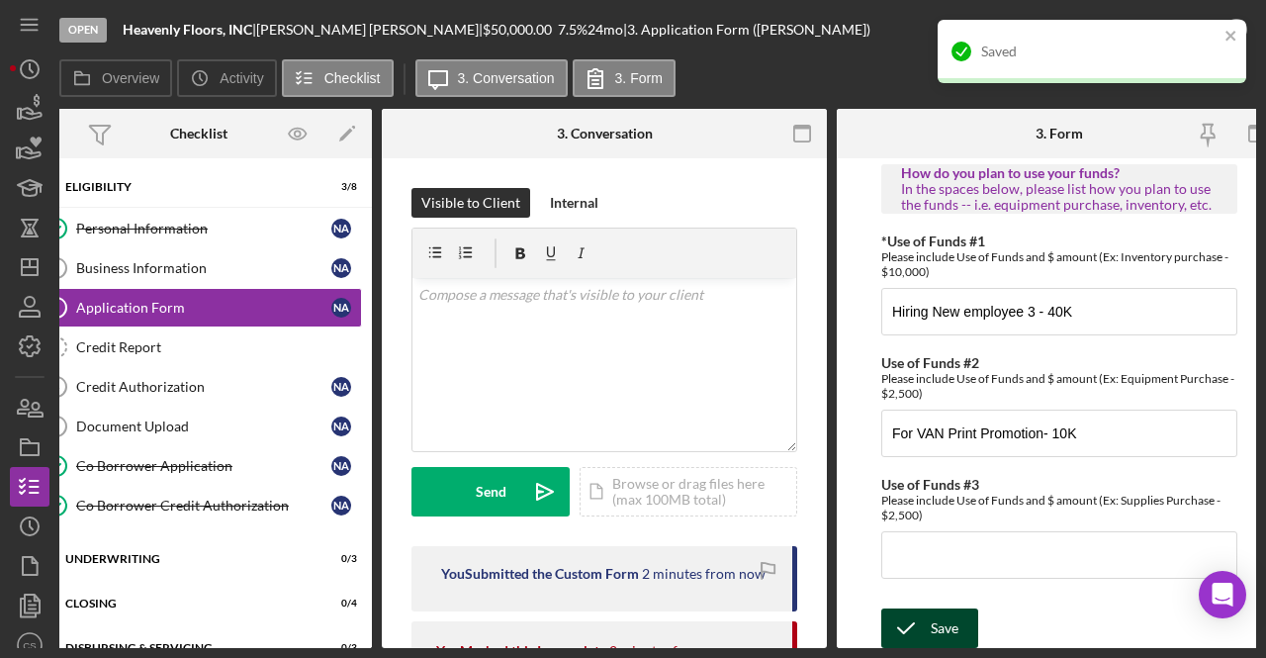
click at [924, 590] on form "*Applicant Personal Phone Number [PERSON_NAME] *How did you hear about us? Name…" at bounding box center [1058, 402] width 445 height 489
click at [920, 603] on icon "submit" at bounding box center [905, 627] width 49 height 49
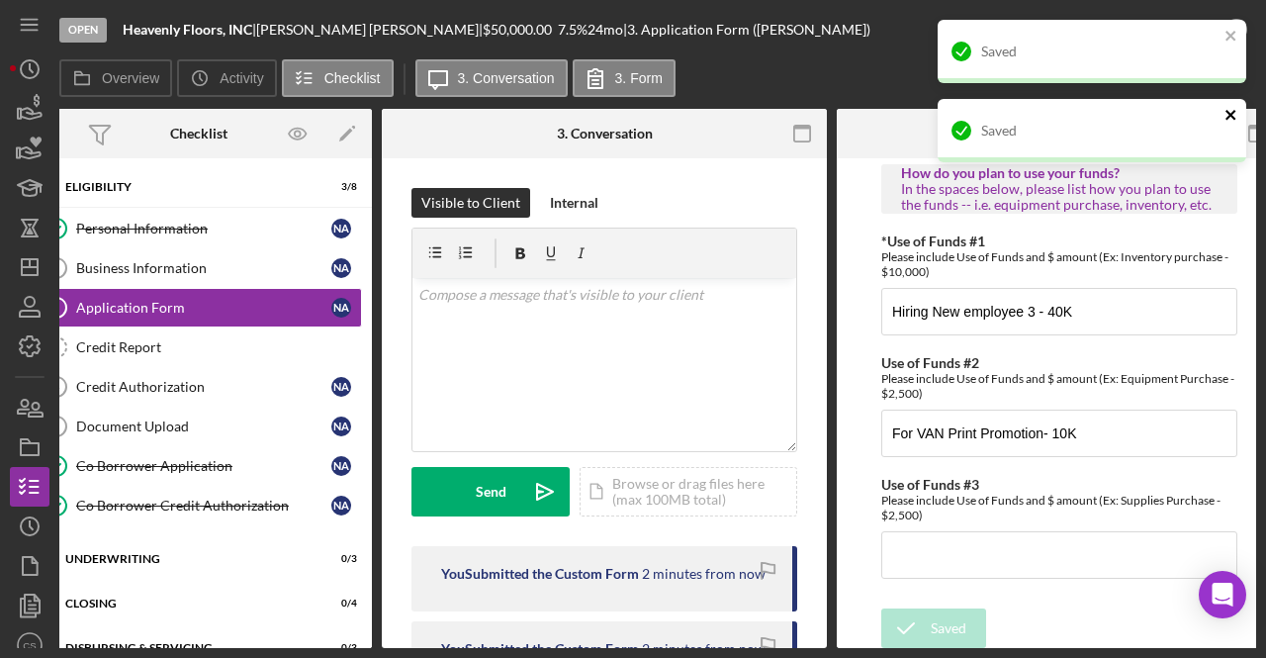
click at [1236, 118] on icon "close" at bounding box center [1231, 115] width 14 height 16
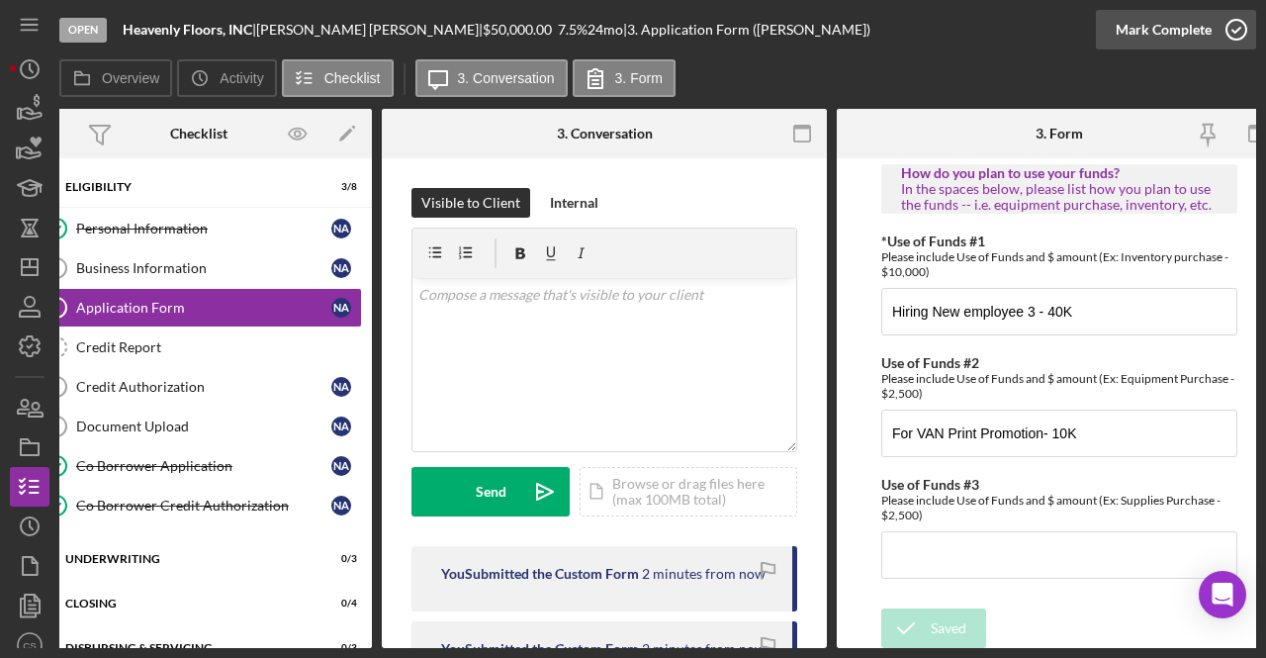
click at [1240, 30] on icon "button" at bounding box center [1235, 29] width 49 height 49
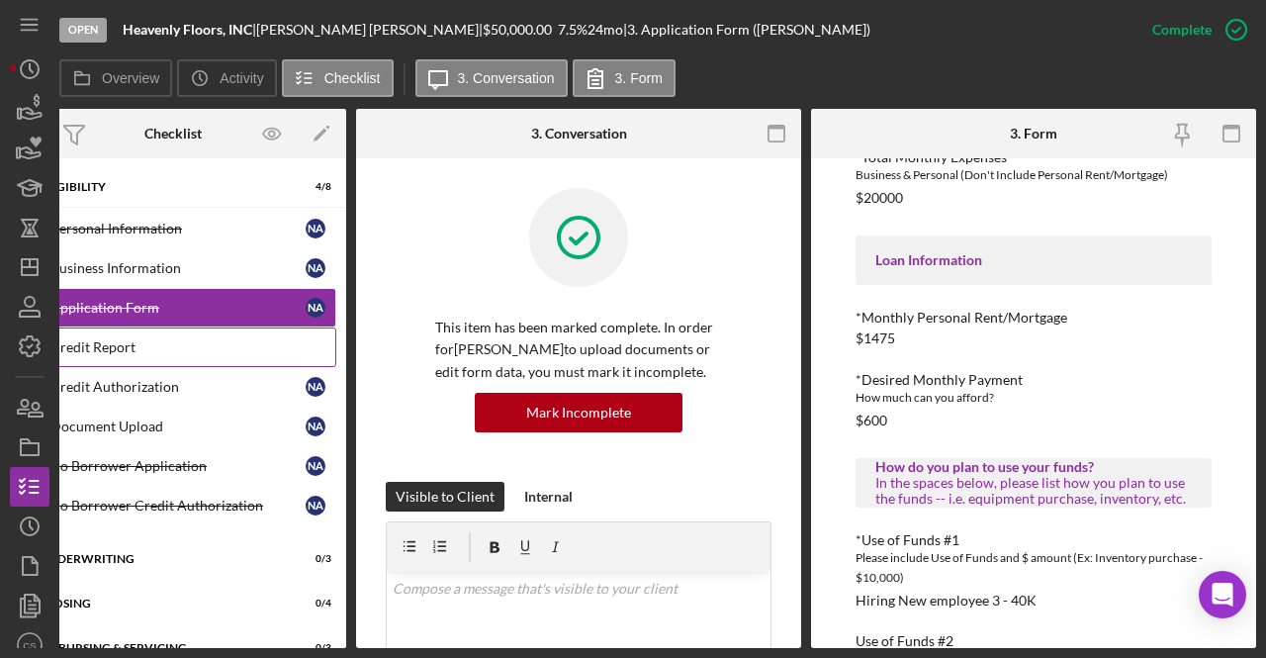
scroll to position [0, 0]
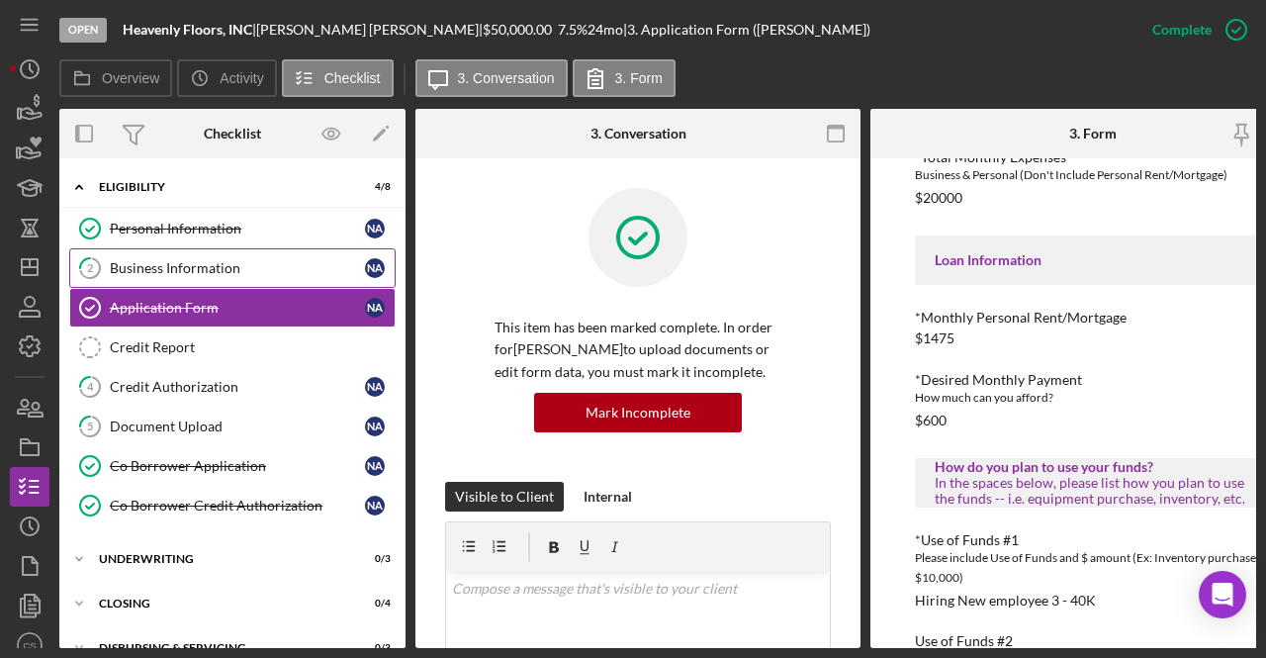
click at [232, 281] on link "2 Business Information N A" at bounding box center [232, 268] width 326 height 40
